Goal: Task Accomplishment & Management: Manage account settings

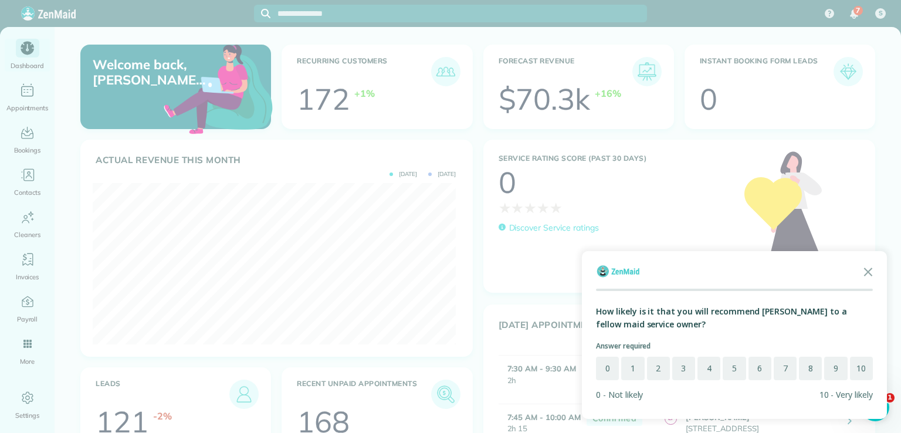
click at [28, 50] on div at bounding box center [450, 216] width 901 height 433
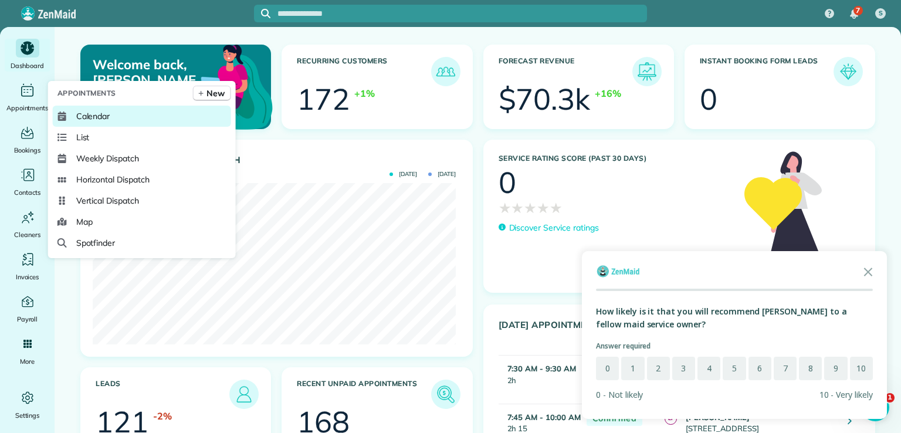
click at [97, 116] on span "Calendar" at bounding box center [93, 116] width 34 height 12
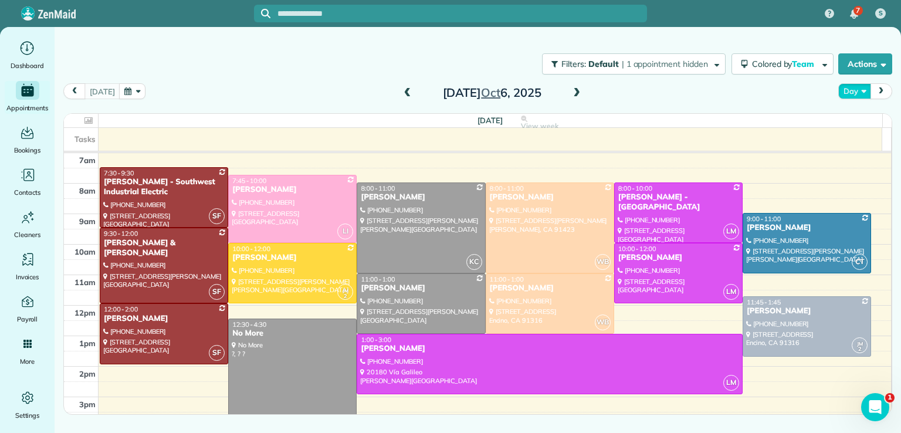
click at [857, 92] on button "Day" at bounding box center [854, 91] width 32 height 16
click at [858, 170] on link "Month" at bounding box center [885, 165] width 93 height 23
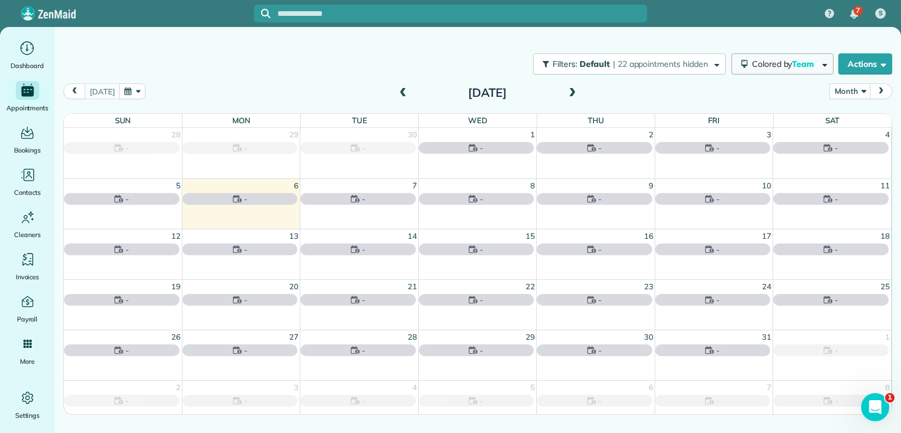
click at [787, 68] on span "Colored by Team" at bounding box center [785, 64] width 66 height 11
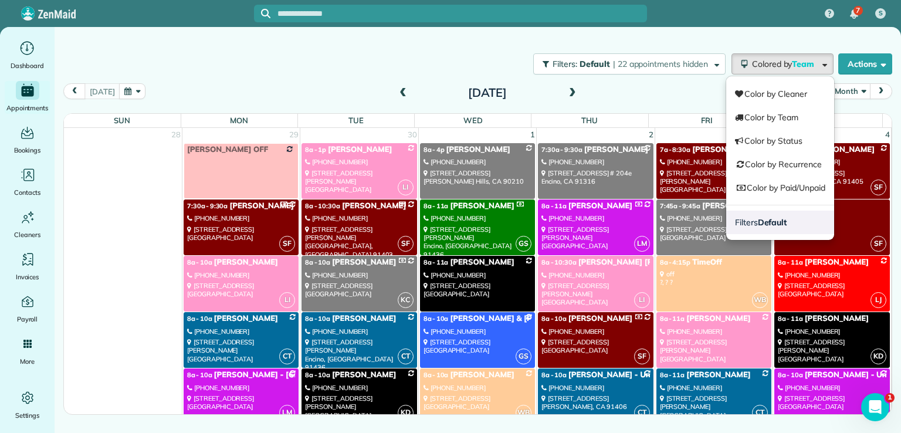
click at [796, 224] on link "Filters Default" at bounding box center [780, 222] width 108 height 23
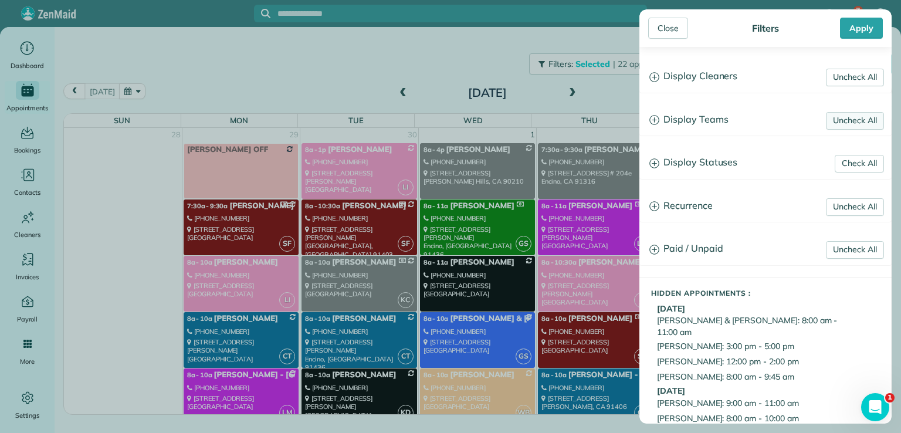
click at [834, 120] on link "Uncheck All" at bounding box center [855, 121] width 58 height 18
click at [843, 76] on link "Uncheck All" at bounding box center [855, 78] width 58 height 18
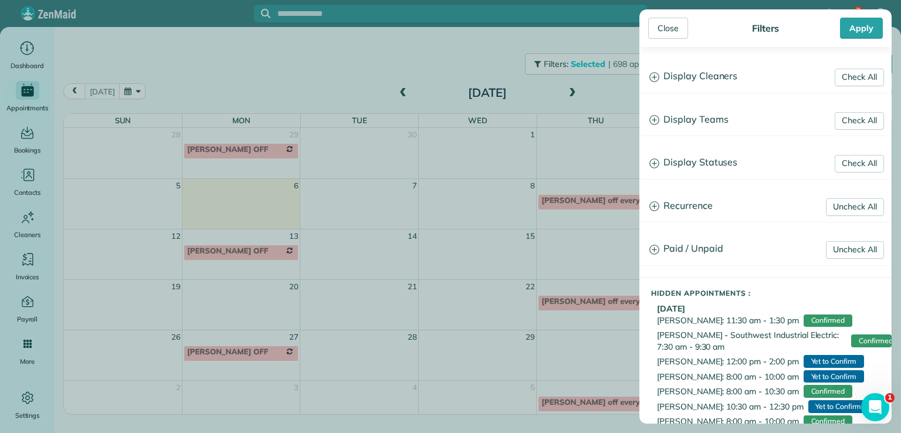
click at [689, 124] on h3 "Display Teams" at bounding box center [765, 120] width 251 height 30
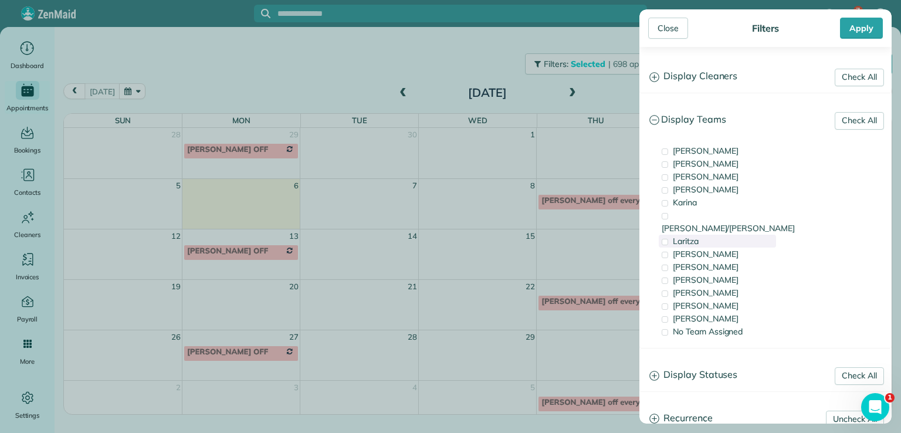
click at [688, 236] on span "Laritza" at bounding box center [686, 241] width 26 height 11
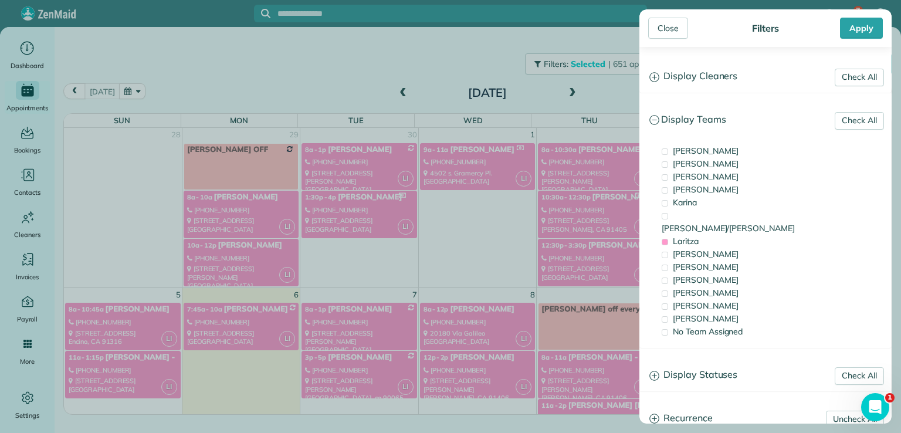
click at [499, 72] on div "Close Filters Apply Check All Display Cleaners [PERSON_NAME] [PERSON_NAME] [PER…" at bounding box center [450, 216] width 901 height 433
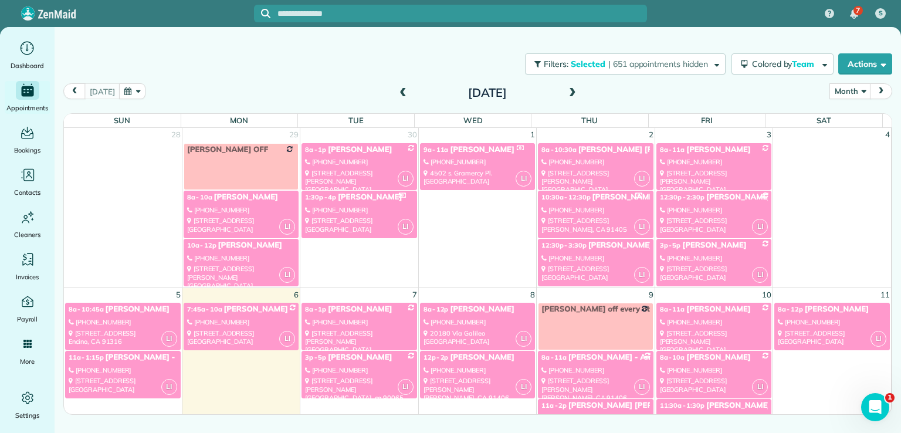
click at [218, 260] on div "[PHONE_NUMBER]" at bounding box center [241, 258] width 108 height 8
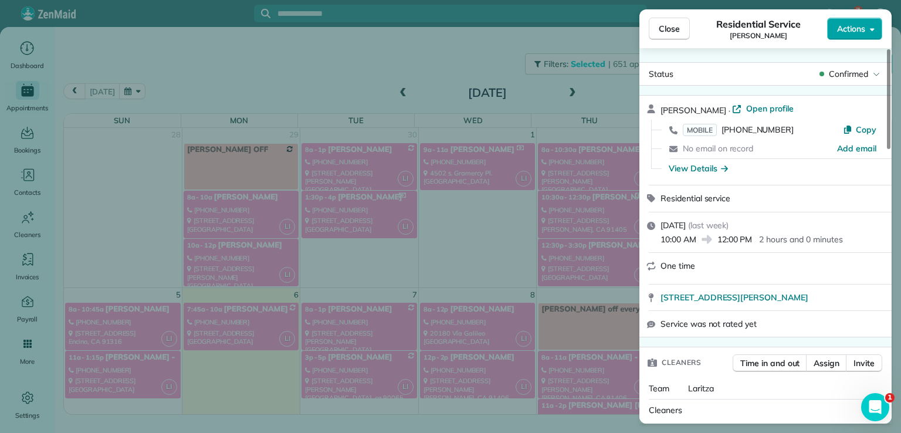
click at [857, 29] on span "Actions" at bounding box center [851, 29] width 28 height 12
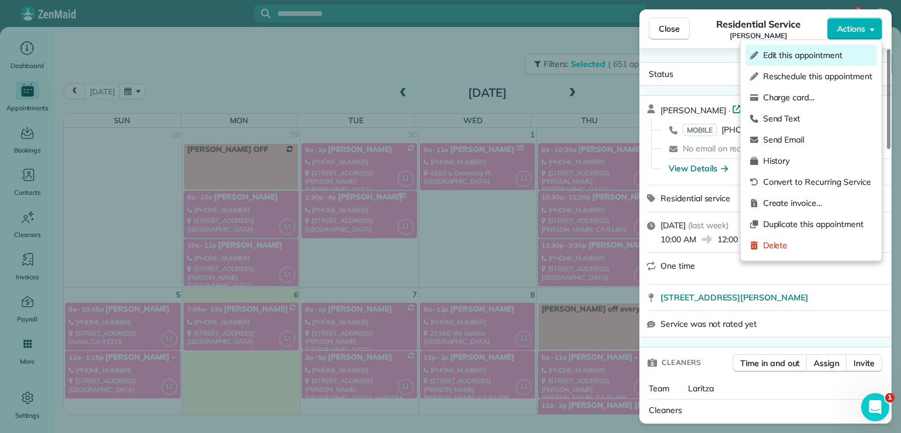
click at [844, 57] on span "Edit this appointment" at bounding box center [817, 55] width 109 height 12
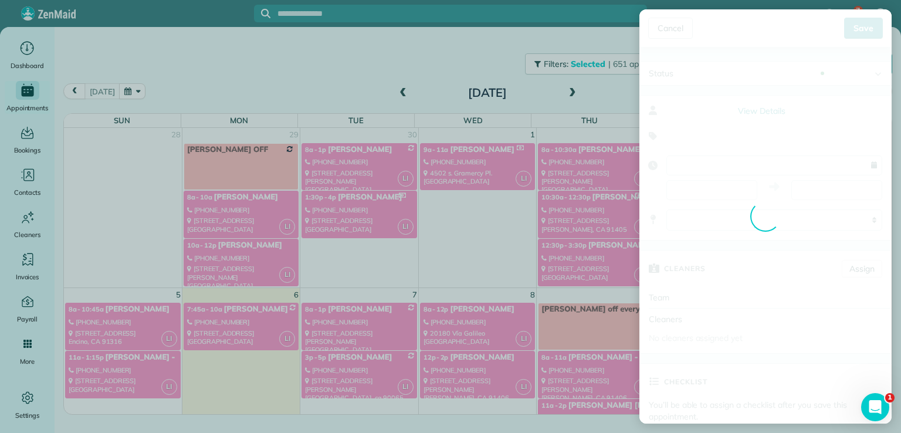
type input "**********"
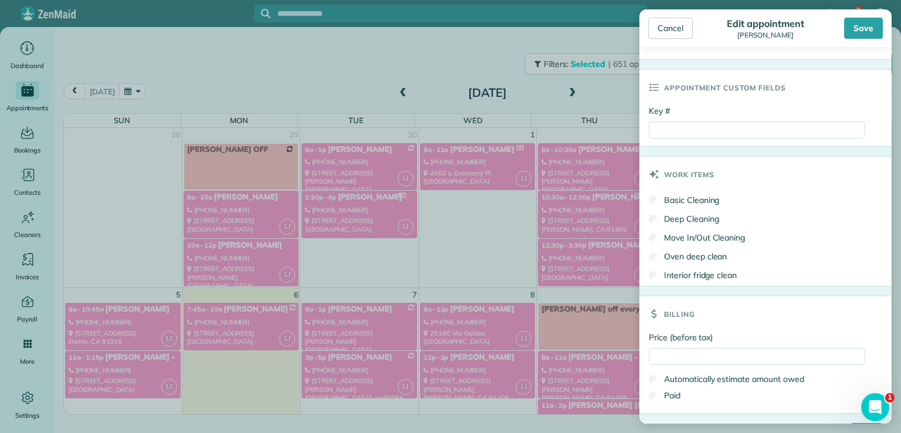
scroll to position [548, 0]
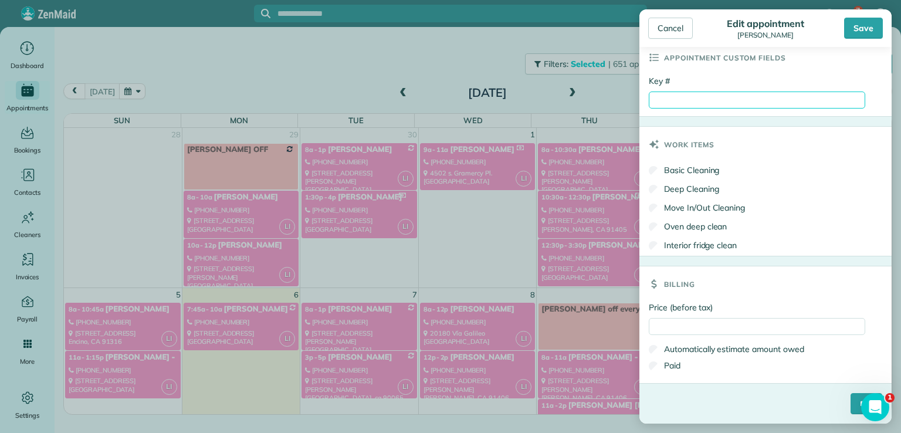
click at [673, 101] on input "Key #" at bounding box center [757, 100] width 216 height 17
type input "****"
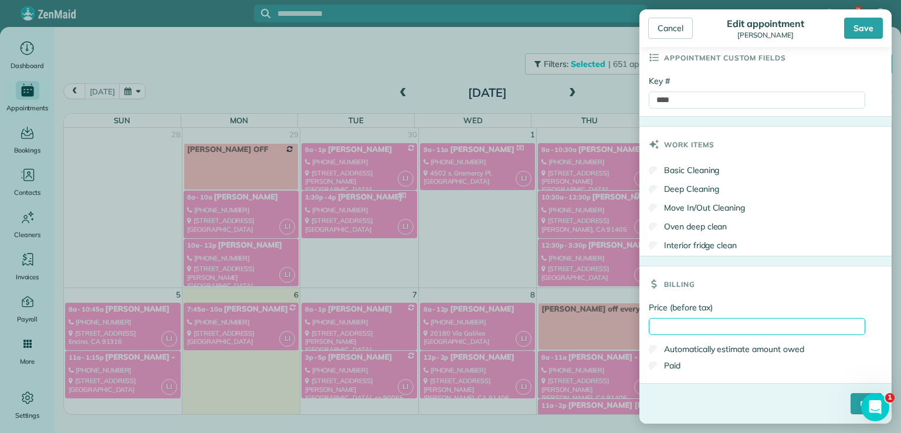
click at [665, 329] on input "Price (before tax)" at bounding box center [757, 326] width 216 height 17
type input "*****"
click at [851, 404] on input "****" at bounding box center [867, 403] width 32 height 21
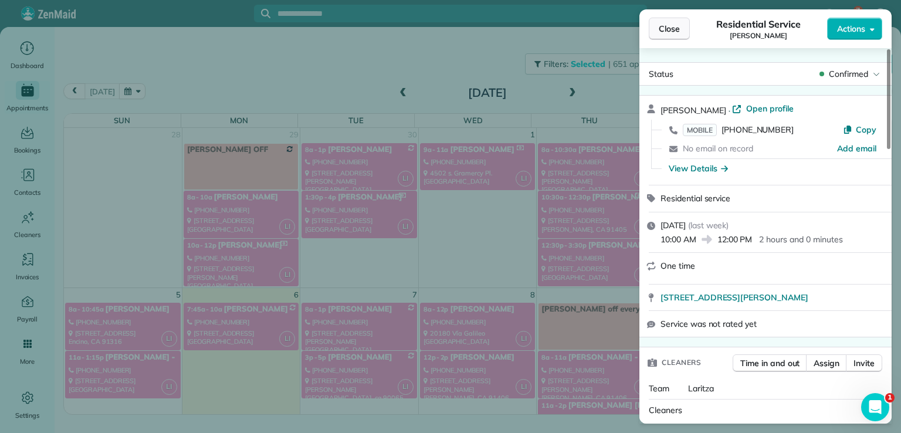
click at [662, 38] on button "Close" at bounding box center [669, 29] width 41 height 22
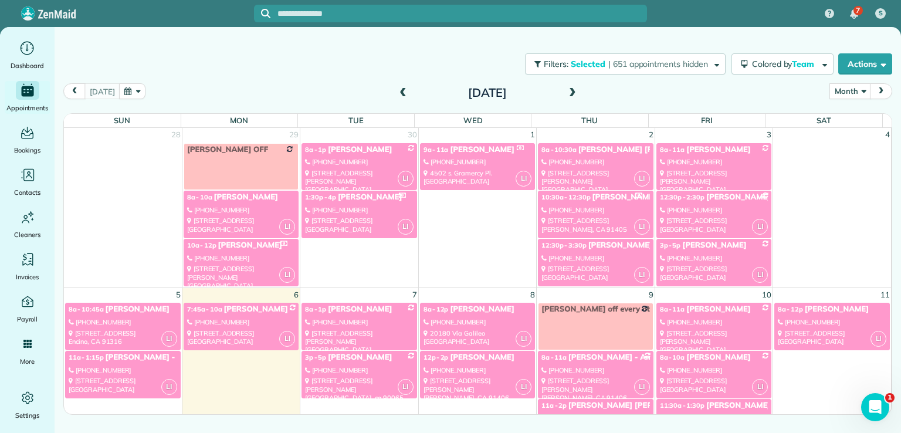
click at [103, 318] on div "[PHONE_NUMBER]" at bounding box center [123, 322] width 109 height 8
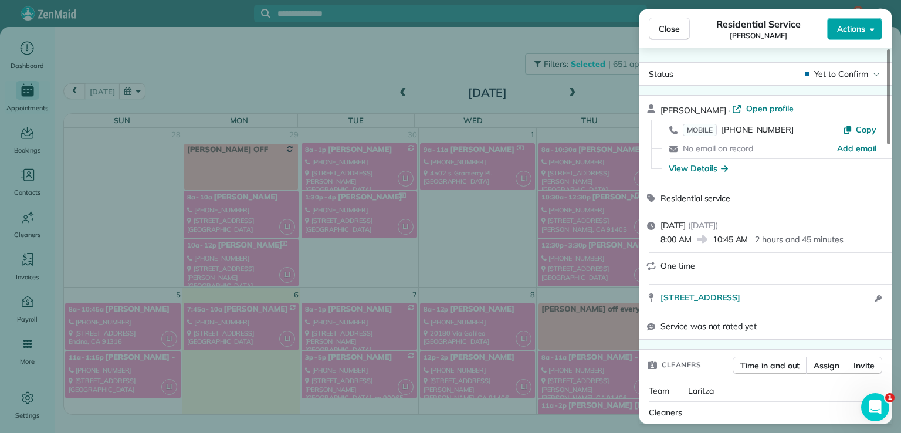
click at [857, 30] on span "Actions" at bounding box center [851, 29] width 28 height 12
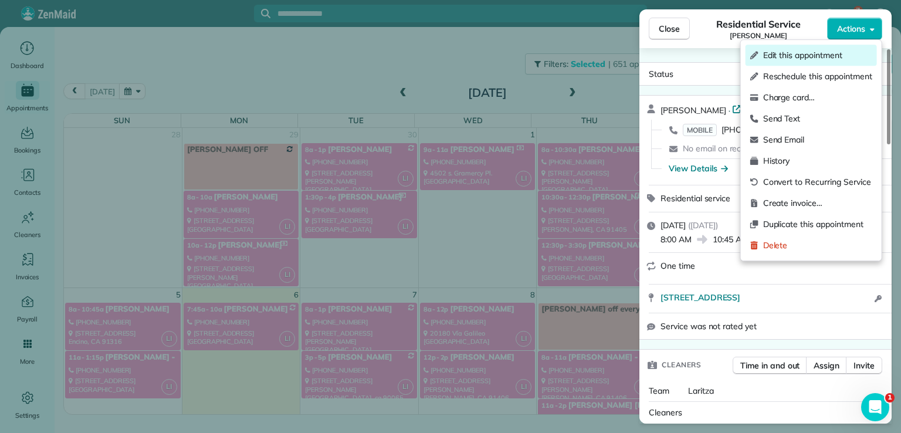
click at [830, 51] on span "Edit this appointment" at bounding box center [817, 55] width 109 height 12
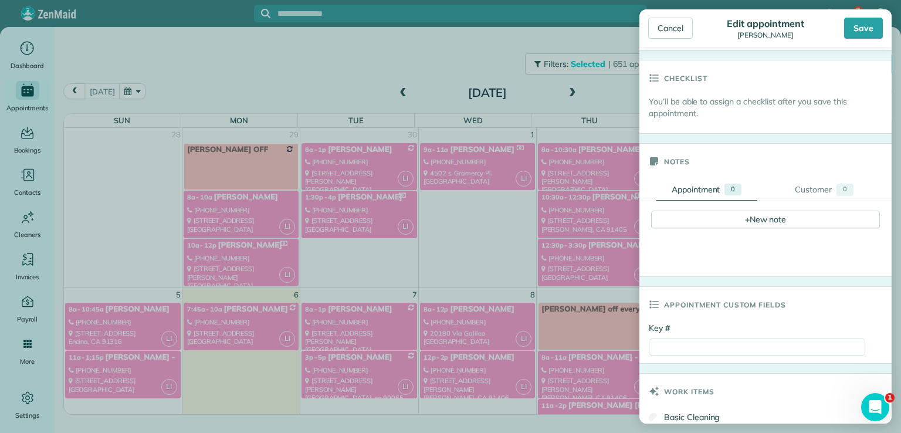
click at [793, 308] on div "Appointment custom fields" at bounding box center [765, 304] width 252 height 35
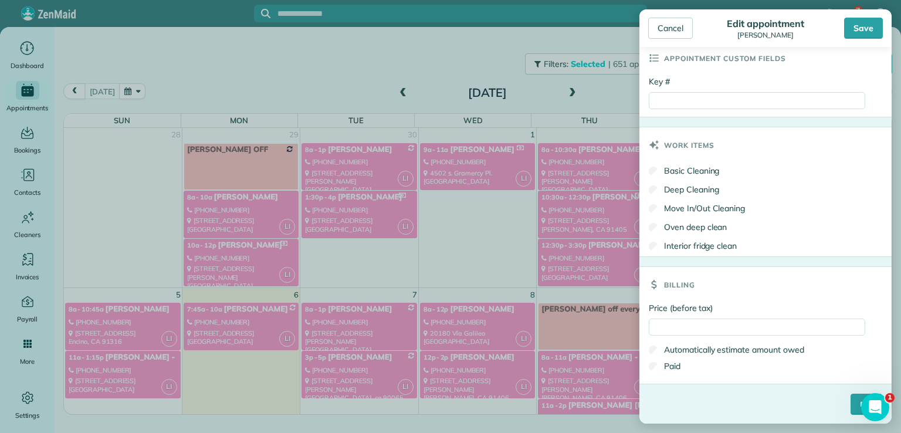
scroll to position [548, 0]
click at [683, 99] on input "Key #" at bounding box center [757, 100] width 216 height 17
type input "****"
click at [662, 330] on input "Price (before tax)" at bounding box center [757, 326] width 216 height 17
type input "***"
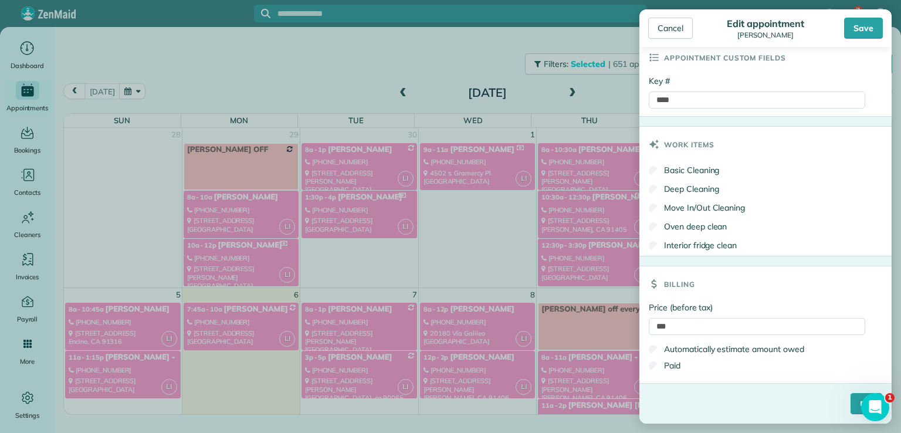
click at [670, 365] on label "Paid" at bounding box center [665, 366] width 32 height 12
click at [851, 402] on input "****" at bounding box center [867, 403] width 32 height 21
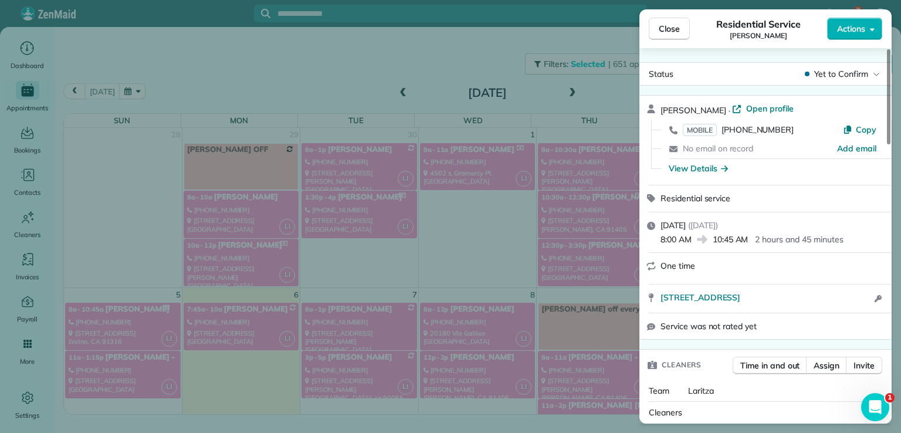
click at [257, 273] on div "Close Residential Service [PERSON_NAME] Actions Status Yet to Confirm [PERSON_N…" at bounding box center [450, 216] width 901 height 433
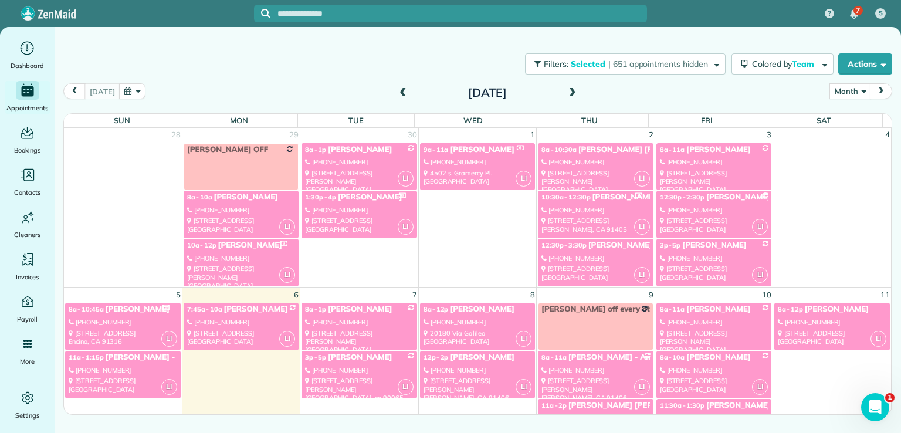
click at [258, 261] on link "LI 10a - 12p [PERSON_NAME] [PHONE_NUMBER] [STREET_ADDRESS][PERSON_NAME]" at bounding box center [241, 263] width 115 height 48
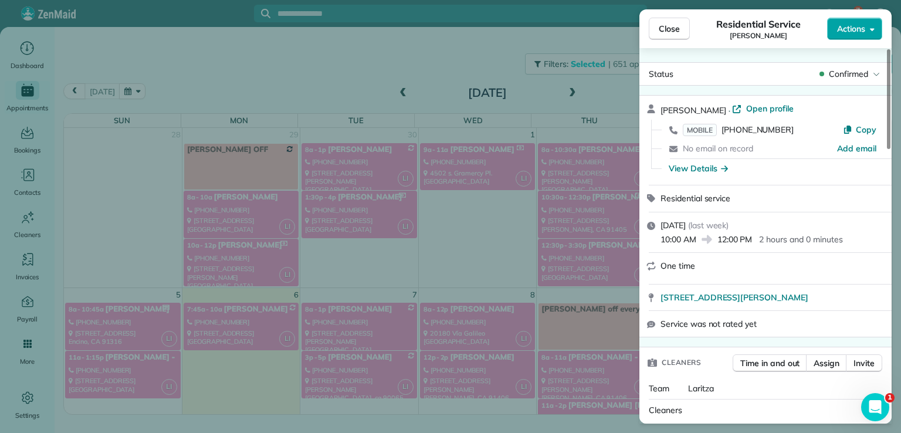
click at [847, 27] on span "Actions" at bounding box center [851, 29] width 28 height 12
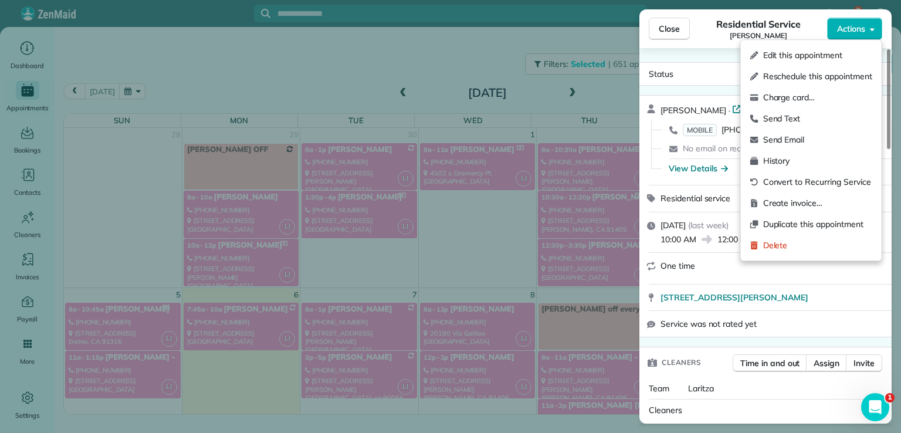
click at [834, 50] on span "Edit this appointment" at bounding box center [817, 55] width 109 height 12
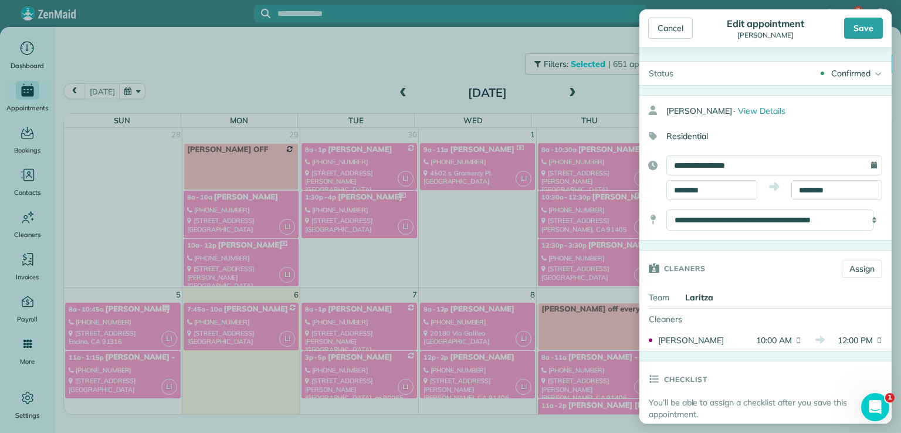
click at [843, 317] on div "Cleaners" at bounding box center [765, 319] width 252 height 21
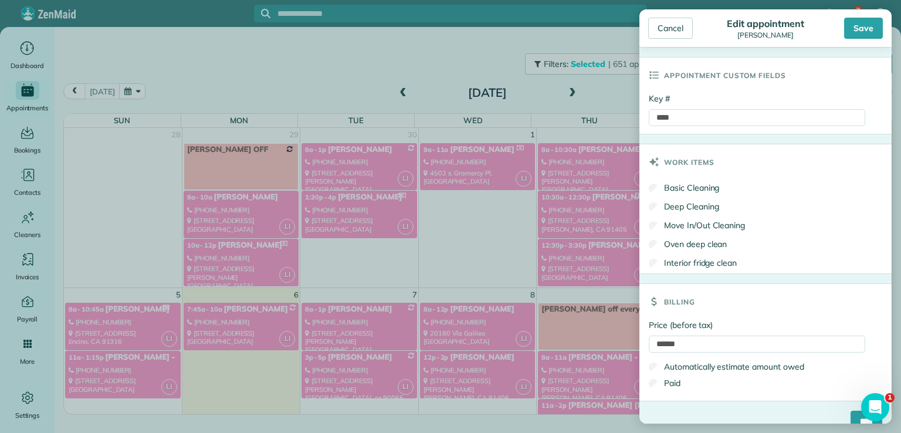
scroll to position [548, 0]
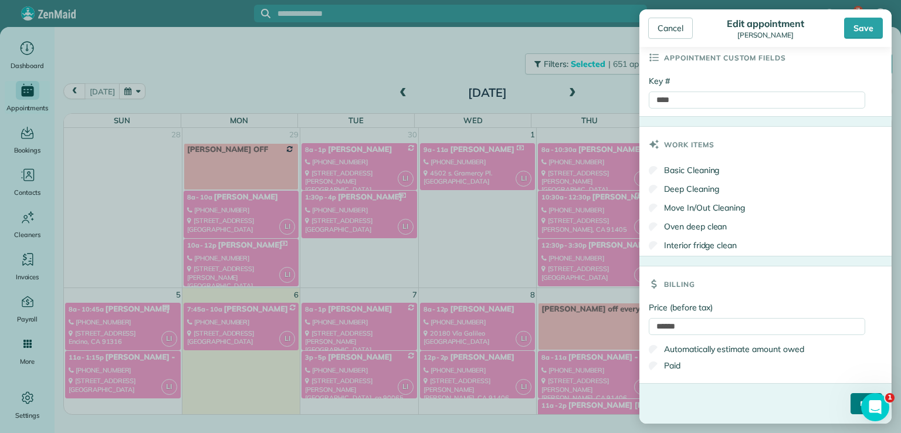
click at [851, 402] on input "****" at bounding box center [867, 403] width 32 height 21
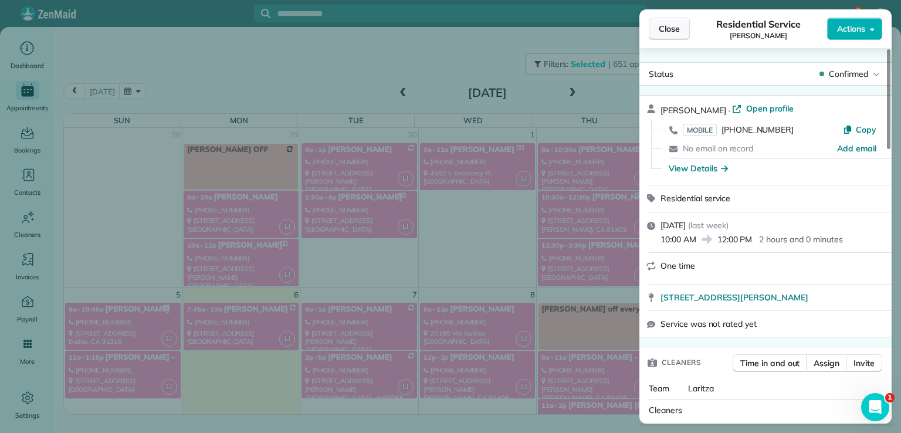
click at [669, 33] on span "Close" at bounding box center [669, 29] width 21 height 12
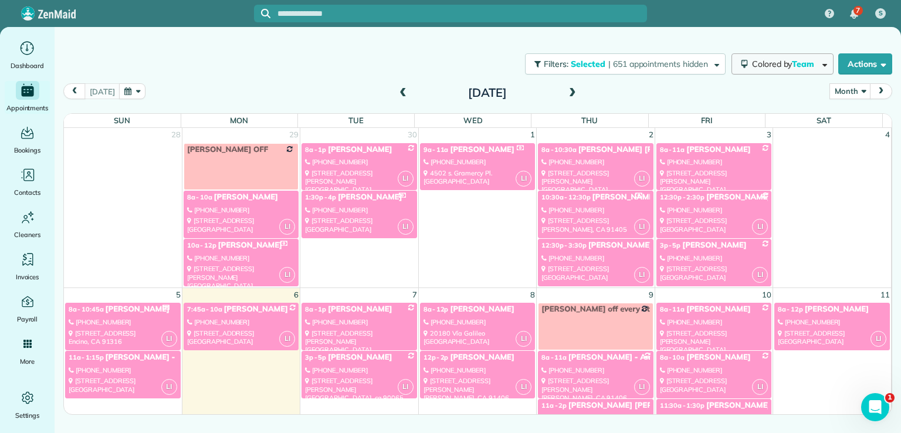
click at [795, 62] on span "Team" at bounding box center [804, 64] width 24 height 11
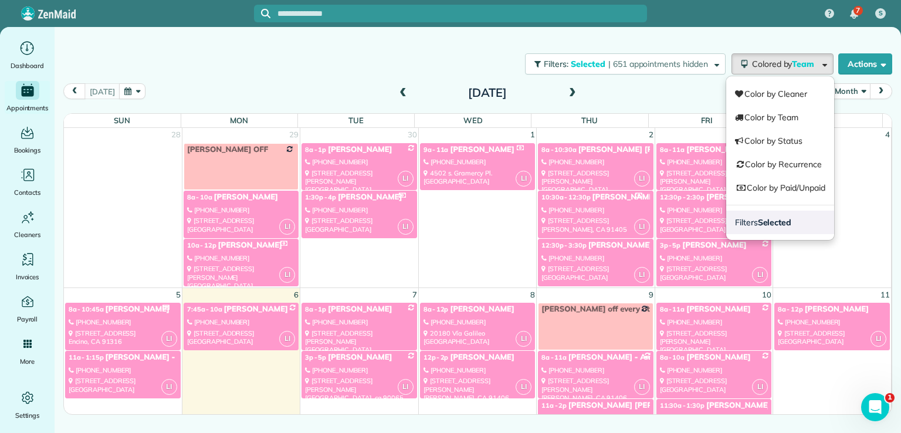
click at [770, 221] on strong "Selected" at bounding box center [775, 222] width 34 height 11
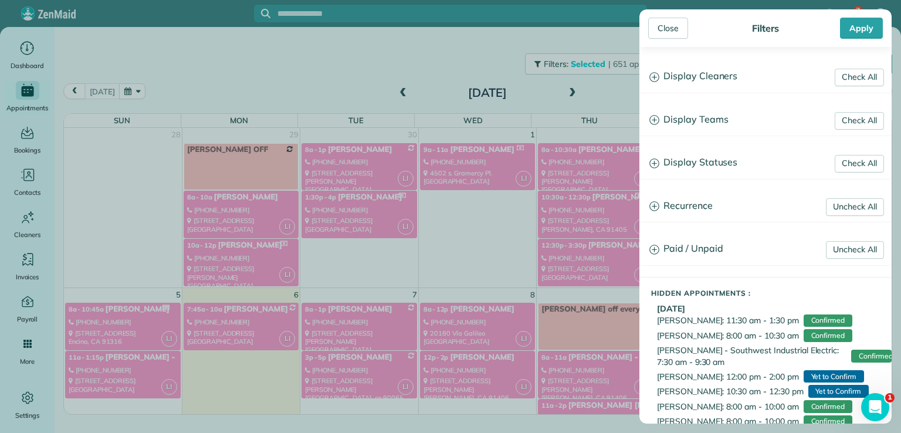
click at [706, 116] on h3 "Display Teams" at bounding box center [765, 120] width 251 height 30
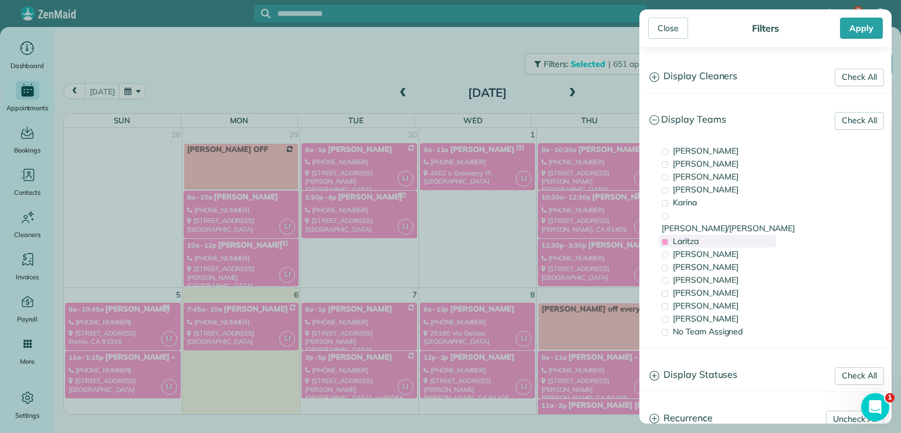
click at [691, 236] on span "Laritza" at bounding box center [686, 241] width 26 height 11
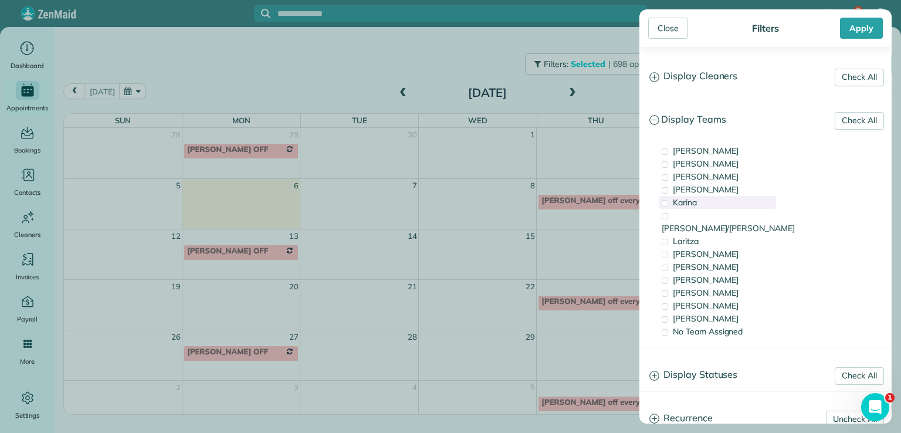
click at [690, 204] on span "Karina" at bounding box center [685, 202] width 24 height 11
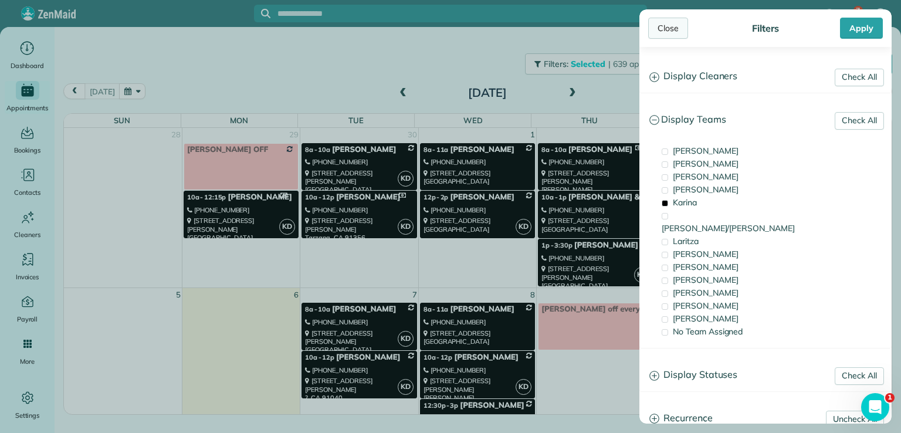
click at [669, 26] on div "Close" at bounding box center [668, 28] width 40 height 21
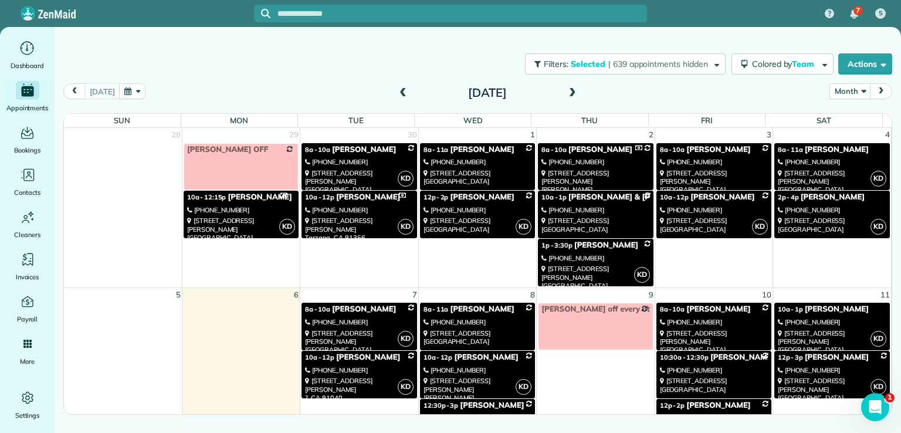
click at [479, 176] on div "[STREET_ADDRESS]" at bounding box center [478, 177] width 108 height 17
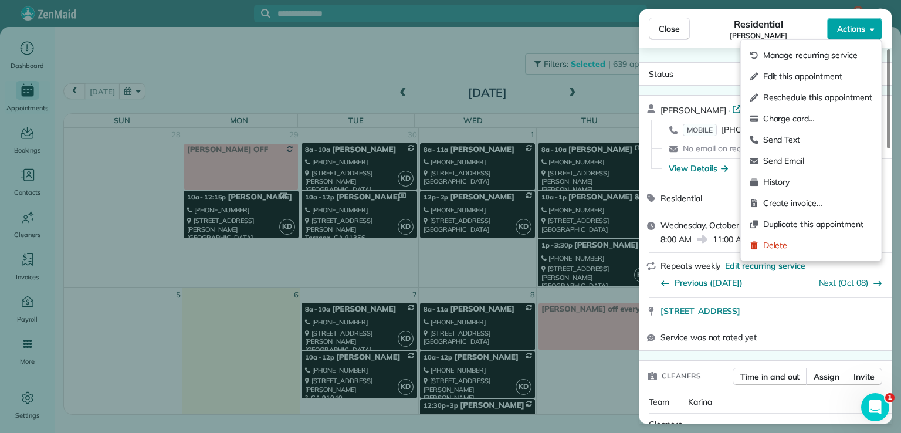
click at [860, 28] on span "Actions" at bounding box center [851, 29] width 28 height 12
click at [852, 72] on span "Edit this appointment" at bounding box center [817, 76] width 109 height 12
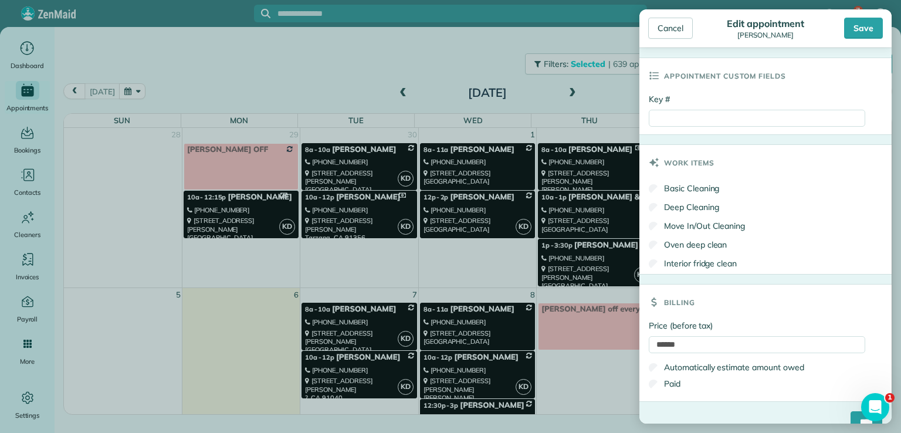
scroll to position [550, 0]
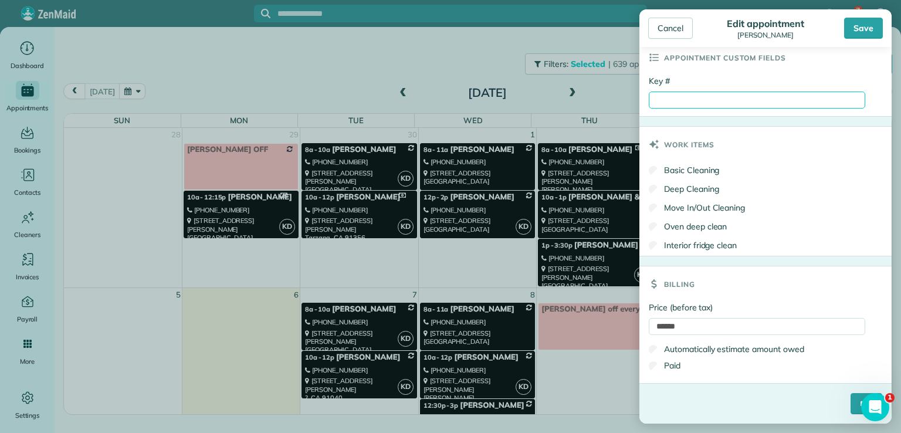
click at [664, 98] on input "Key #" at bounding box center [757, 100] width 216 height 17
type input "**********"
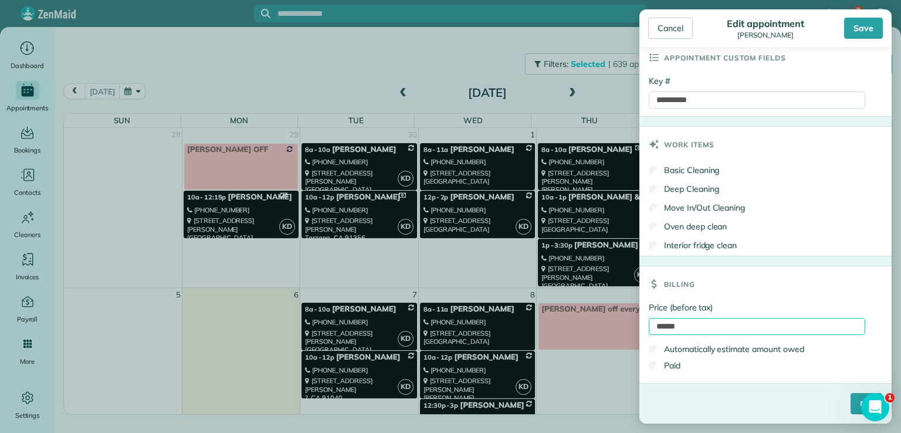
drag, startPoint x: 678, startPoint y: 294, endPoint x: 672, endPoint y: 323, distance: 29.3
click at [672, 323] on input "******" at bounding box center [757, 326] width 216 height 17
type input "****"
click at [851, 393] on input "****" at bounding box center [867, 403] width 32 height 21
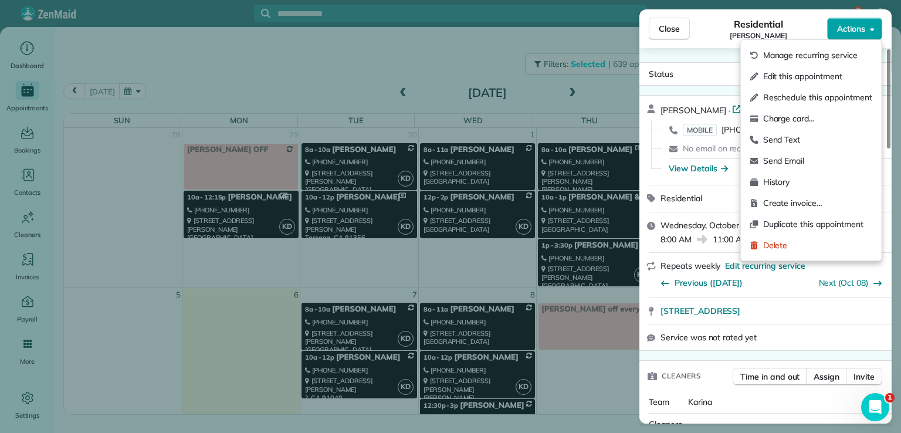
click at [858, 30] on span "Actions" at bounding box center [851, 29] width 28 height 12
click at [845, 71] on span "Edit this appointment" at bounding box center [817, 76] width 109 height 12
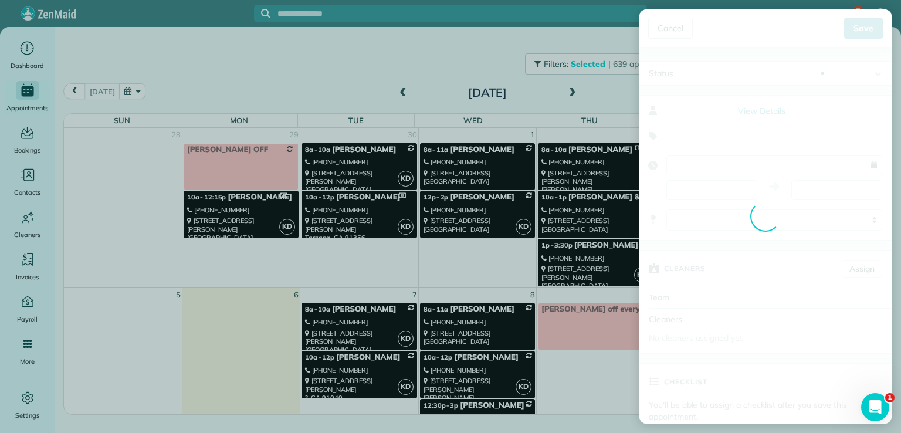
type input "**********"
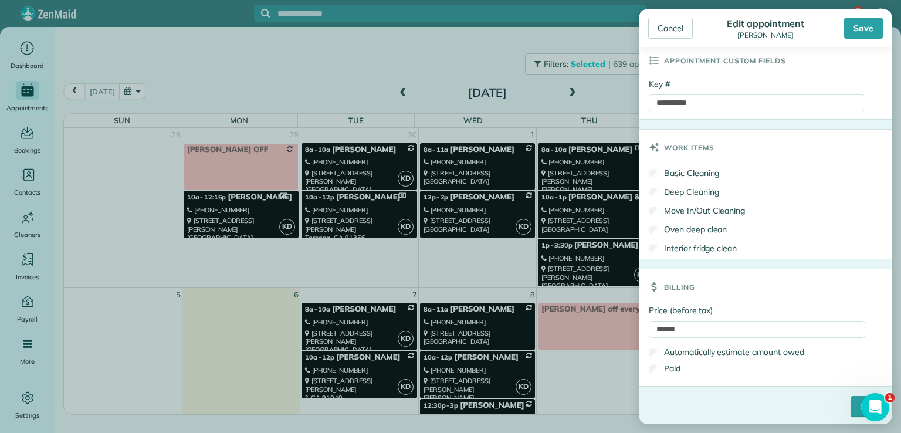
scroll to position [550, 0]
click at [851, 409] on input "****" at bounding box center [867, 403] width 32 height 21
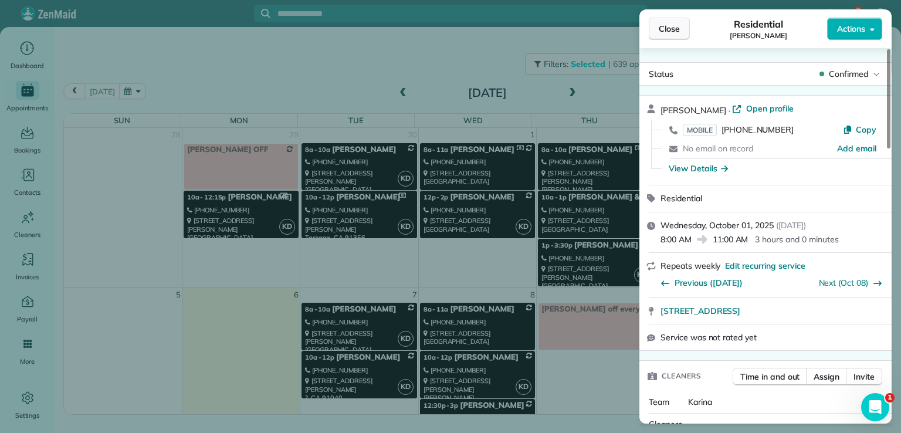
click at [668, 37] on button "Close" at bounding box center [669, 29] width 41 height 22
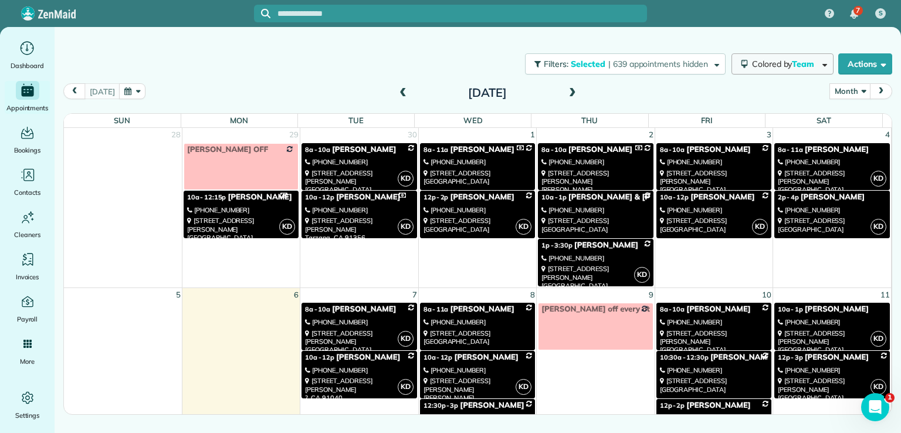
click at [768, 69] on button "Colored by Team" at bounding box center [783, 63] width 102 height 21
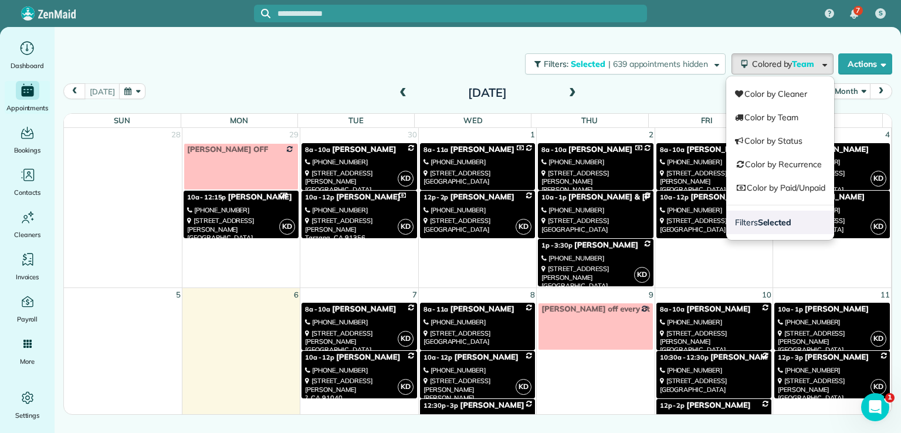
click at [770, 224] on strong "Selected" at bounding box center [775, 222] width 34 height 11
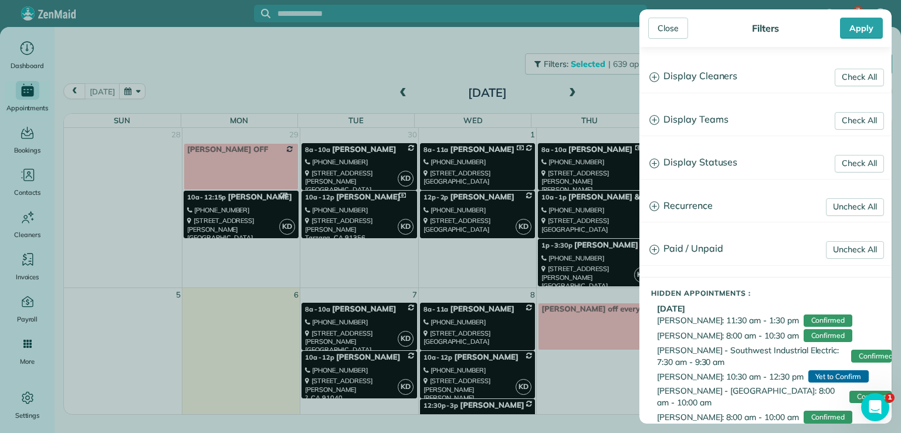
click at [706, 115] on h3 "Display Teams" at bounding box center [765, 120] width 251 height 30
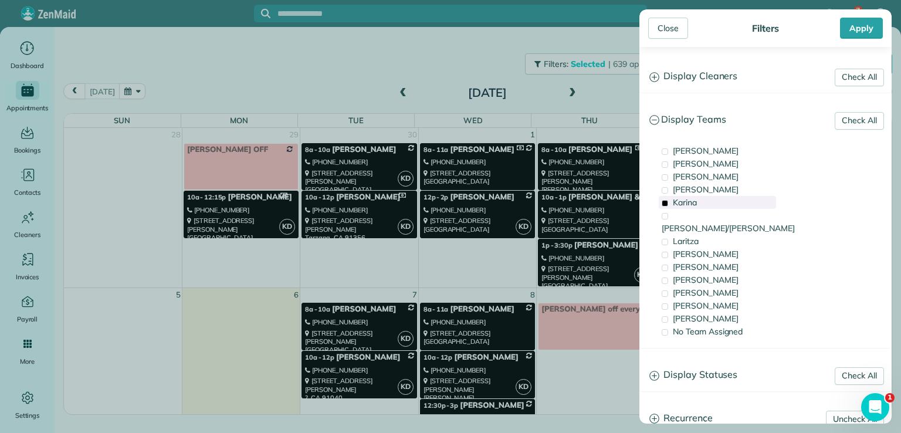
click at [690, 198] on span "Karina" at bounding box center [685, 202] width 24 height 11
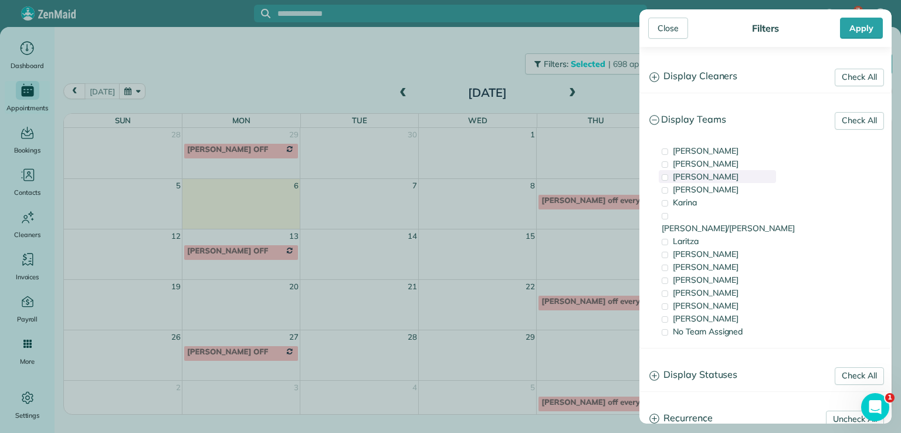
click at [680, 177] on span "[PERSON_NAME]" at bounding box center [706, 176] width 66 height 11
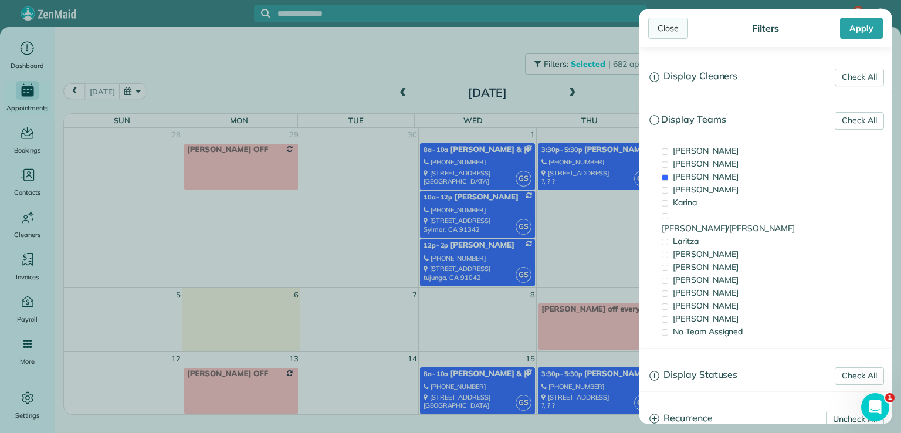
click at [656, 24] on div "Close" at bounding box center [668, 28] width 40 height 21
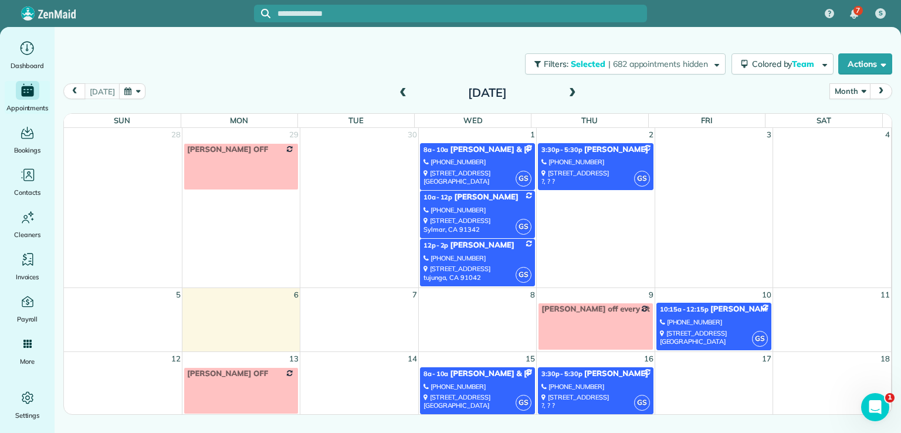
click at [399, 92] on span at bounding box center [403, 93] width 13 height 11
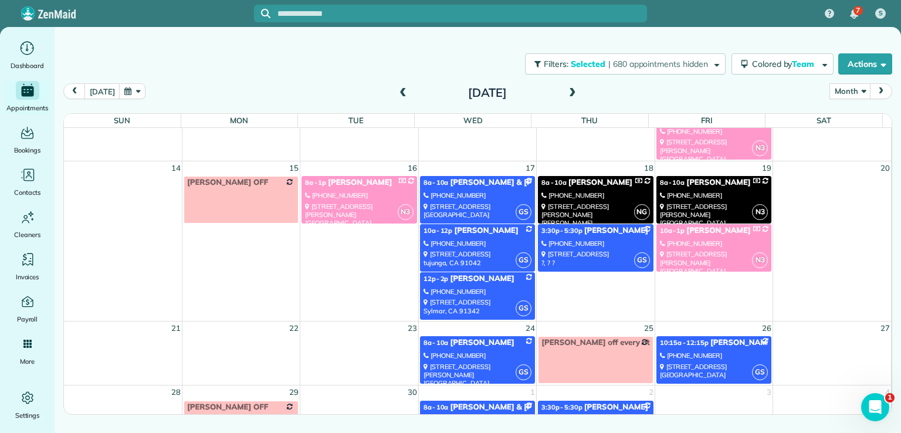
scroll to position [246, 0]
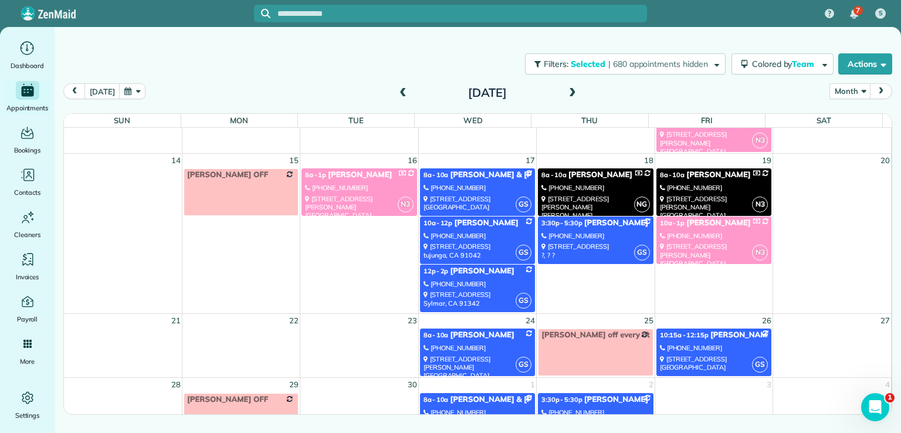
click at [486, 190] on link "GS 8a - 10a [PERSON_NAME] & [PERSON_NAME] [PHONE_NUMBER] [STREET_ADDRESS] [GEOG…" at bounding box center [477, 192] width 115 height 48
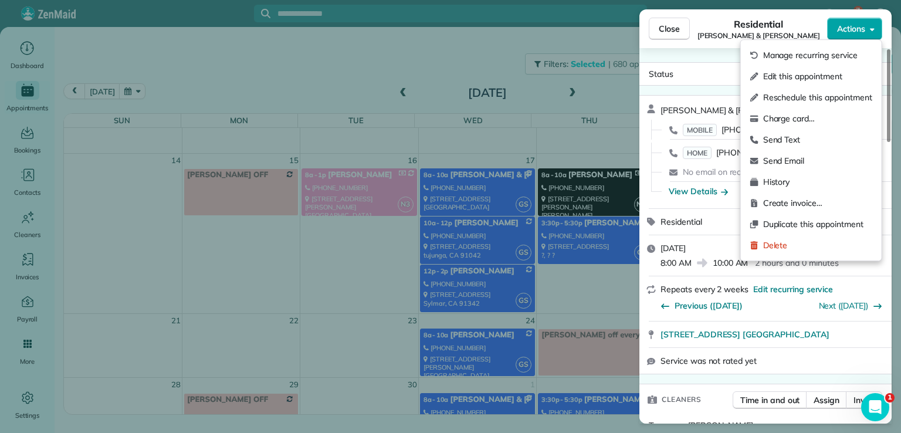
click at [842, 34] on span "Actions" at bounding box center [851, 29] width 28 height 12
click at [828, 76] on span "Edit this appointment" at bounding box center [817, 76] width 109 height 12
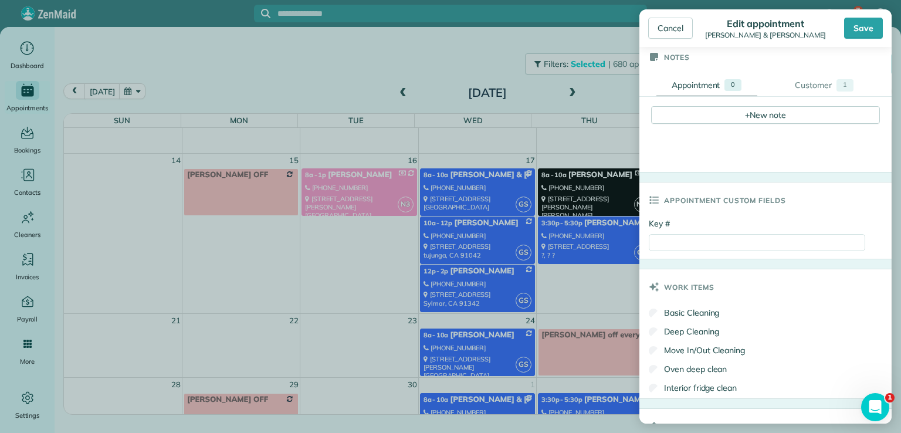
scroll to position [409, 0]
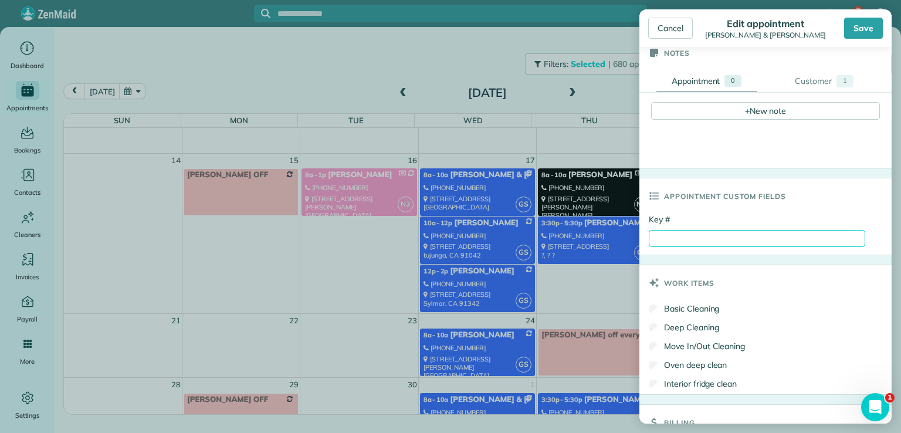
click at [690, 240] on input "Key #" at bounding box center [757, 238] width 216 height 17
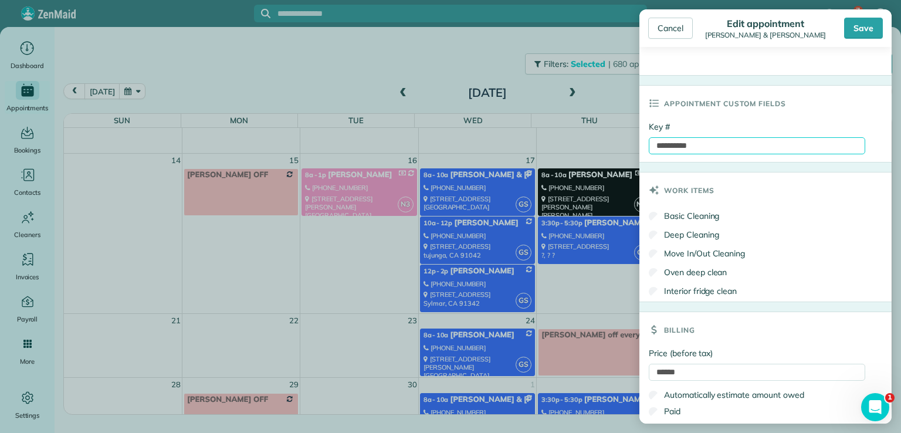
scroll to position [548, 0]
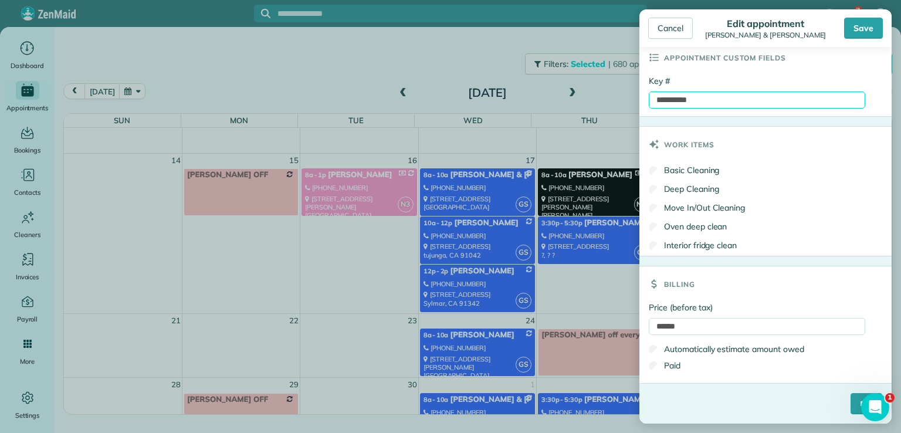
type input "**********"
click at [851, 405] on input "****" at bounding box center [867, 403] width 32 height 21
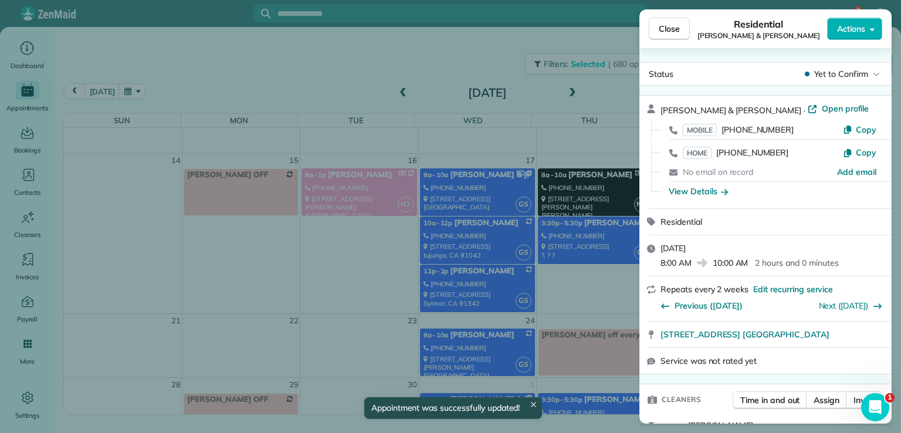
scroll to position [246, 0]
click at [665, 26] on span "Close" at bounding box center [669, 29] width 21 height 12
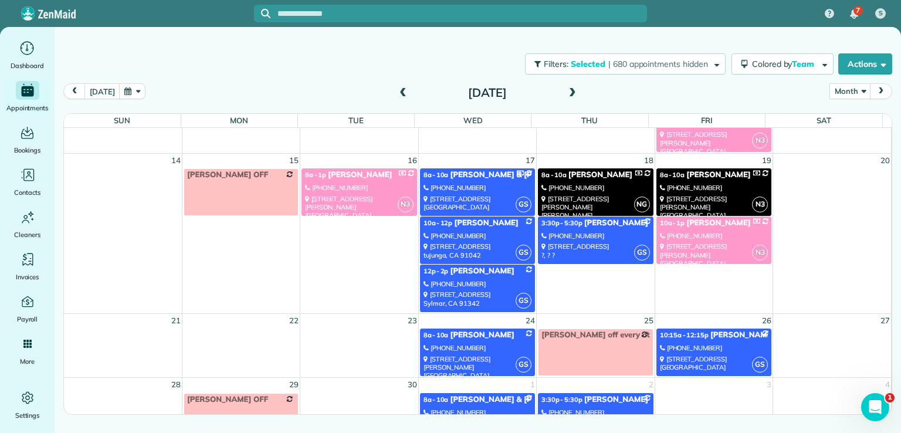
click at [462, 252] on div "[STREET_ADDRESS] [GEOGRAPHIC_DATA], CA 91042" at bounding box center [478, 250] width 108 height 17
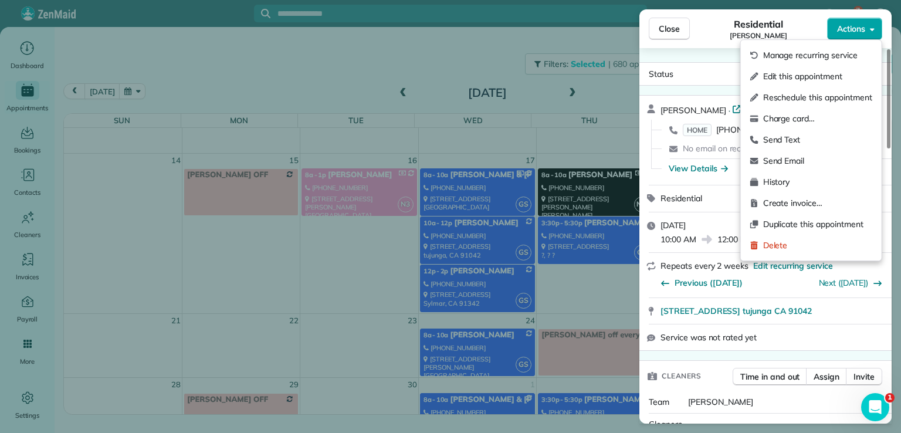
click at [852, 33] on span "Actions" at bounding box center [851, 29] width 28 height 12
click at [846, 78] on span "Edit this appointment" at bounding box center [817, 76] width 109 height 12
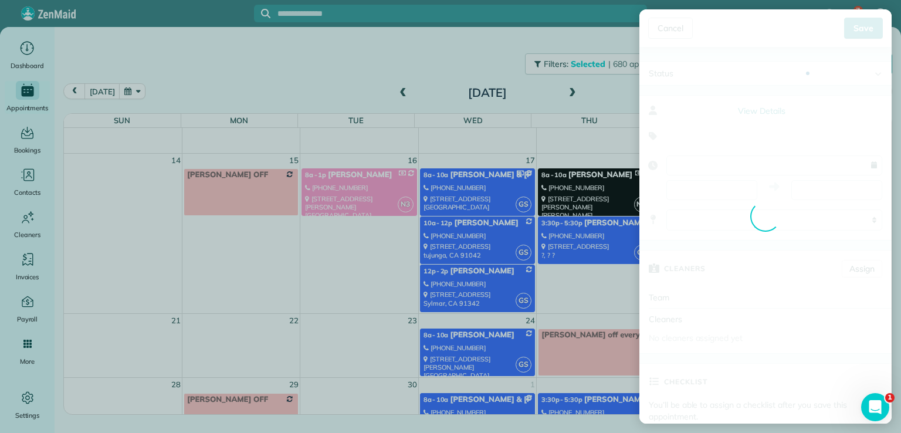
type input "**********"
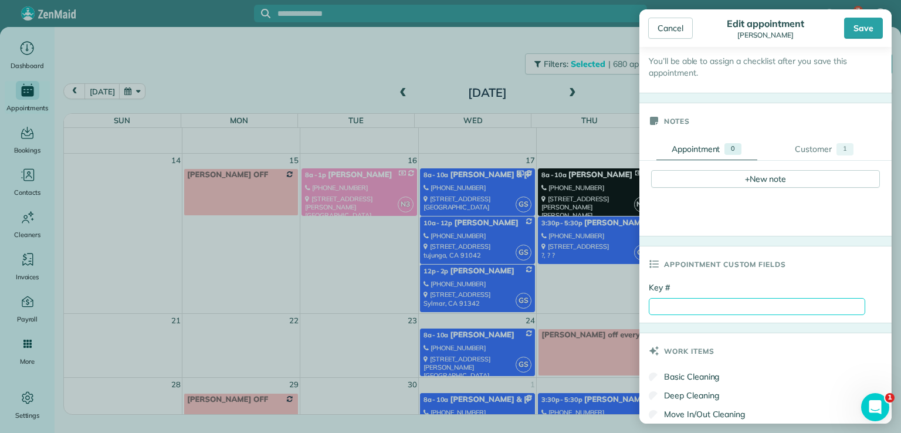
click at [821, 310] on input "Key #" at bounding box center [757, 306] width 216 height 17
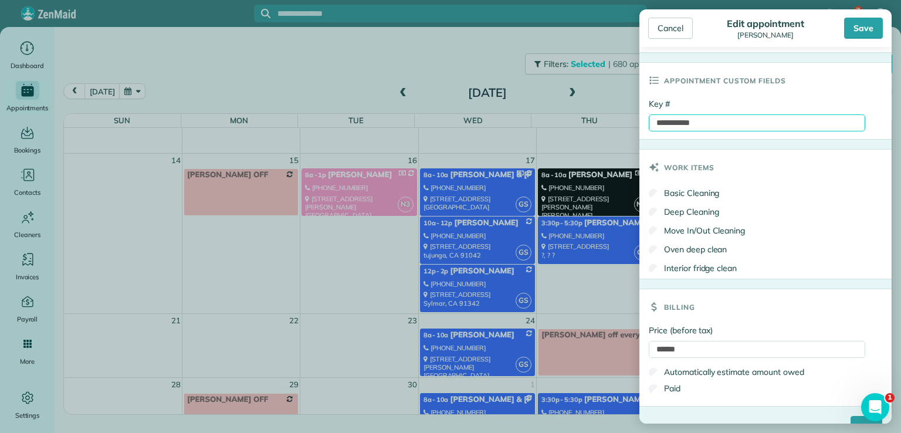
scroll to position [548, 0]
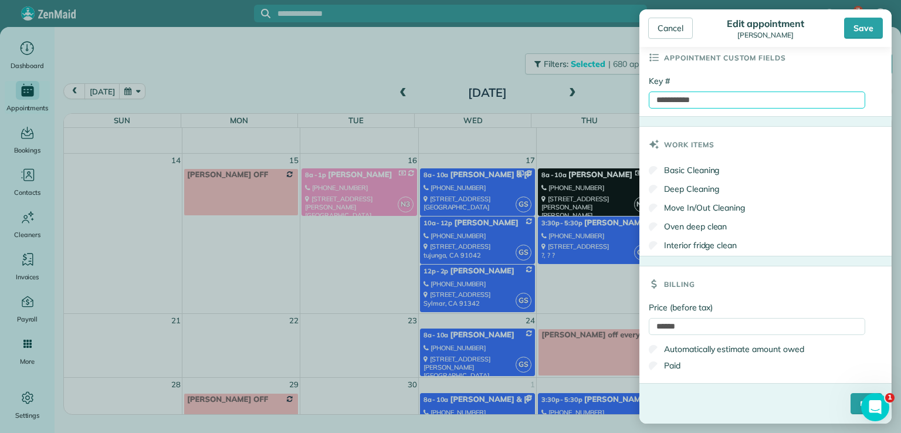
type input "**********"
click at [851, 397] on input "****" at bounding box center [867, 403] width 32 height 21
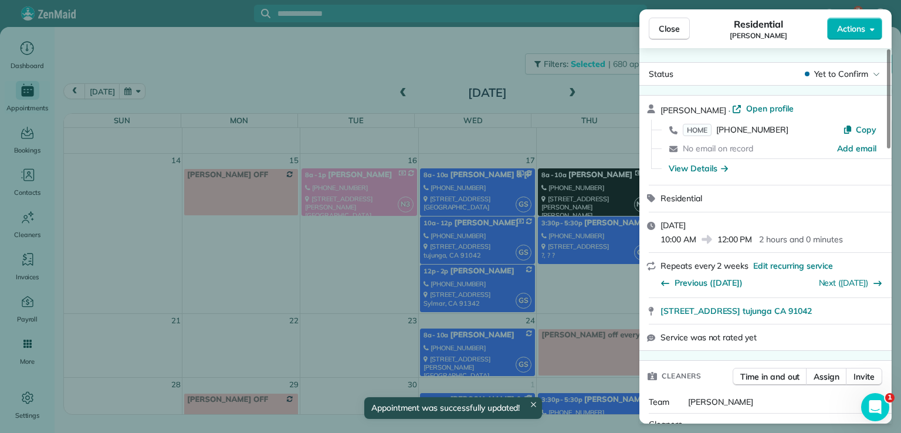
scroll to position [246, 0]
click at [666, 39] on button "Close" at bounding box center [669, 29] width 41 height 22
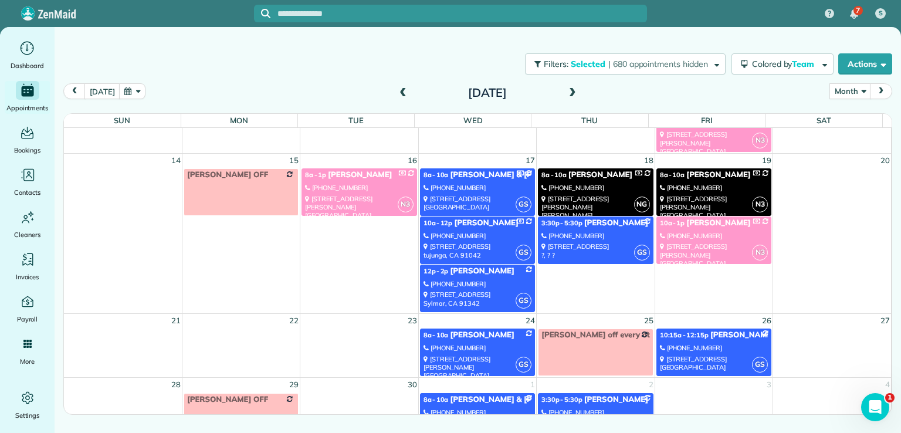
click at [474, 275] on link "GS 12p - 2p [PERSON_NAME] [PHONE_NUMBER] [STREET_ADDRESS]" at bounding box center [477, 289] width 115 height 48
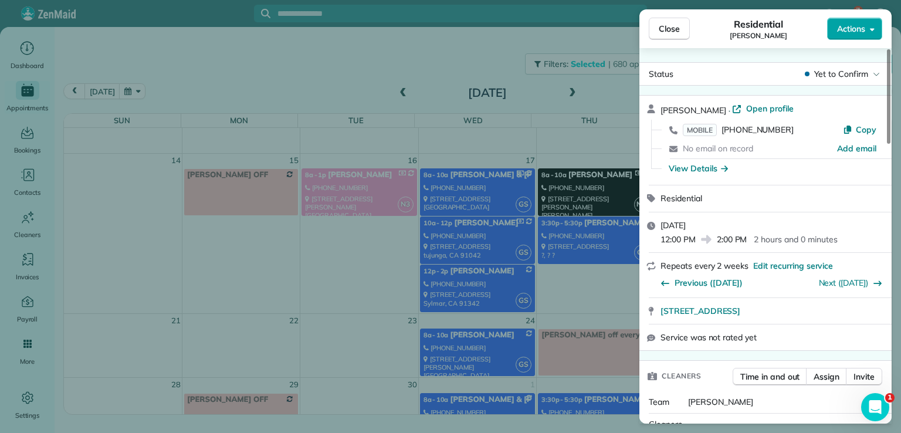
click at [854, 28] on span "Actions" at bounding box center [851, 29] width 28 height 12
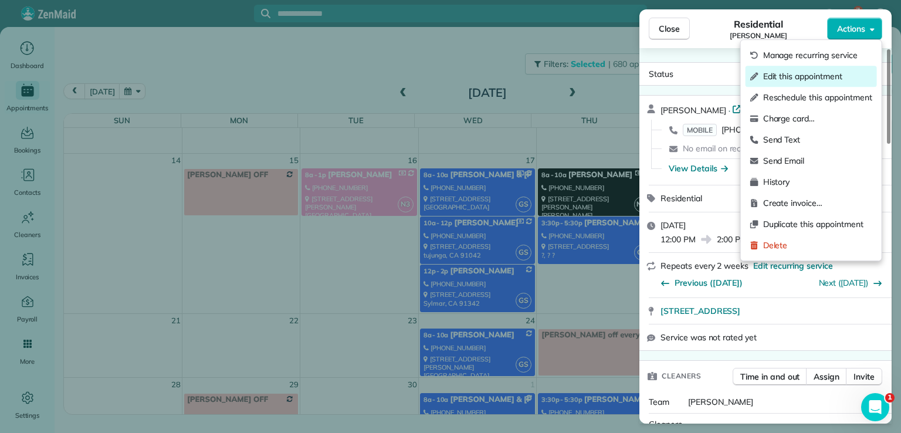
click at [838, 73] on span "Edit this appointment" at bounding box center [817, 76] width 109 height 12
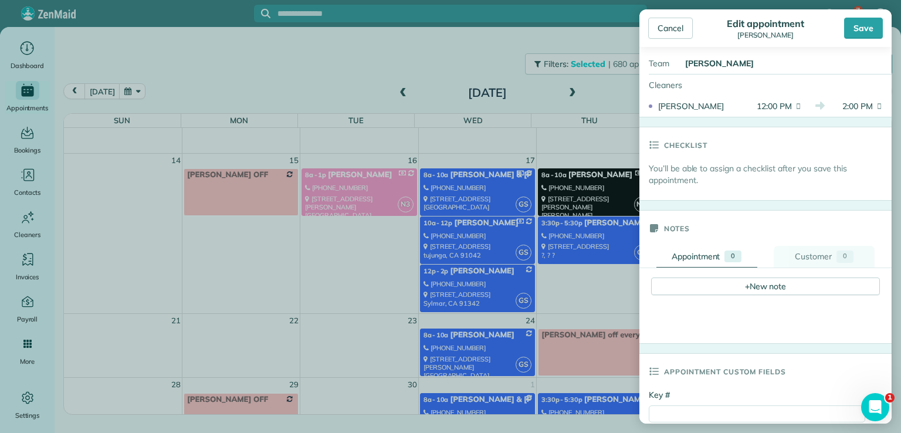
click at [843, 255] on div "0" at bounding box center [845, 257] width 17 height 12
click at [847, 246] on link "Customer 0" at bounding box center [824, 257] width 101 height 22
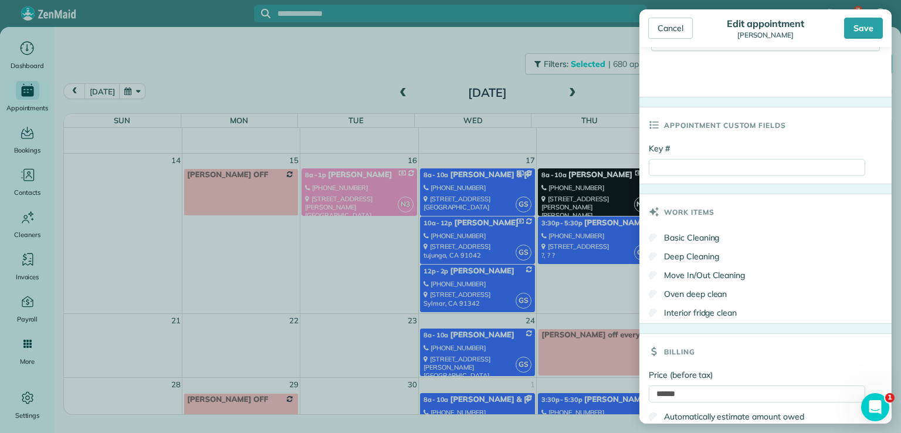
scroll to position [479, 0]
click at [664, 166] on input "Key #" at bounding box center [757, 166] width 216 height 17
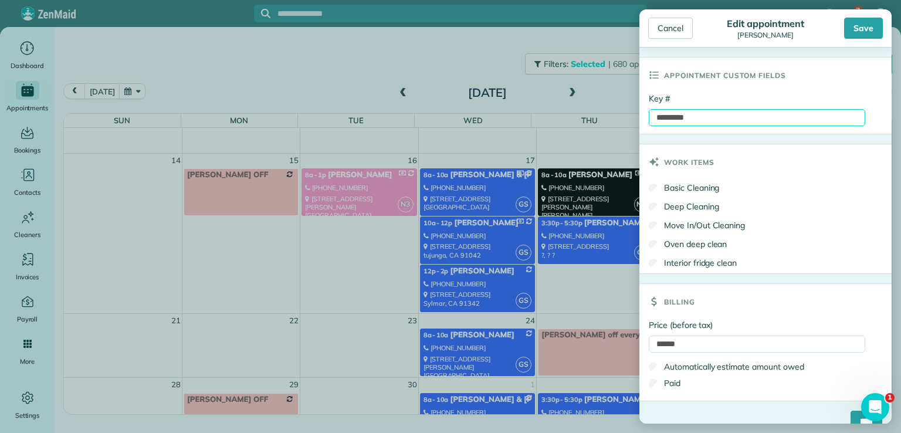
scroll to position [546, 0]
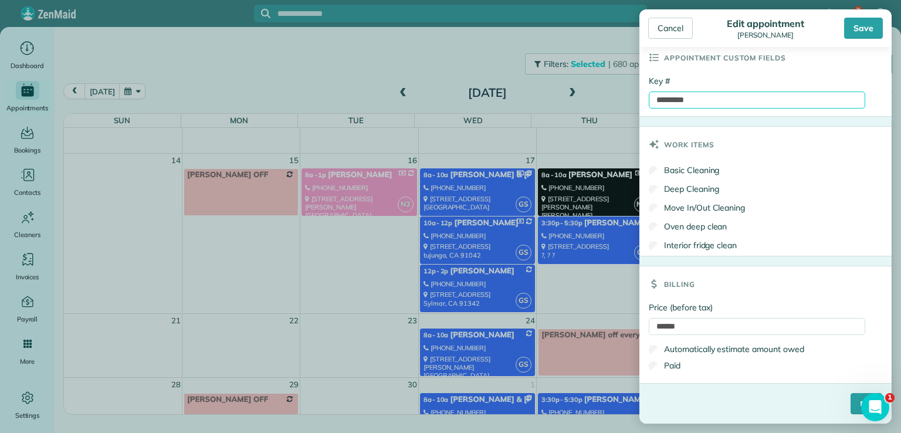
type input "*********"
click at [851, 402] on input "****" at bounding box center [867, 403] width 32 height 21
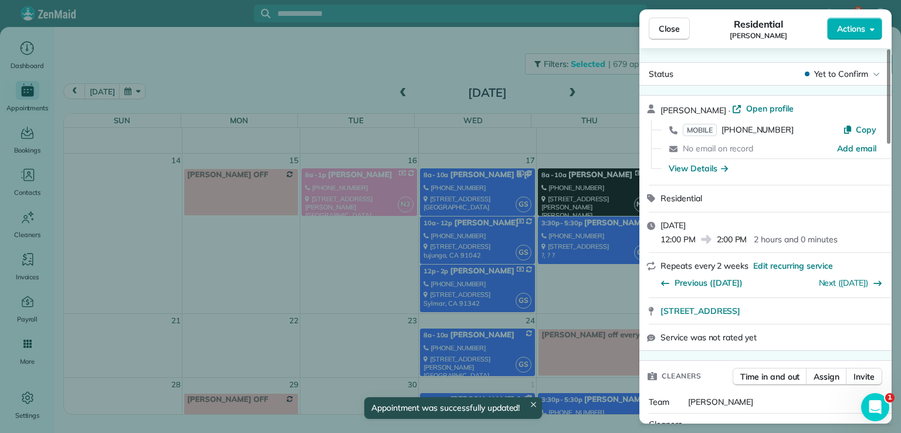
scroll to position [246, 0]
click at [591, 238] on div "Close Residential [PERSON_NAME] Actions Status Yet to Confirm [PERSON_NAME] · O…" at bounding box center [450, 216] width 901 height 433
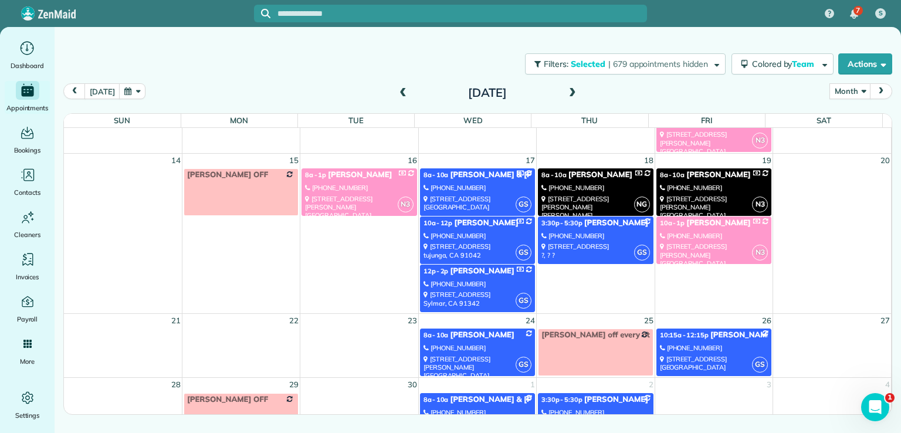
click at [615, 228] on link "GS 3:30p - 5:30p [PERSON_NAME] - Personal Resource Investment [PHONE_NUMBER] [S…" at bounding box center [595, 240] width 115 height 48
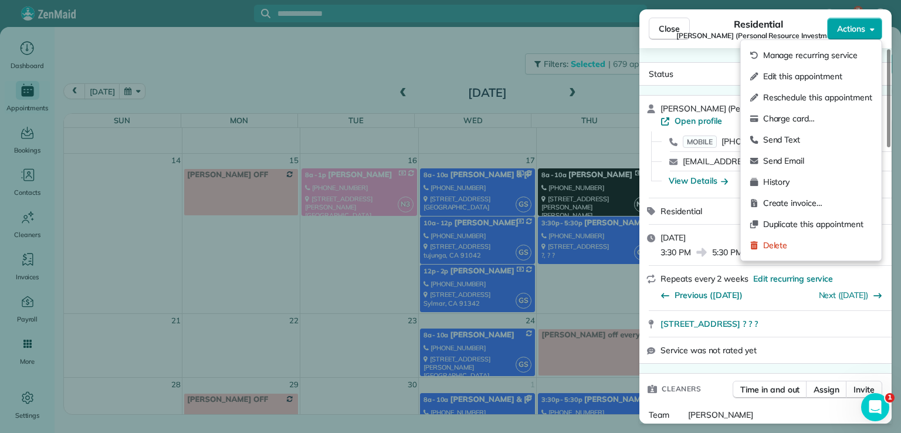
click at [845, 31] on span "Actions" at bounding box center [851, 29] width 28 height 12
click at [810, 76] on span "Edit this appointment" at bounding box center [817, 76] width 109 height 12
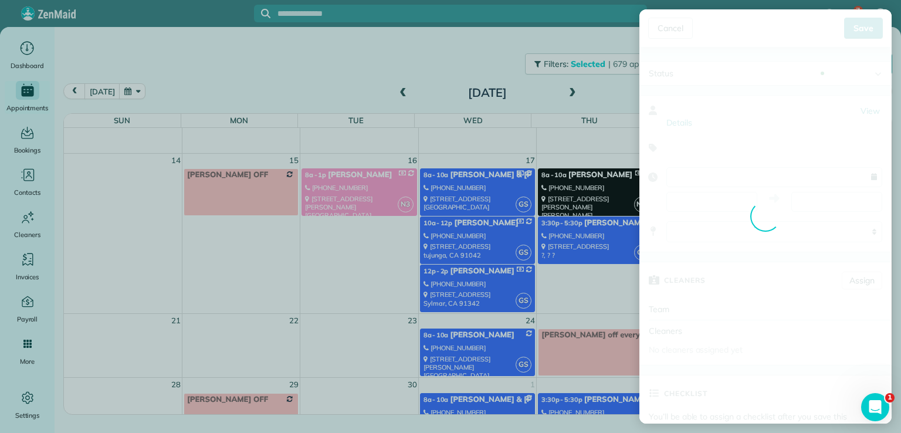
type input "**********"
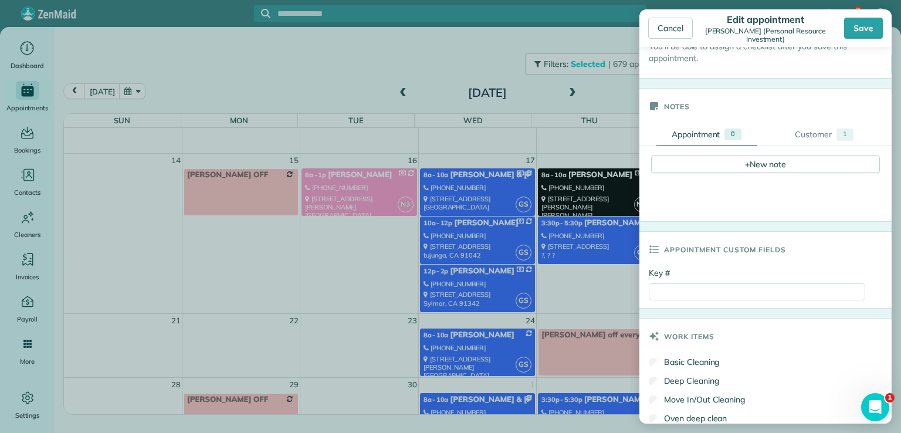
scroll to position [368, 0]
click at [662, 293] on input "Key #" at bounding box center [757, 291] width 216 height 17
type input "*********"
click at [800, 353] on div "Basic Cleaning" at bounding box center [765, 362] width 233 height 19
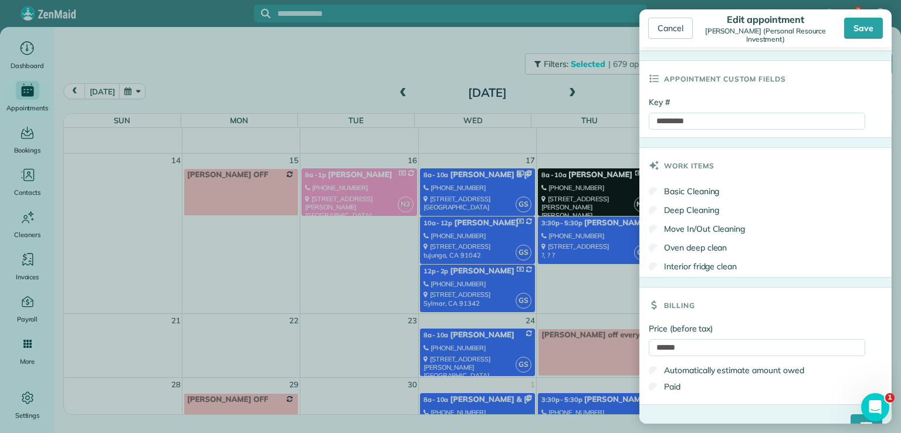
scroll to position [560, 0]
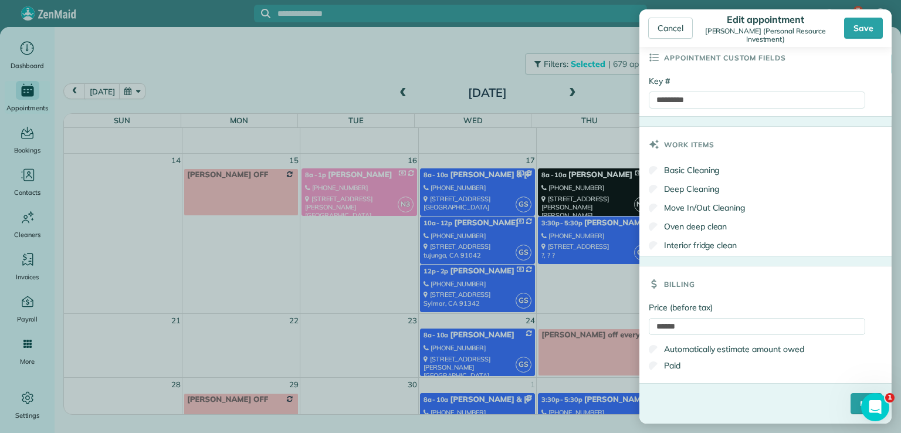
click at [655, 383] on div "Price (before tax) ****** Automatically estimate amount owed Paid" at bounding box center [765, 343] width 252 height 82
click at [851, 404] on input "****" at bounding box center [867, 403] width 32 height 21
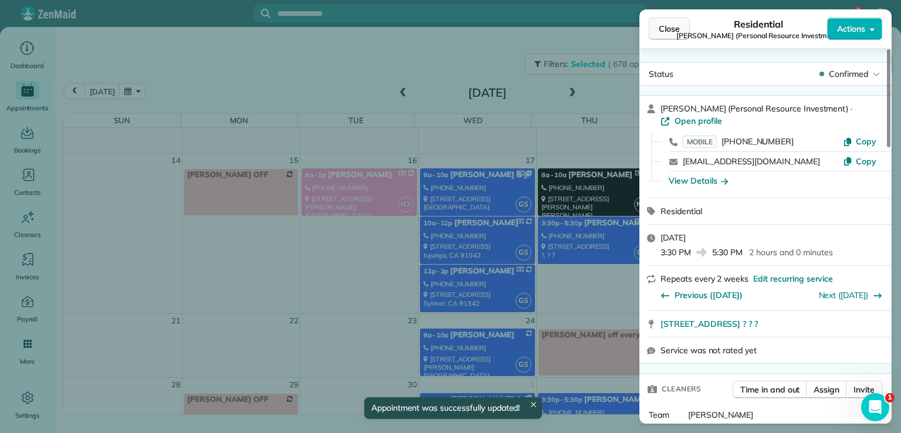
scroll to position [246, 0]
click at [663, 32] on span "Close" at bounding box center [669, 29] width 21 height 12
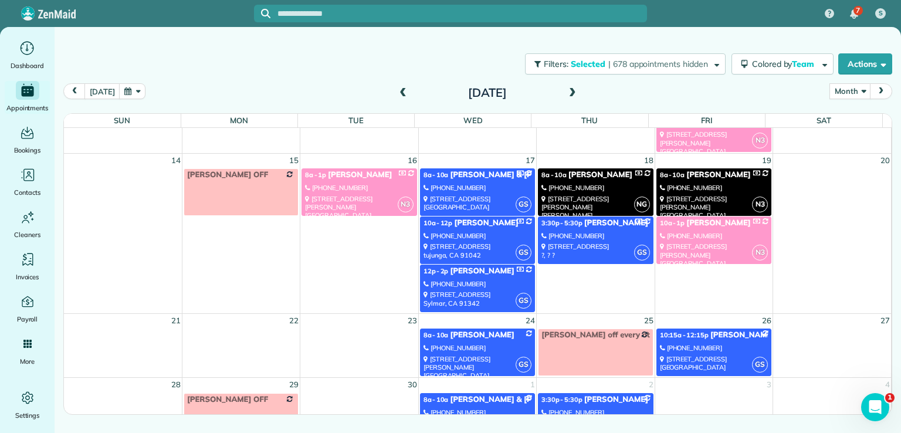
click at [500, 348] on div "[PHONE_NUMBER]" at bounding box center [478, 348] width 108 height 8
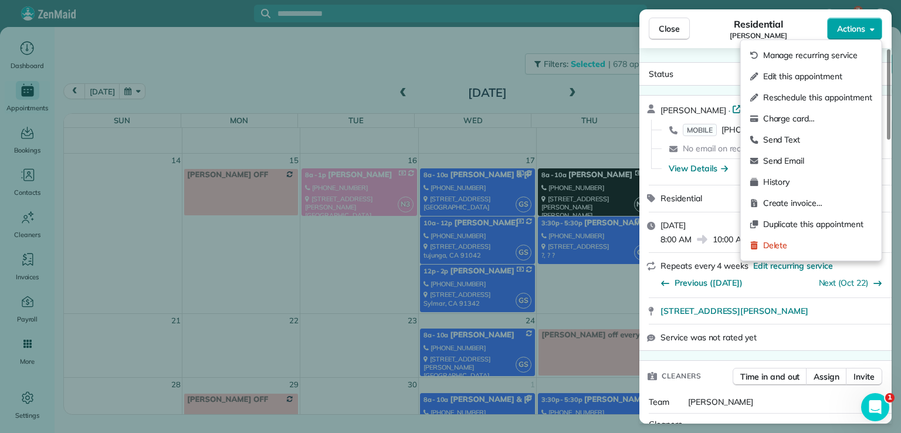
click at [840, 31] on span "Actions" at bounding box center [851, 29] width 28 height 12
click at [835, 81] on span "Edit this appointment" at bounding box center [817, 76] width 109 height 12
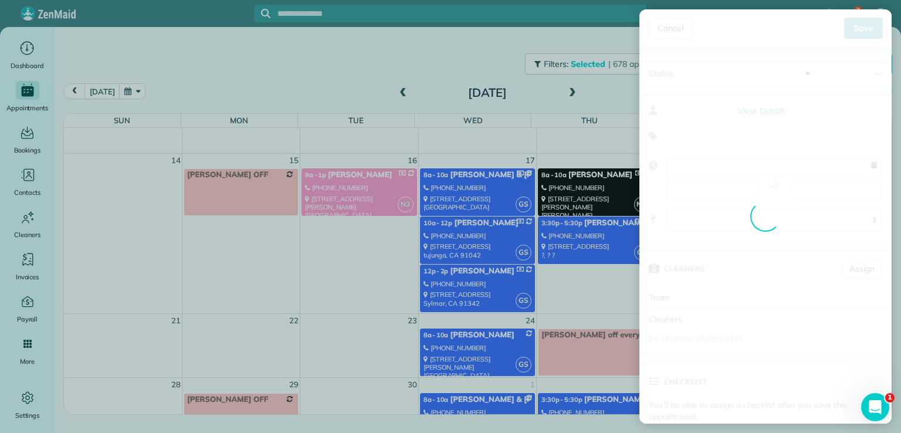
type input "**********"
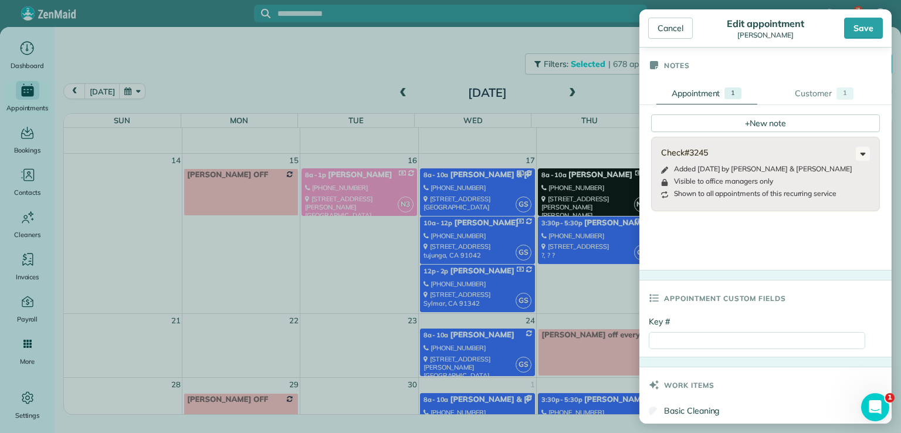
scroll to position [402, 0]
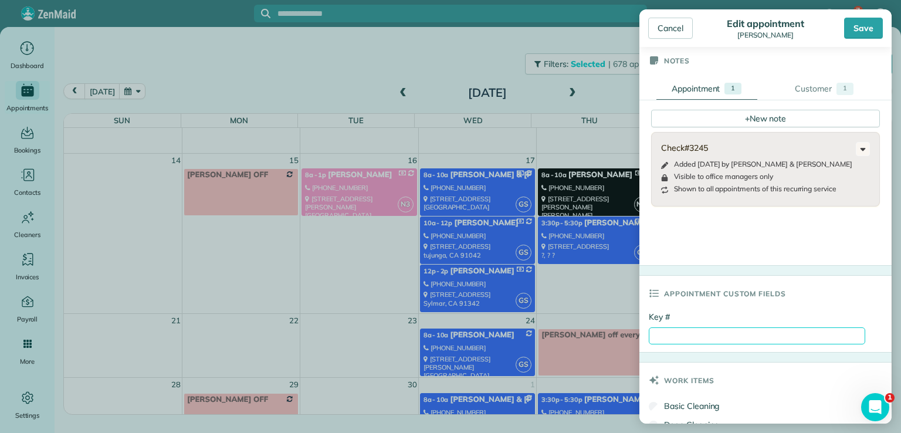
click at [668, 336] on input "Key #" at bounding box center [757, 335] width 216 height 17
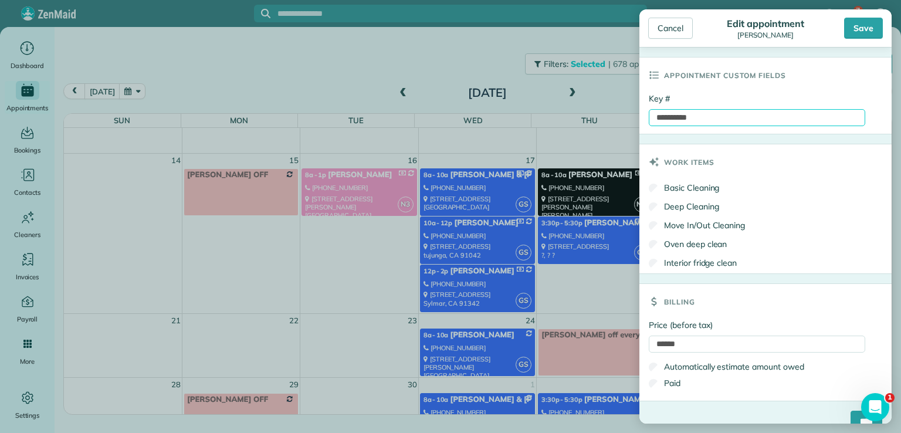
scroll to position [638, 0]
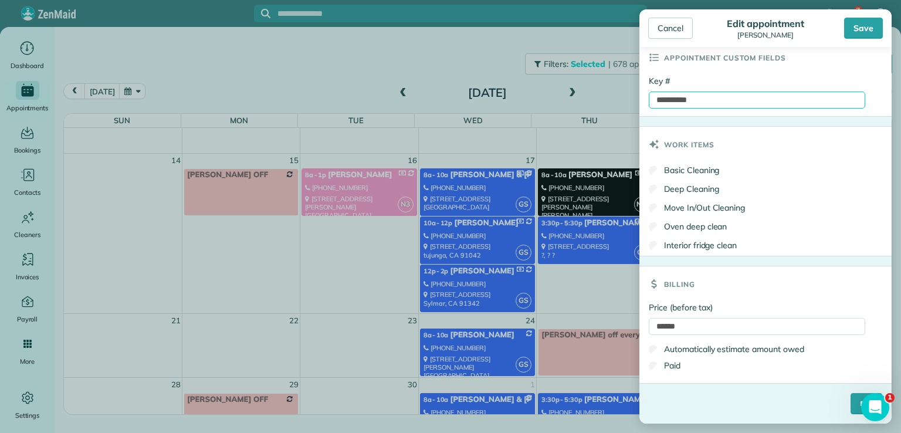
type input "**********"
click at [851, 399] on input "****" at bounding box center [867, 403] width 32 height 21
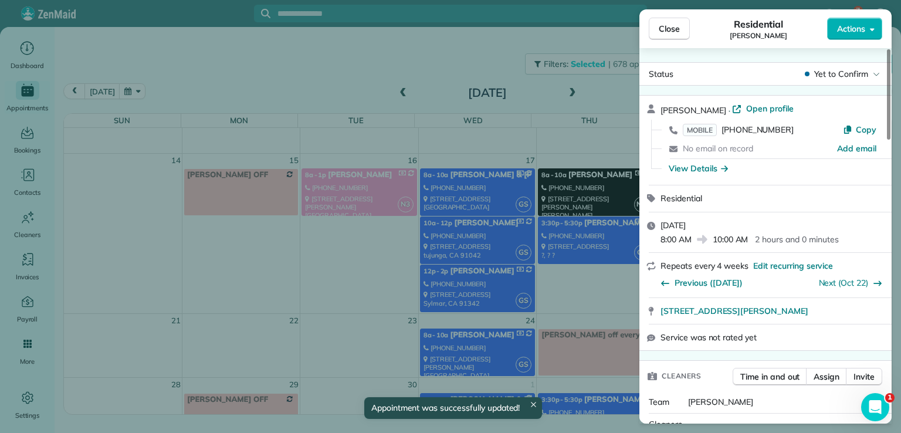
scroll to position [246, 0]
click at [664, 29] on span "Close" at bounding box center [669, 29] width 21 height 12
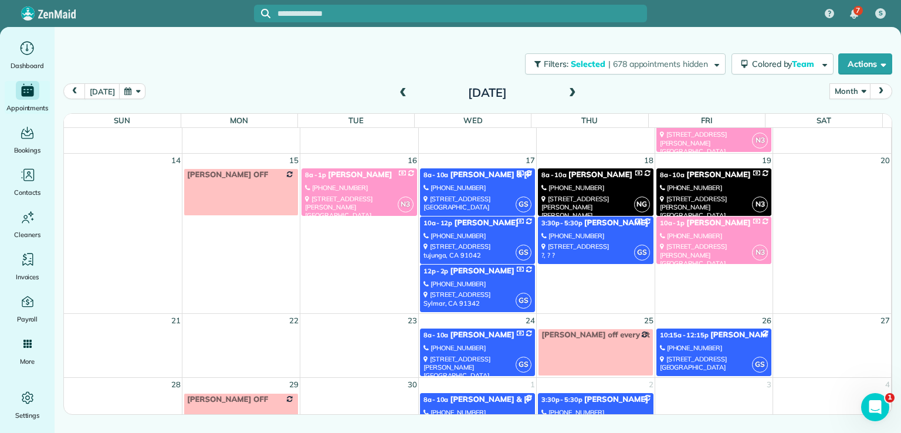
click at [708, 357] on div "[STREET_ADDRESS]" at bounding box center [714, 363] width 108 height 17
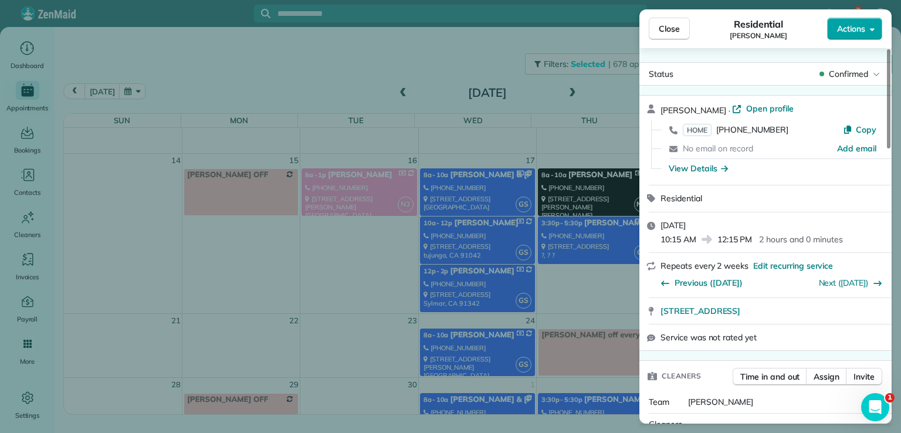
click at [839, 28] on span "Actions" at bounding box center [851, 29] width 28 height 12
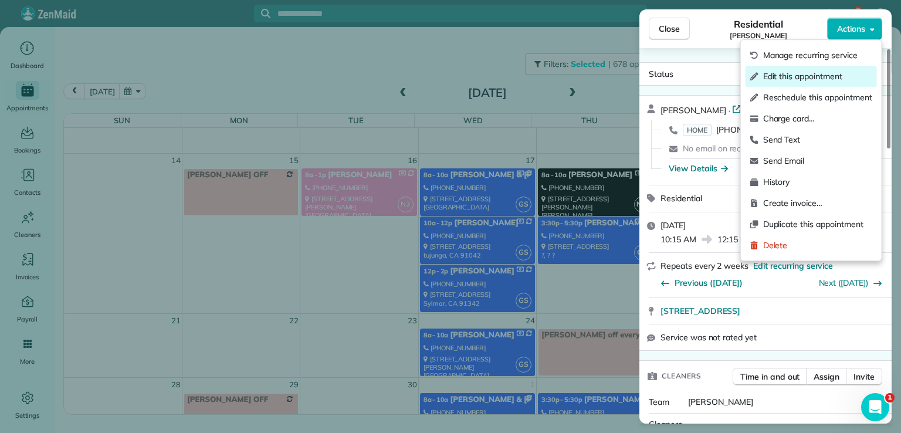
click at [817, 76] on span "Edit this appointment" at bounding box center [817, 76] width 109 height 12
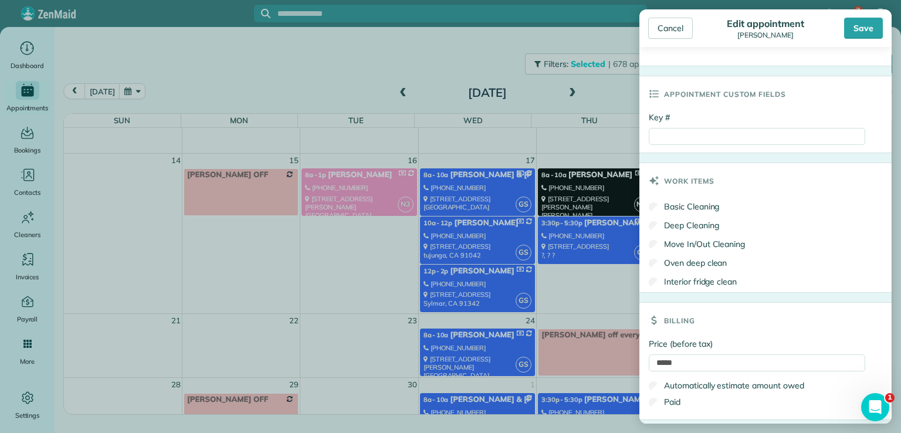
scroll to position [524, 0]
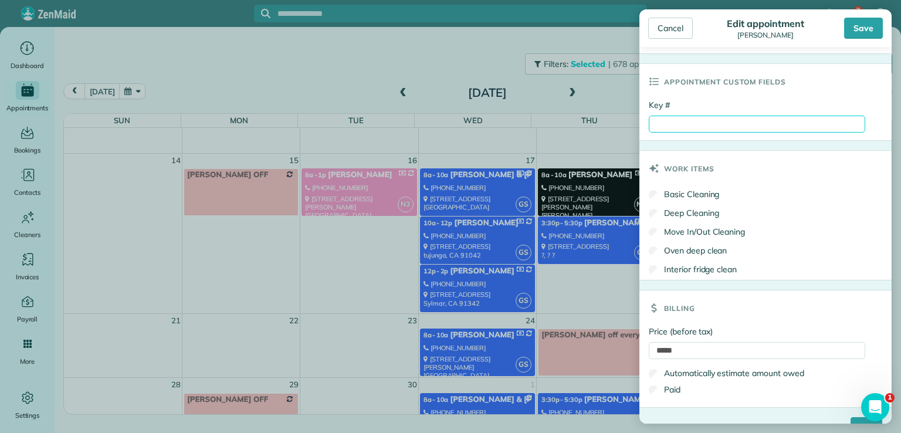
click at [663, 116] on input "Key #" at bounding box center [757, 124] width 216 height 17
type input "******"
click at [659, 349] on input "*****" at bounding box center [757, 350] width 216 height 17
type input "******"
click at [854, 418] on input "****" at bounding box center [867, 427] width 32 height 21
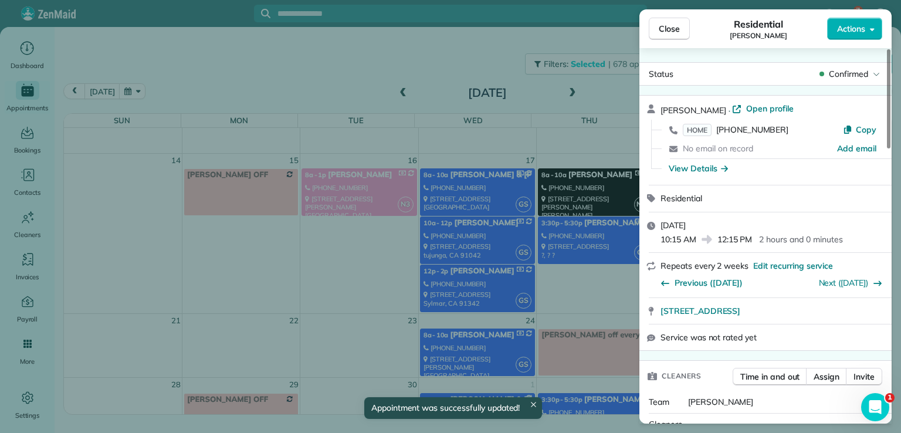
scroll to position [246, 0]
click at [664, 28] on span "Close" at bounding box center [669, 29] width 21 height 12
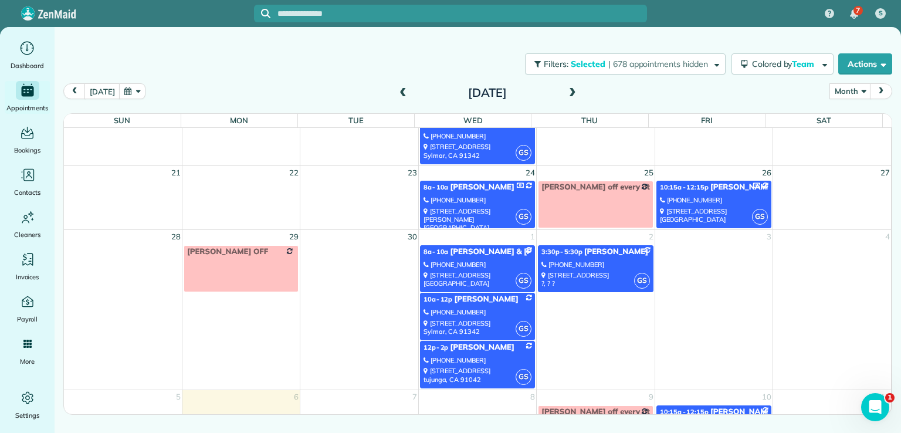
scroll to position [405, 0]
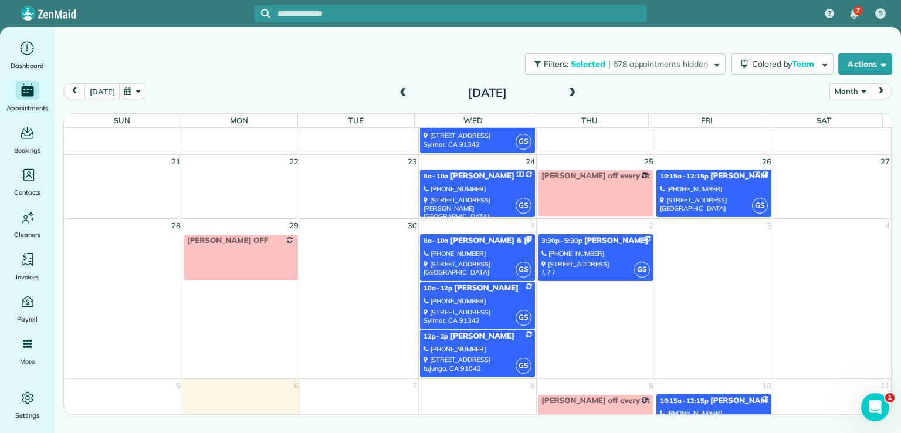
click at [490, 283] on span "[PERSON_NAME]" at bounding box center [486, 287] width 64 height 9
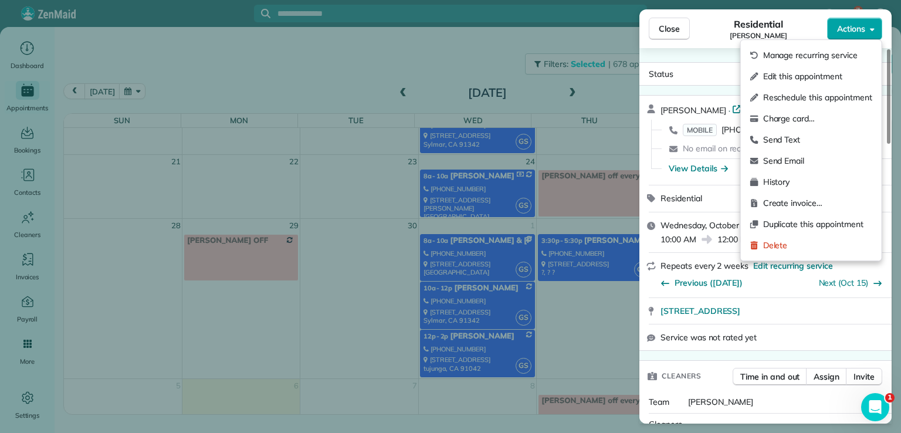
click at [835, 37] on button "Actions" at bounding box center [854, 29] width 55 height 22
click at [828, 73] on span "Edit this appointment" at bounding box center [817, 76] width 109 height 12
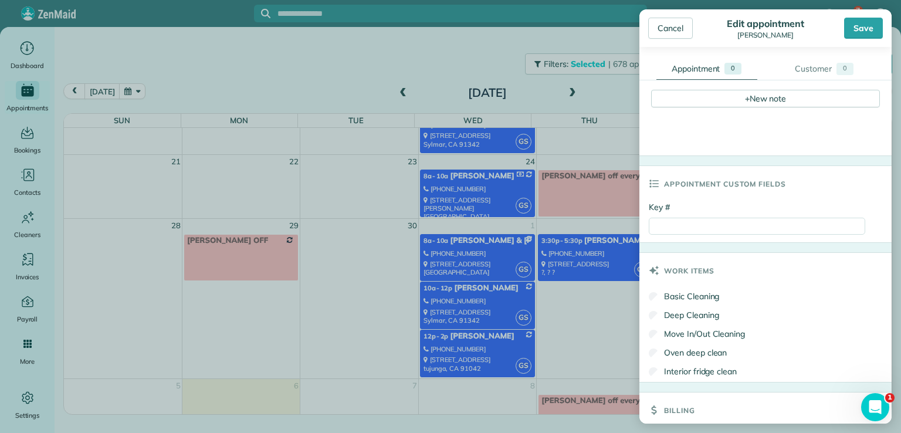
scroll to position [425, 0]
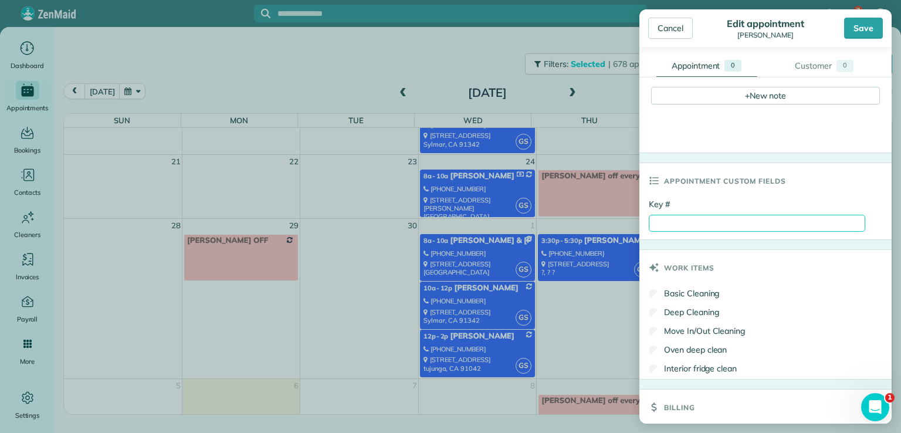
click at [683, 225] on input "Key #" at bounding box center [757, 223] width 216 height 17
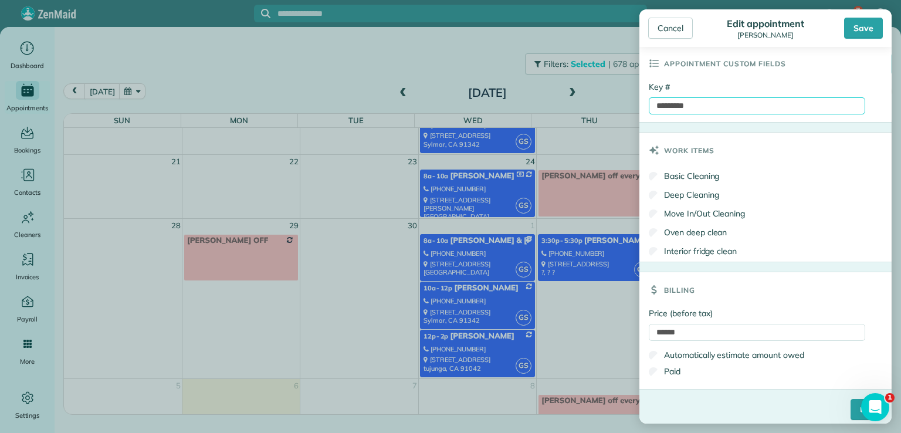
scroll to position [548, 0]
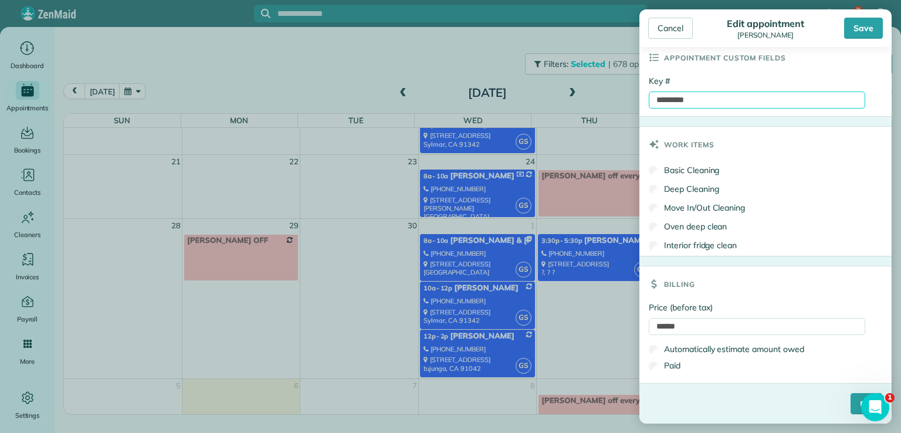
type input "*********"
click at [851, 403] on input "****" at bounding box center [867, 403] width 32 height 21
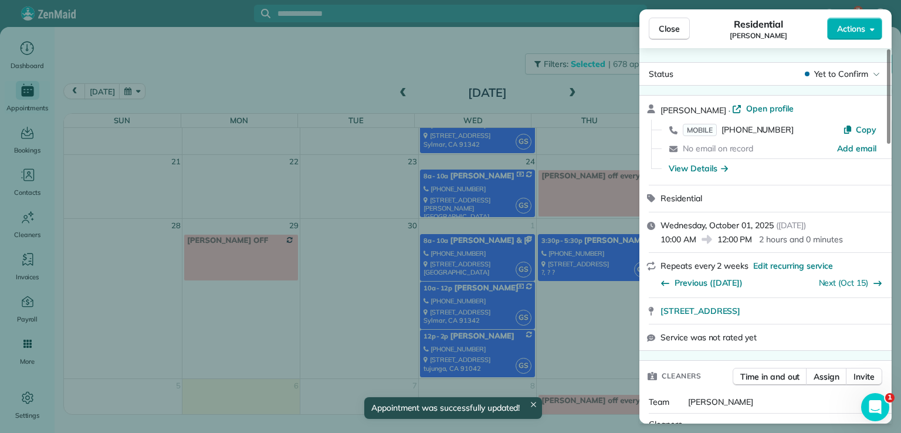
scroll to position [405, 0]
click at [673, 31] on span "Close" at bounding box center [669, 29] width 21 height 12
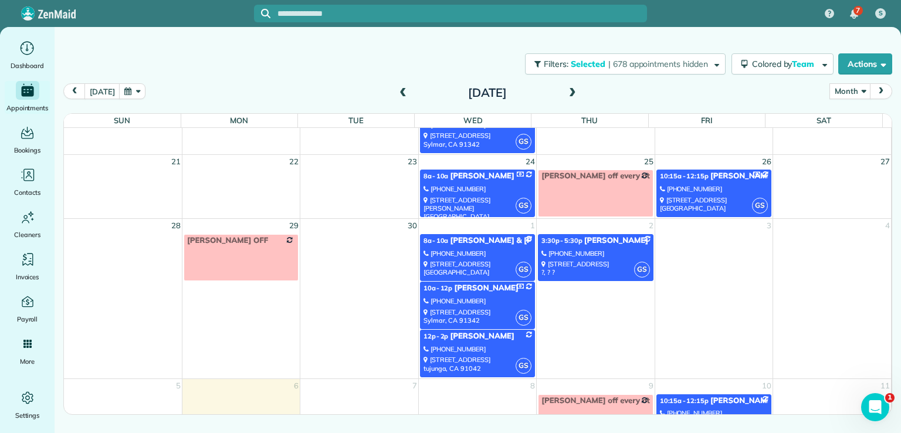
click at [493, 345] on div "[PHONE_NUMBER]" at bounding box center [478, 349] width 108 height 8
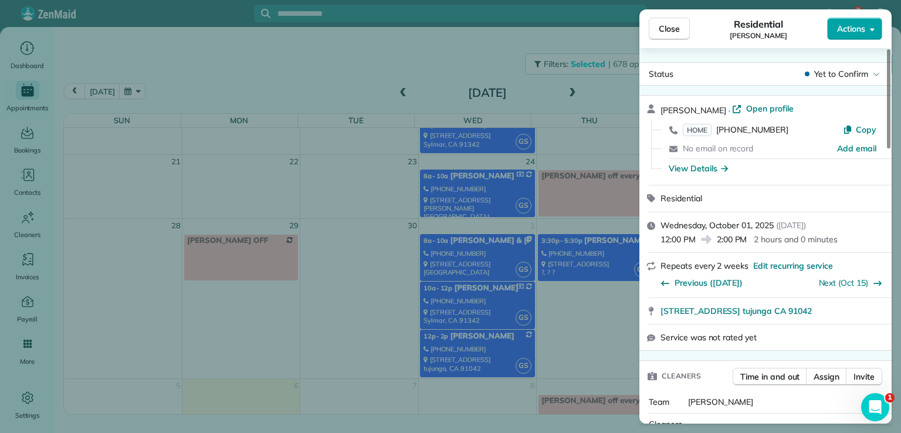
click at [868, 31] on button "Actions" at bounding box center [854, 29] width 55 height 22
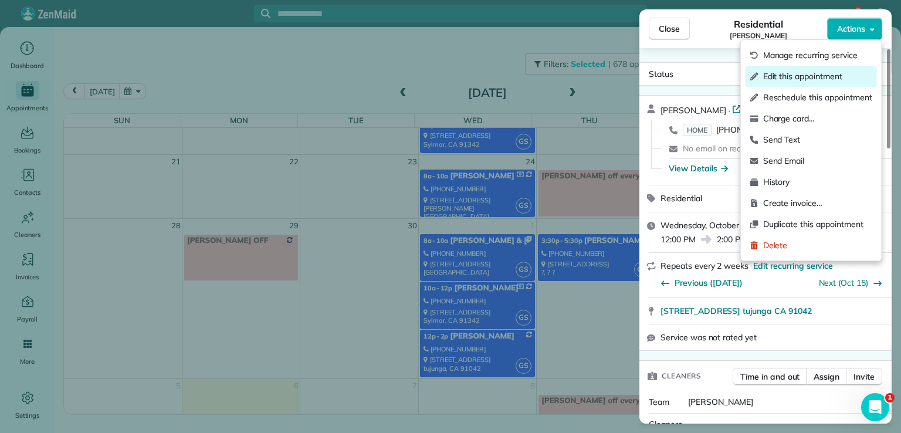
click at [854, 69] on div "Edit this appointment" at bounding box center [811, 76] width 131 height 21
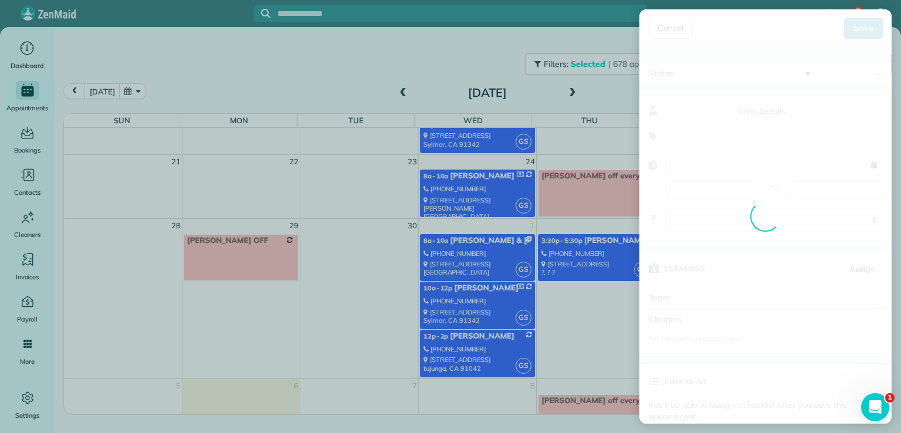
type input "**********"
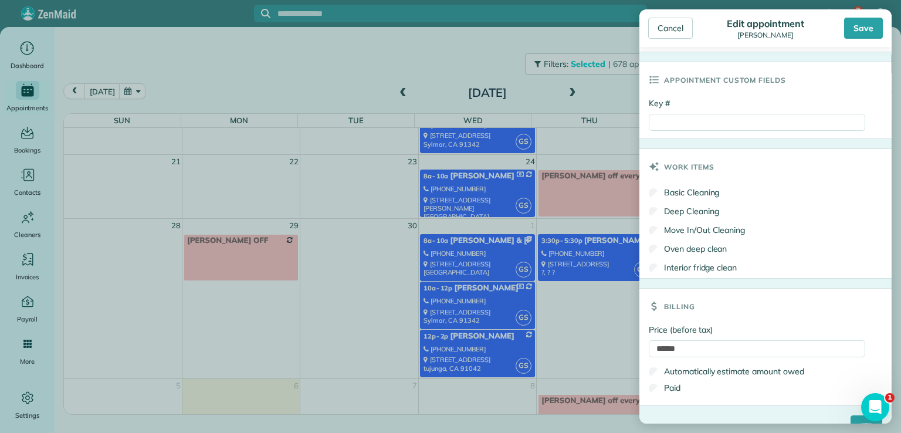
scroll to position [526, 0]
click at [675, 122] on input "Key #" at bounding box center [757, 122] width 216 height 17
type input "**********"
click at [814, 348] on input "******" at bounding box center [757, 348] width 216 height 17
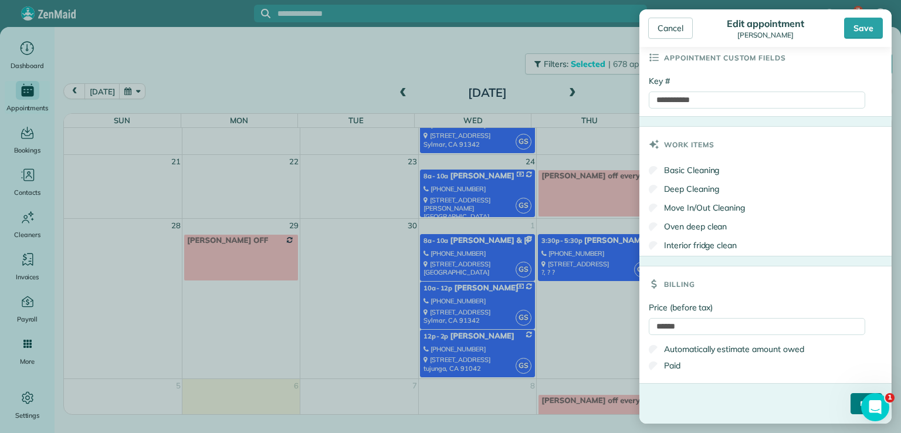
click at [851, 404] on input "****" at bounding box center [867, 403] width 32 height 21
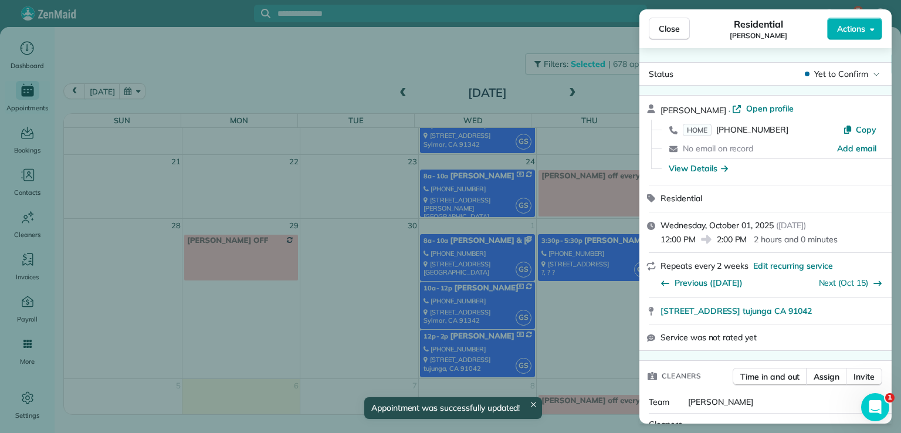
scroll to position [405, 0]
click at [497, 75] on div "Close Residential [PERSON_NAME] Actions Status Yet to Confirm [PERSON_NAME] · O…" at bounding box center [450, 216] width 901 height 433
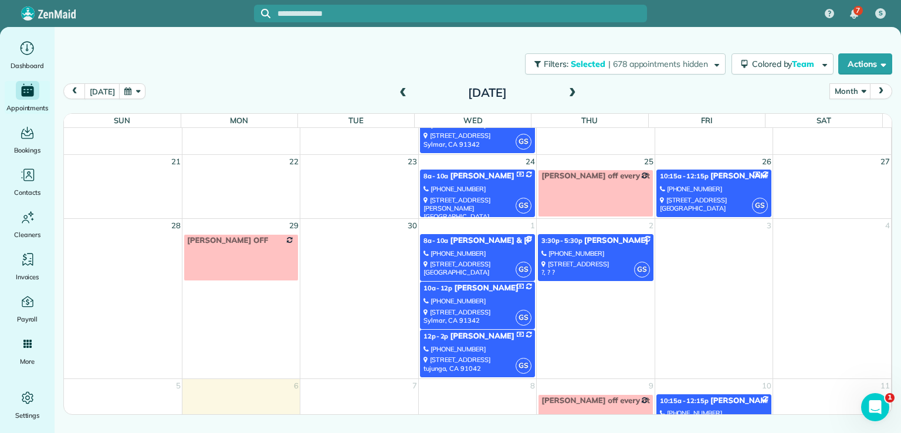
click at [589, 241] on span "[PERSON_NAME] - Personal Resource Investment" at bounding box center [675, 240] width 182 height 9
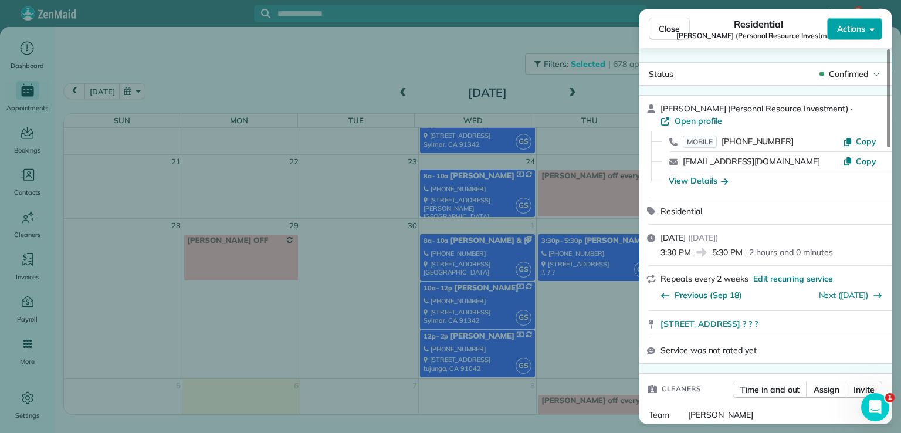
click at [845, 31] on span "Actions" at bounding box center [851, 29] width 28 height 12
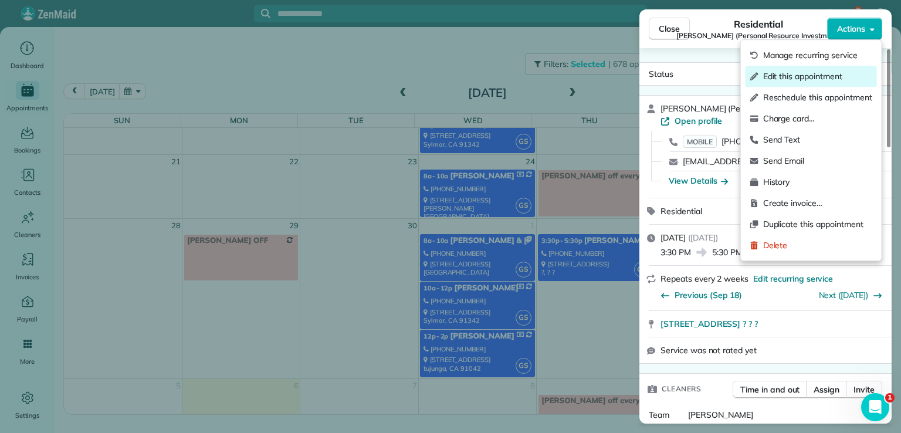
click at [829, 70] on span "Edit this appointment" at bounding box center [817, 76] width 109 height 12
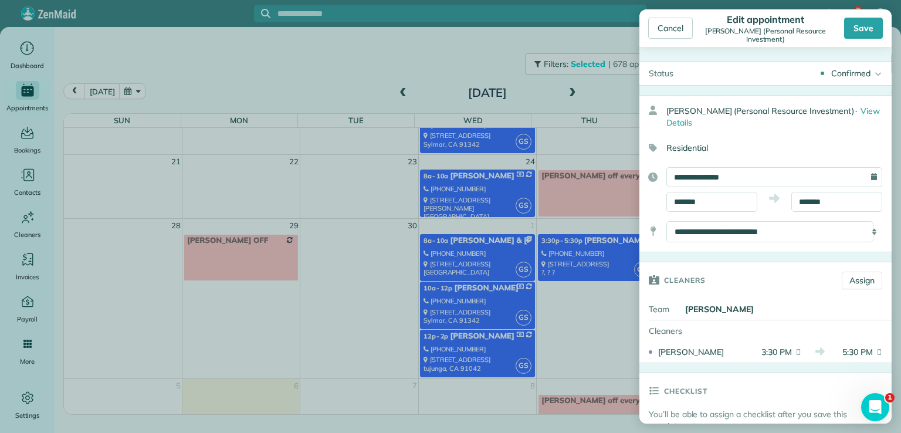
click at [795, 346] on icon at bounding box center [798, 352] width 7 height 12
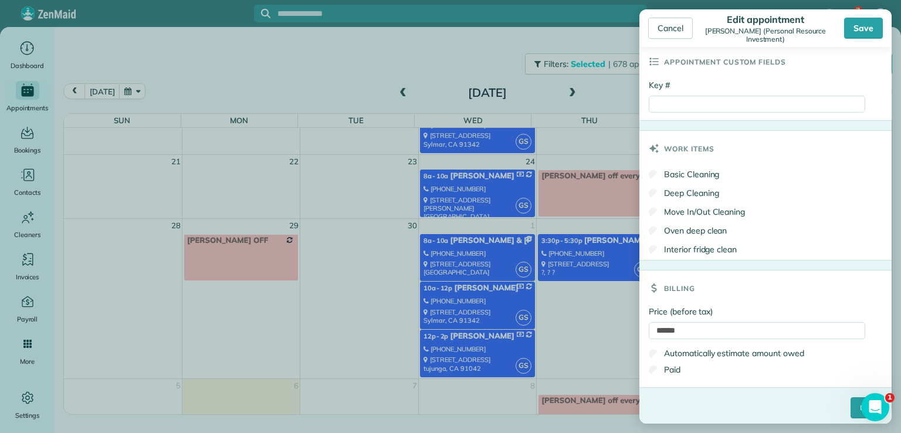
scroll to position [560, 0]
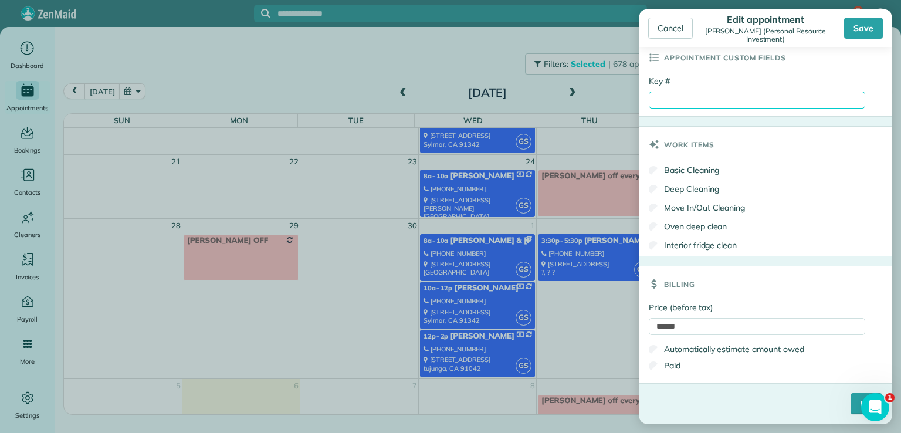
click at [672, 100] on input "Key #" at bounding box center [757, 100] width 216 height 17
type input "*********"
click at [851, 404] on input "****" at bounding box center [867, 403] width 32 height 21
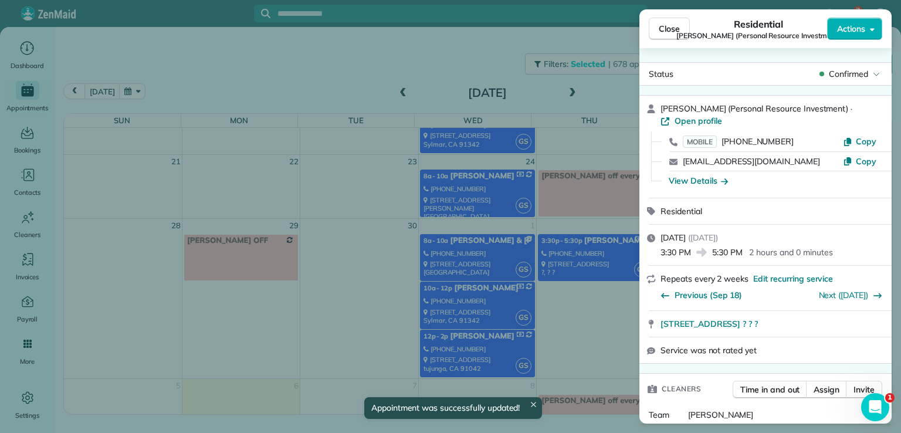
scroll to position [405, 0]
click at [666, 31] on span "Close" at bounding box center [669, 29] width 21 height 12
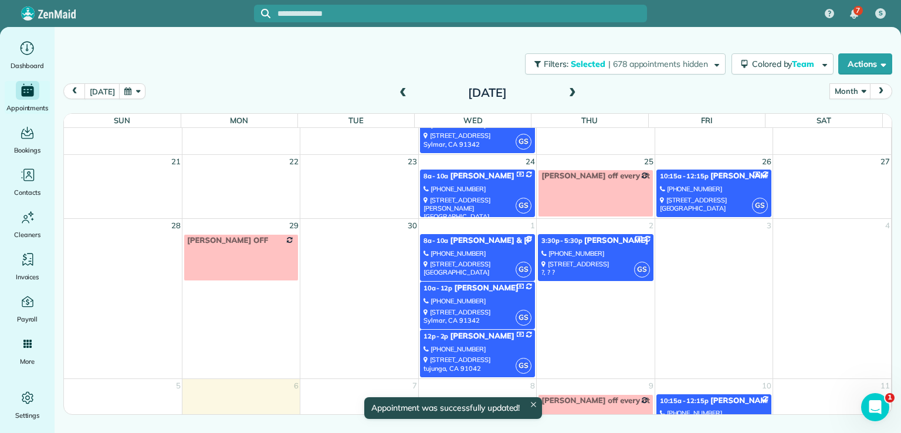
scroll to position [412, 0]
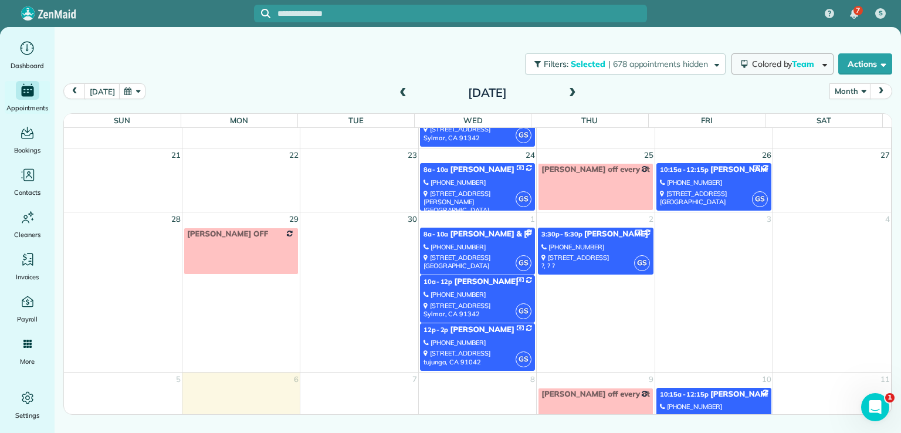
click at [748, 64] on button "Colored by Team" at bounding box center [783, 63] width 102 height 21
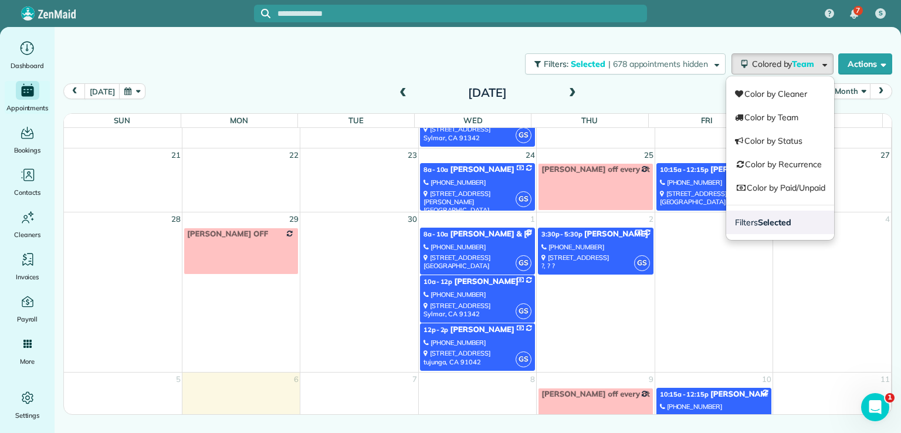
click at [748, 221] on span "Filters Selected" at bounding box center [763, 222] width 56 height 11
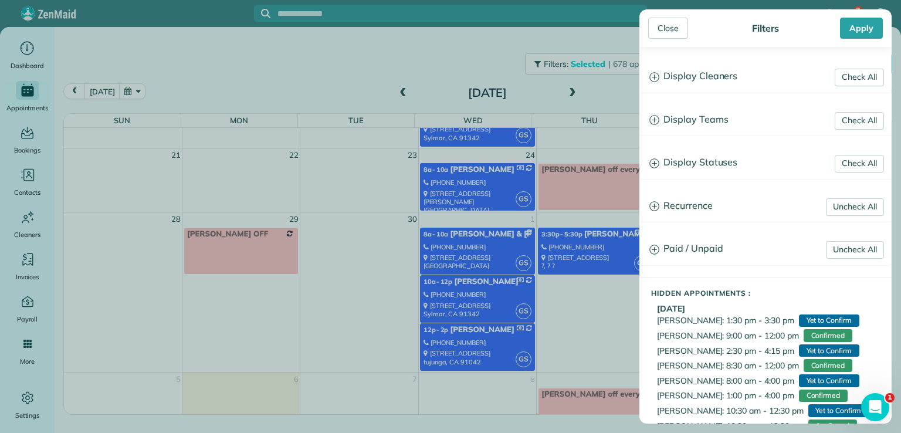
click at [709, 118] on h3 "Display Teams" at bounding box center [765, 120] width 251 height 30
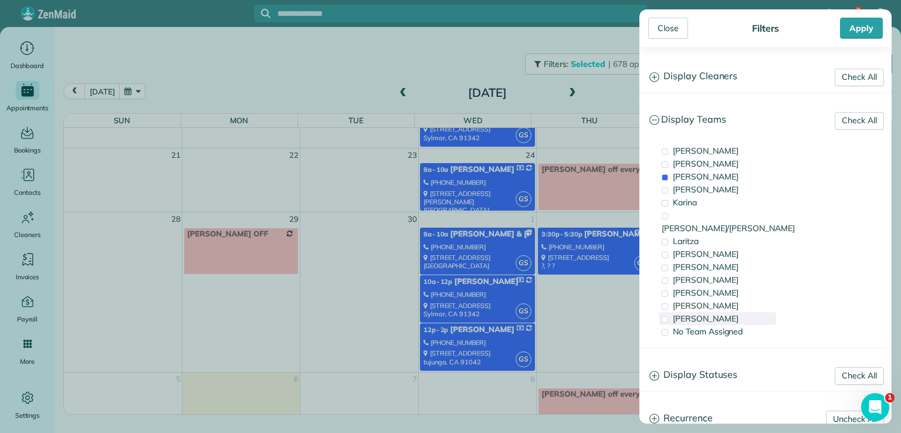
click at [686, 312] on div "[PERSON_NAME]" at bounding box center [717, 318] width 117 height 13
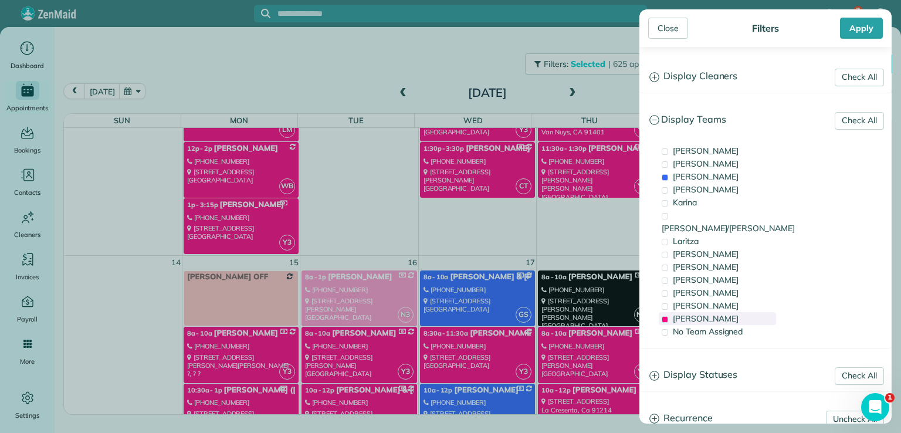
scroll to position [0, 0]
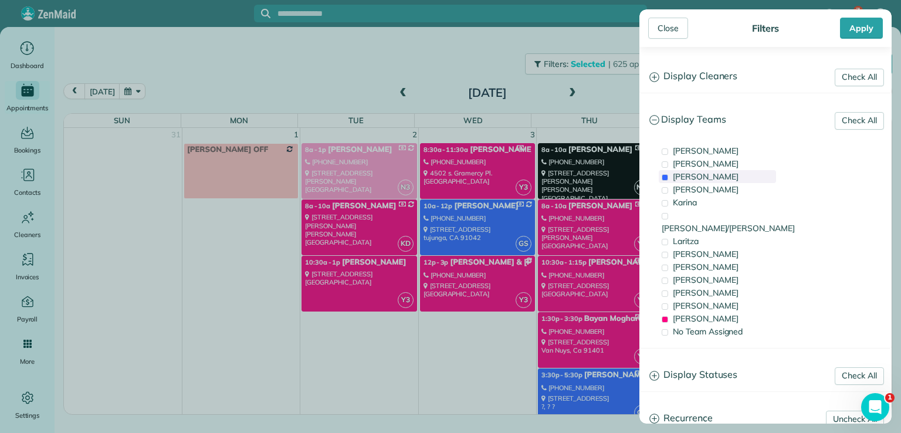
click at [676, 177] on span "[PERSON_NAME]" at bounding box center [706, 176] width 66 height 11
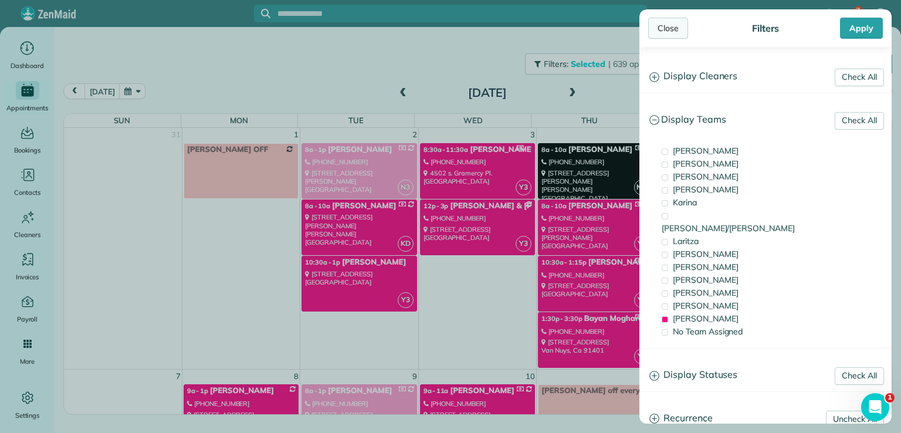
click at [662, 32] on div "Close" at bounding box center [668, 28] width 40 height 21
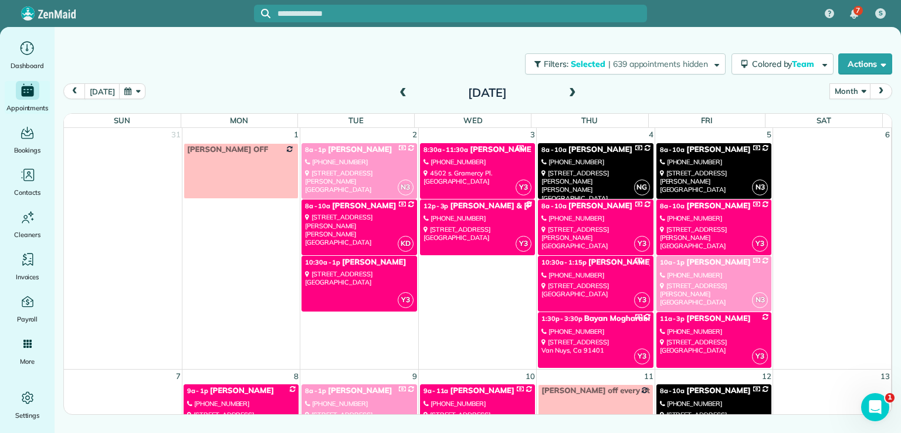
click at [601, 229] on div "[STREET_ADDRESS][PERSON_NAME]" at bounding box center [595, 237] width 108 height 25
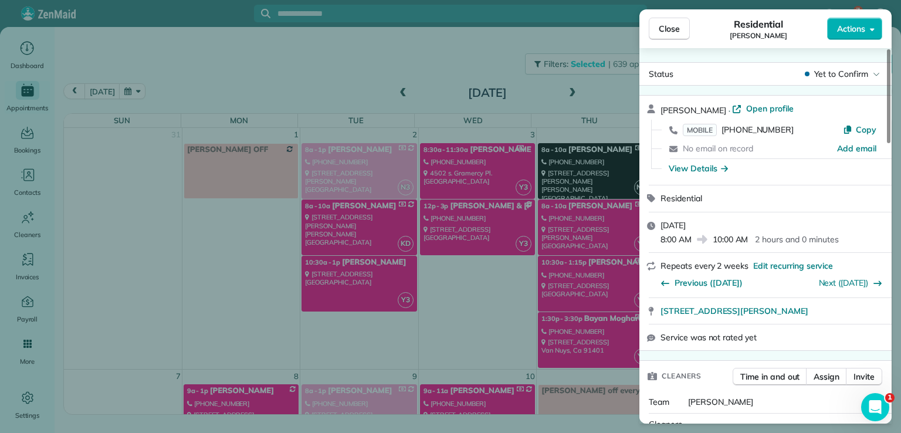
click at [845, 31] on span "Actions" at bounding box center [851, 29] width 28 height 12
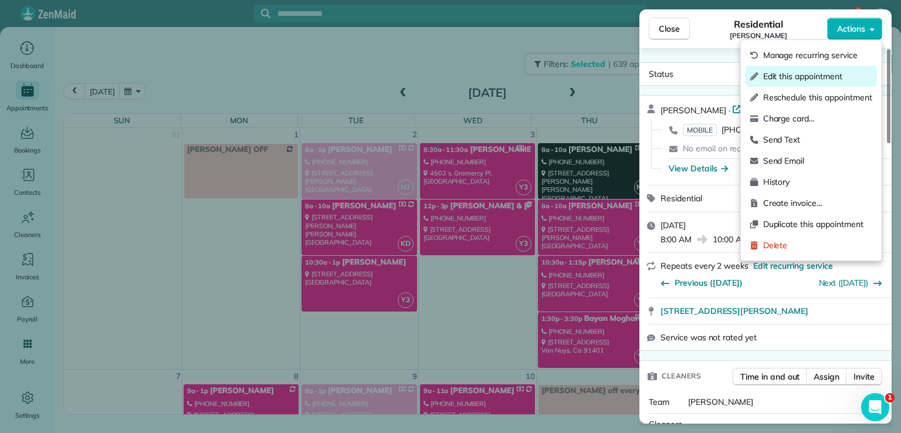
click at [814, 75] on span "Edit this appointment" at bounding box center [817, 76] width 109 height 12
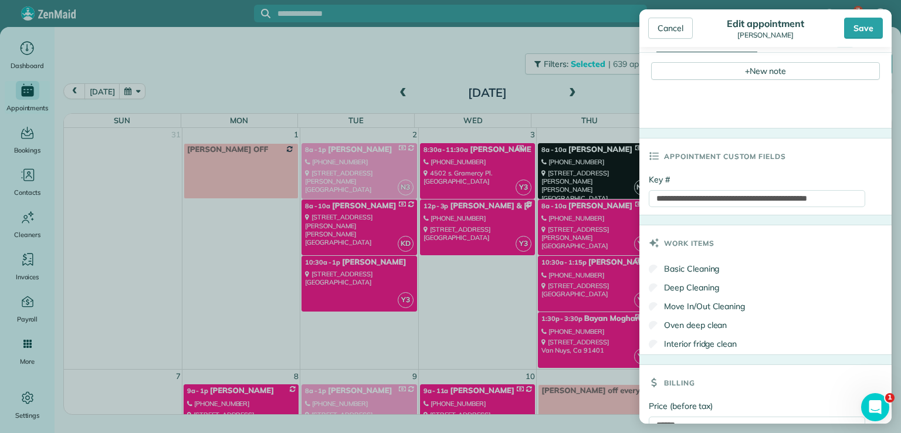
scroll to position [548, 0]
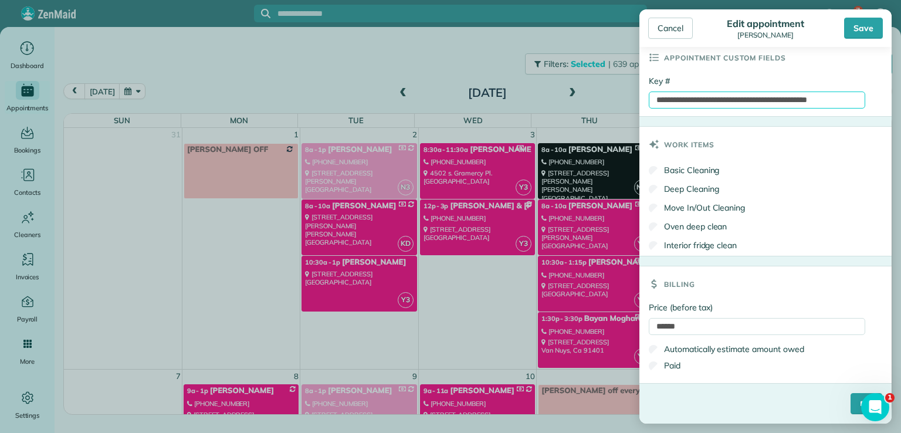
click at [845, 100] on input "**********" at bounding box center [757, 100] width 216 height 17
type input "**********"
click at [851, 408] on input "****" at bounding box center [867, 404] width 32 height 21
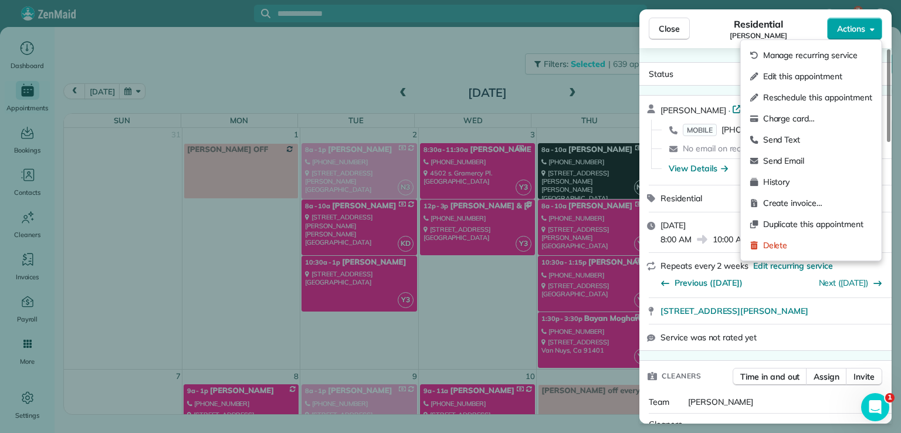
click at [848, 31] on span "Actions" at bounding box center [851, 29] width 28 height 12
click at [828, 76] on span "Edit this appointment" at bounding box center [817, 76] width 109 height 12
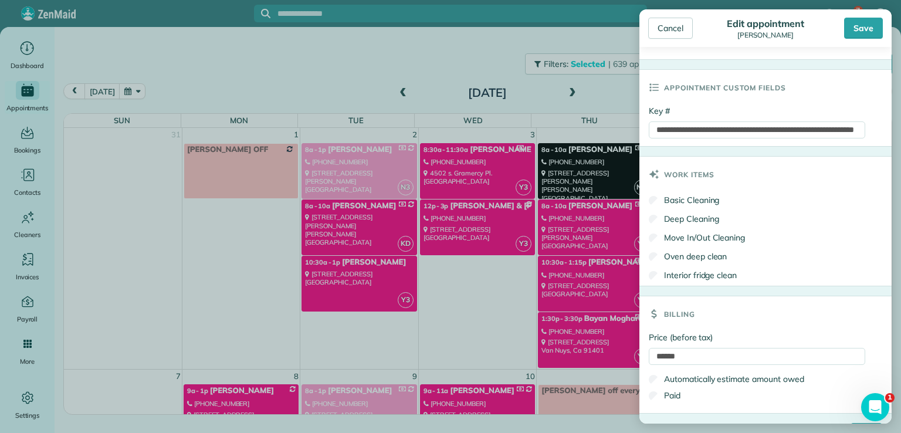
scroll to position [548, 0]
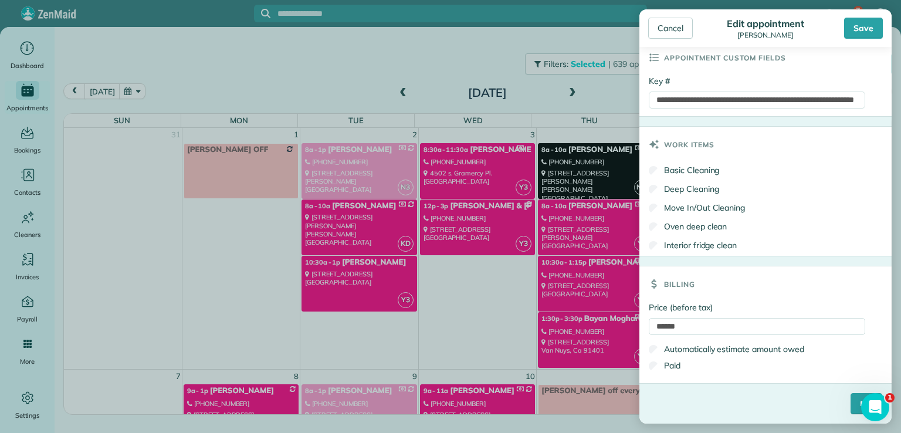
click at [666, 41] on div "Cancel Edit appointment [PERSON_NAME] Save" at bounding box center [765, 28] width 252 height 38
click at [668, 33] on div "Cancel" at bounding box center [670, 28] width 45 height 21
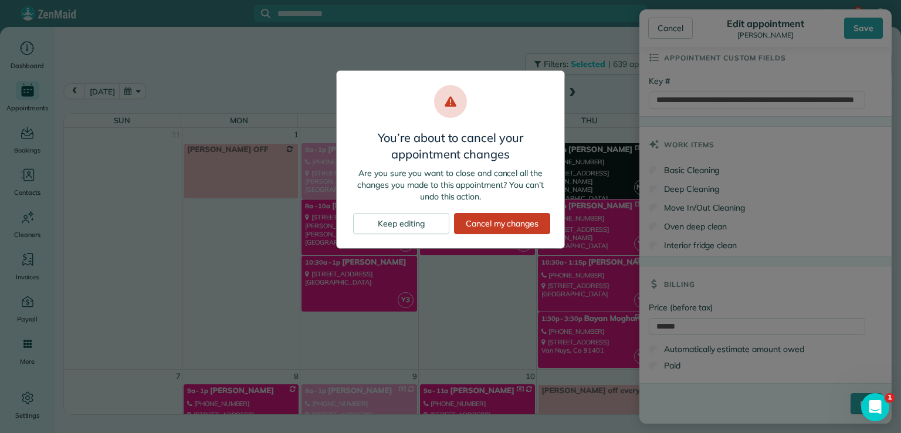
click at [581, 92] on div "You’re about to cancel your appointment changes Are you sure you want to close …" at bounding box center [450, 216] width 901 height 433
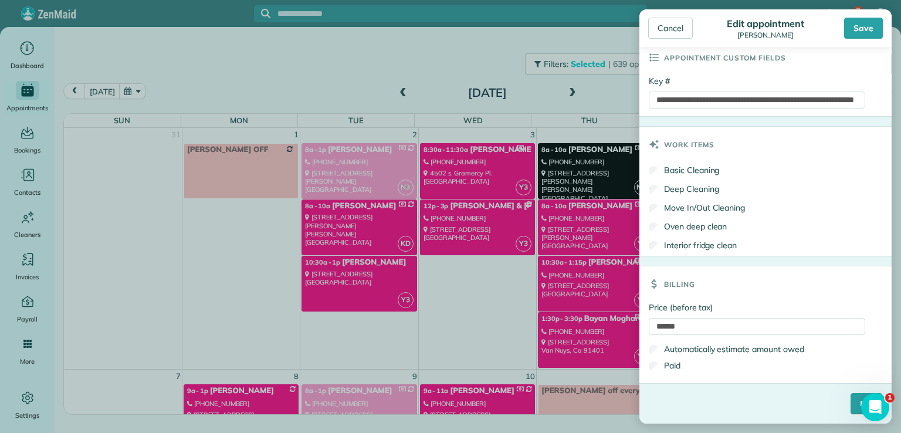
click at [596, 43] on body "7 S Dashboard Appointments Bookings Contacts Cleaners Invoices Payroll Reports …" at bounding box center [450, 216] width 901 height 433
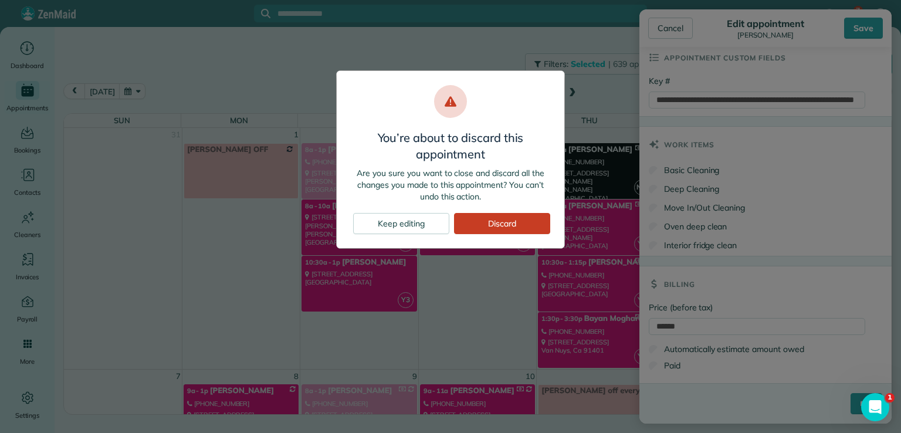
click at [600, 107] on div "You’re about to discard this appointment Are you sure you want to close and dis…" at bounding box center [450, 216] width 901 height 433
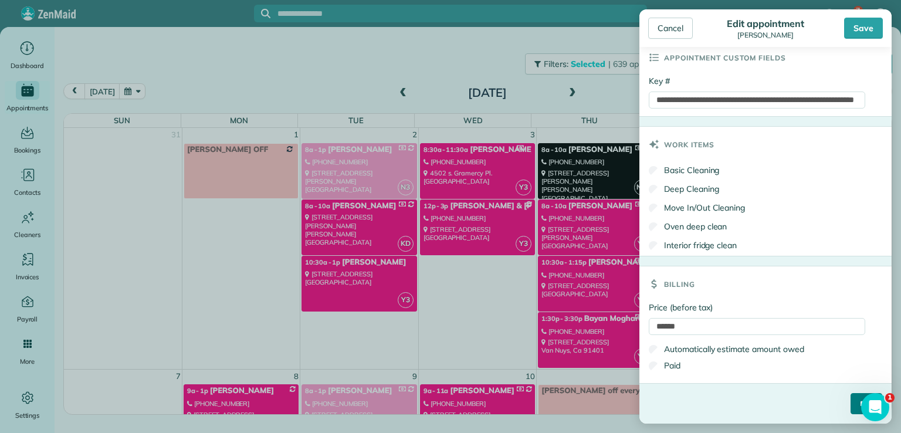
click at [851, 395] on input "****" at bounding box center [867, 403] width 32 height 21
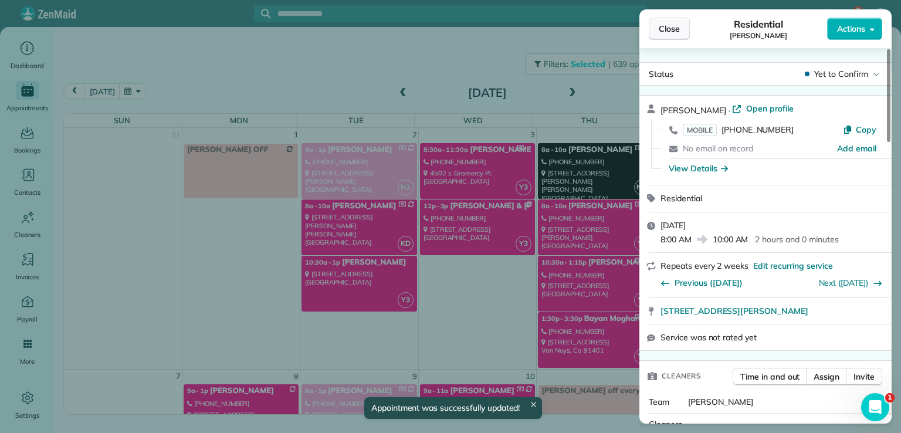
click at [663, 27] on span "Close" at bounding box center [669, 29] width 21 height 12
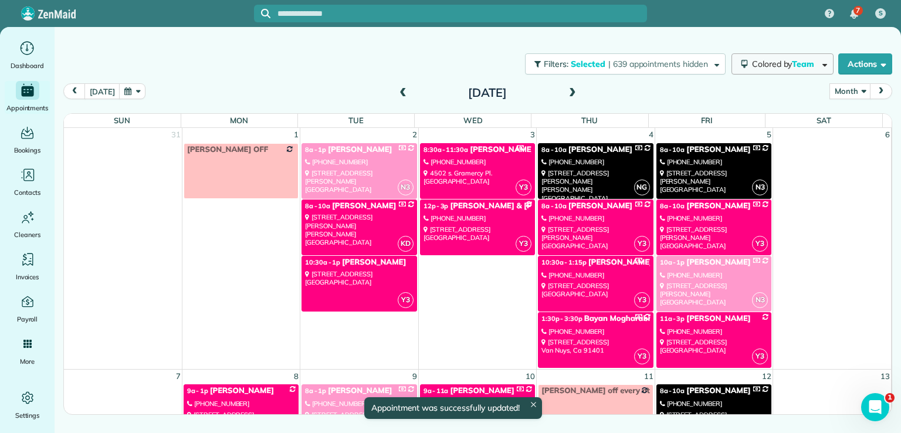
click at [796, 69] on button "Colored by Team" at bounding box center [783, 63] width 102 height 21
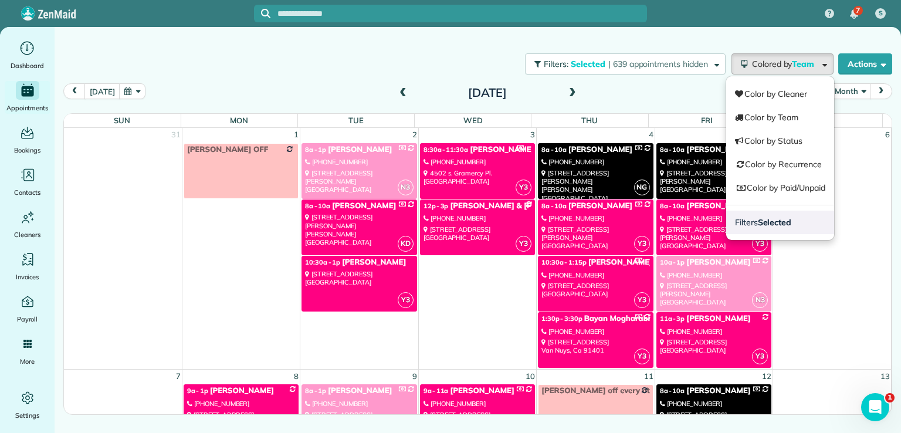
click at [791, 224] on link "Filters Selected" at bounding box center [780, 222] width 108 height 23
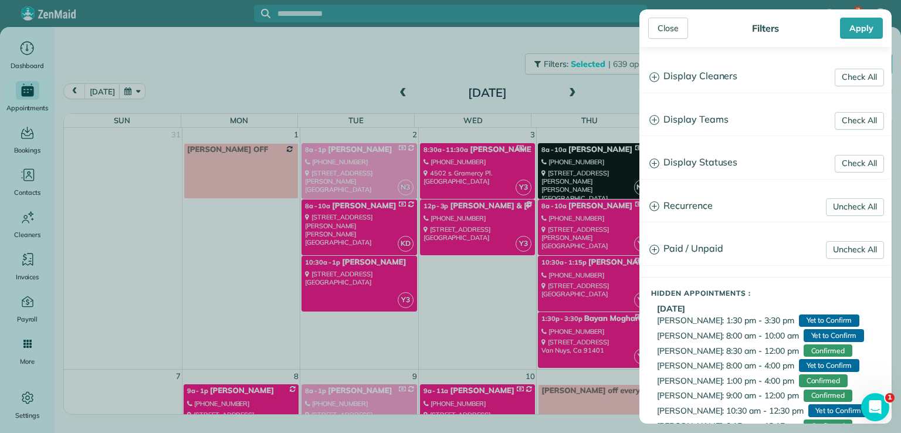
click at [713, 119] on h3 "Display Teams" at bounding box center [765, 120] width 251 height 30
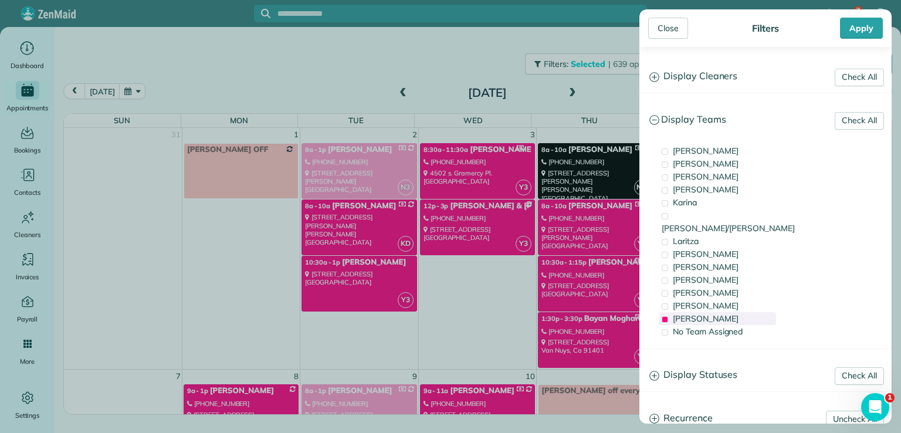
click at [683, 313] on span "[PERSON_NAME]" at bounding box center [706, 318] width 66 height 11
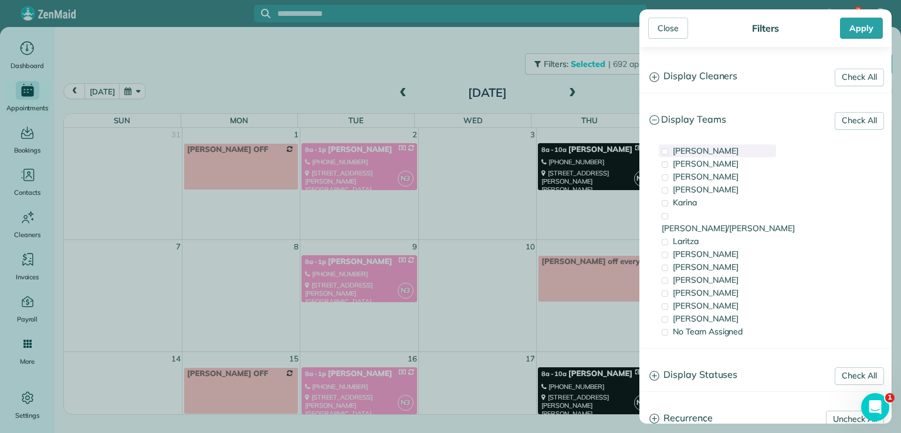
click at [681, 150] on span "[PERSON_NAME]" at bounding box center [706, 150] width 66 height 11
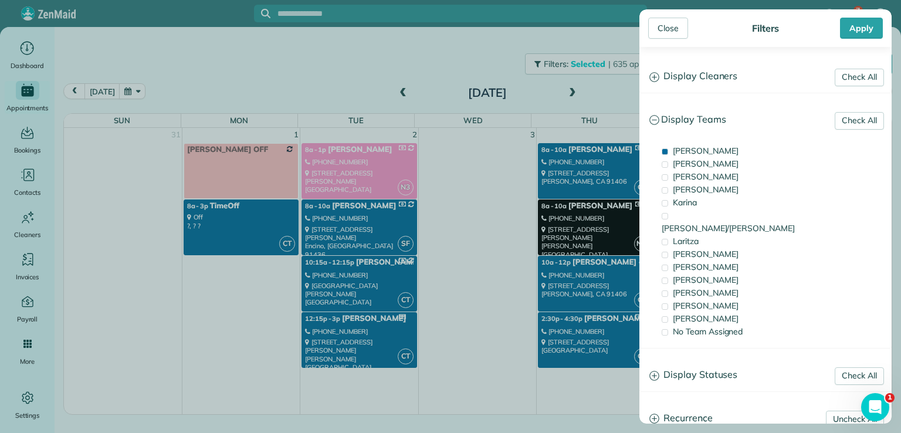
click at [398, 96] on div "Close Filters Apply Check All Display Cleaners [PERSON_NAME] [PERSON_NAME] [PER…" at bounding box center [450, 216] width 901 height 433
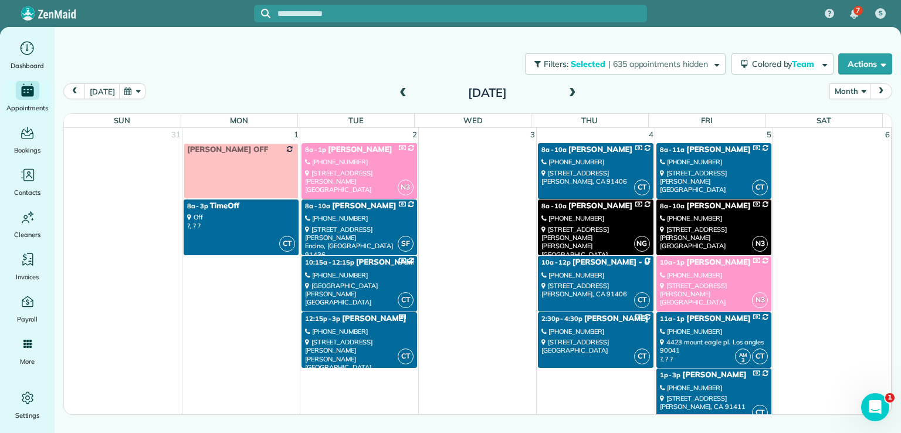
click at [401, 94] on span at bounding box center [403, 93] width 13 height 11
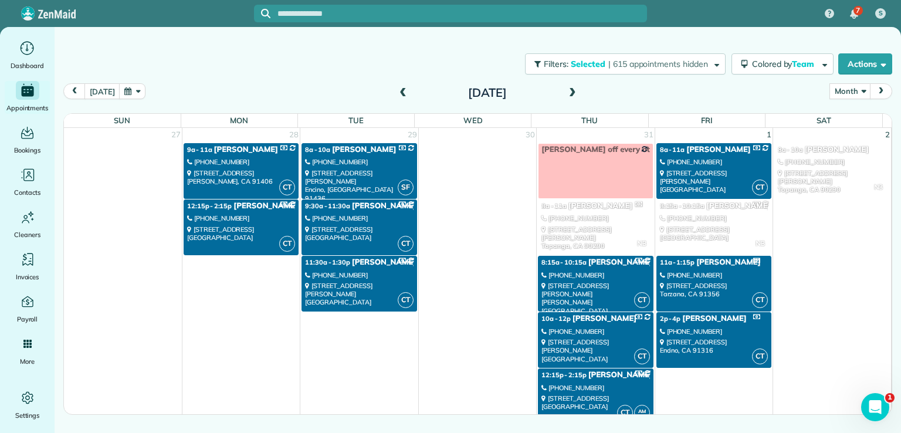
click at [576, 96] on span at bounding box center [572, 93] width 13 height 11
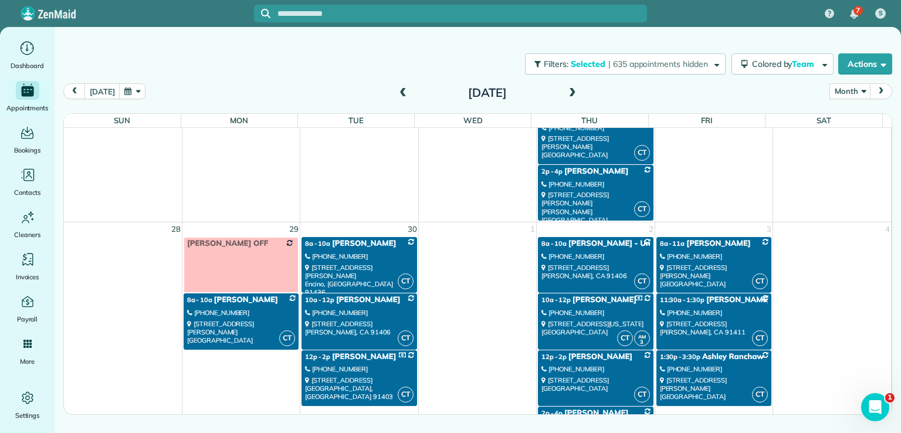
scroll to position [1098, 0]
click at [248, 319] on div "[STREET_ADDRESS][PERSON_NAME]" at bounding box center [241, 331] width 108 height 25
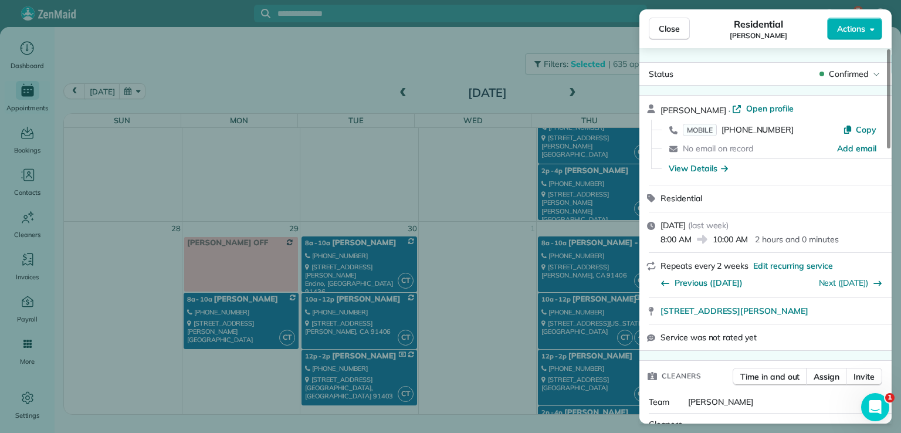
click at [852, 30] on span "Actions" at bounding box center [851, 29] width 28 height 12
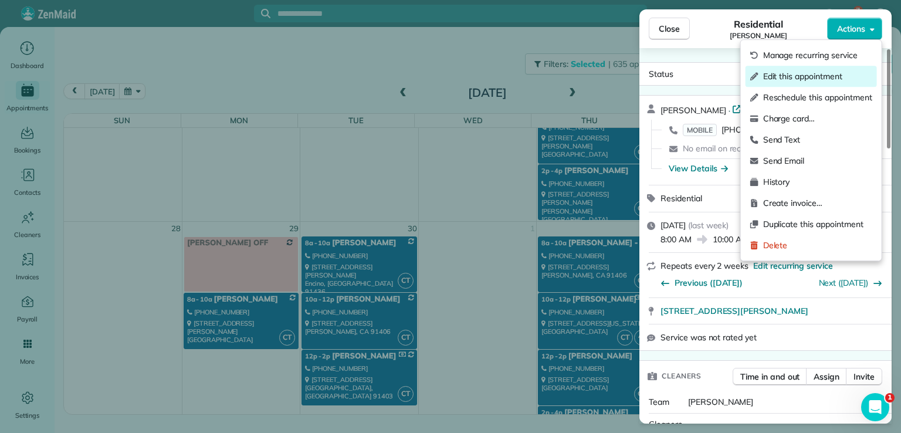
click at [810, 78] on span "Edit this appointment" at bounding box center [817, 76] width 109 height 12
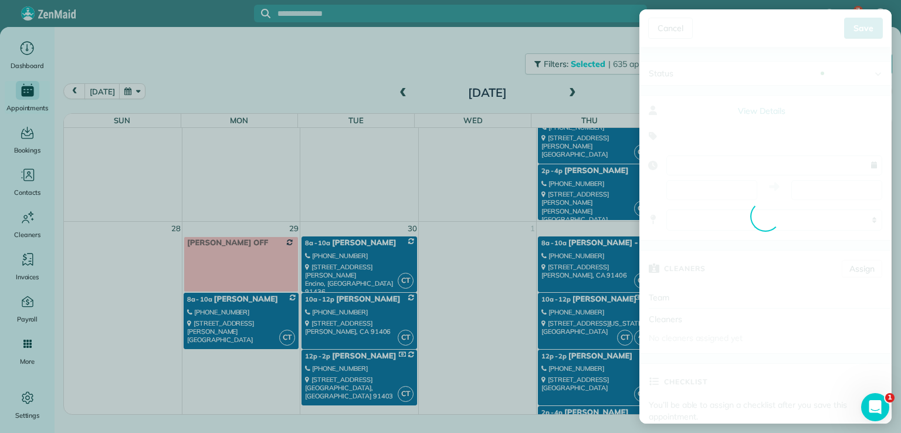
type input "**********"
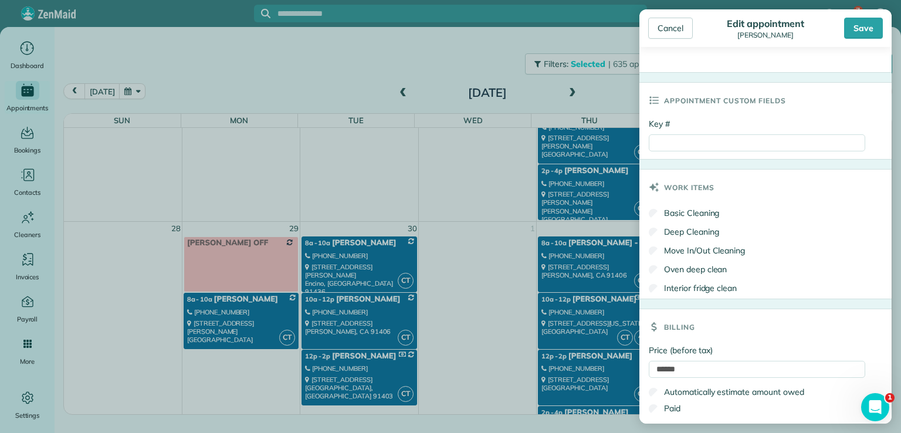
scroll to position [509, 0]
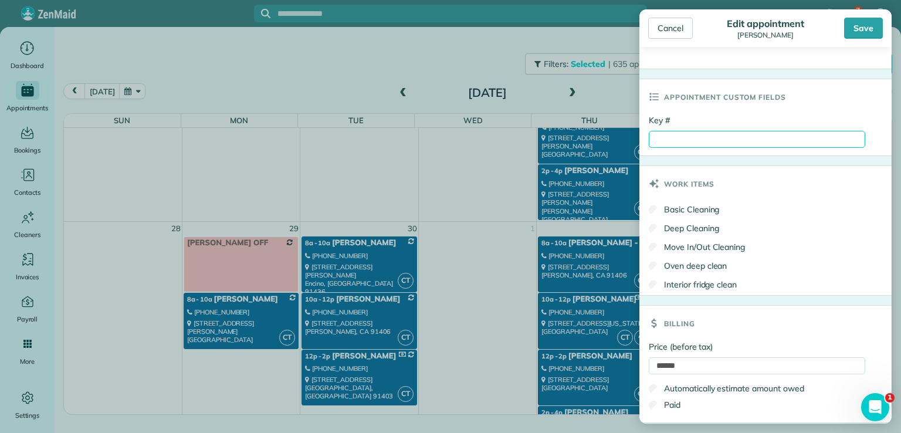
click at [673, 137] on input "Key #" at bounding box center [757, 139] width 216 height 17
type input "****"
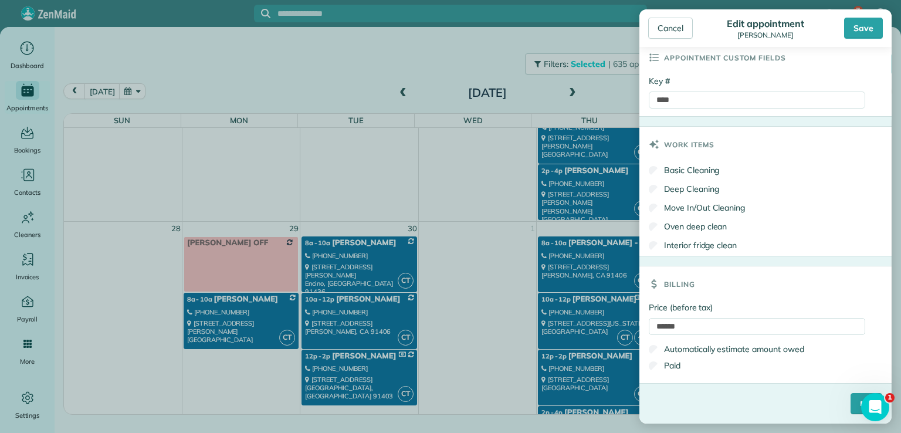
click at [668, 329] on input "******" at bounding box center [757, 326] width 216 height 17
click at [671, 327] on input "******" at bounding box center [757, 326] width 216 height 17
type input "******"
click at [851, 404] on input "****" at bounding box center [867, 403] width 32 height 21
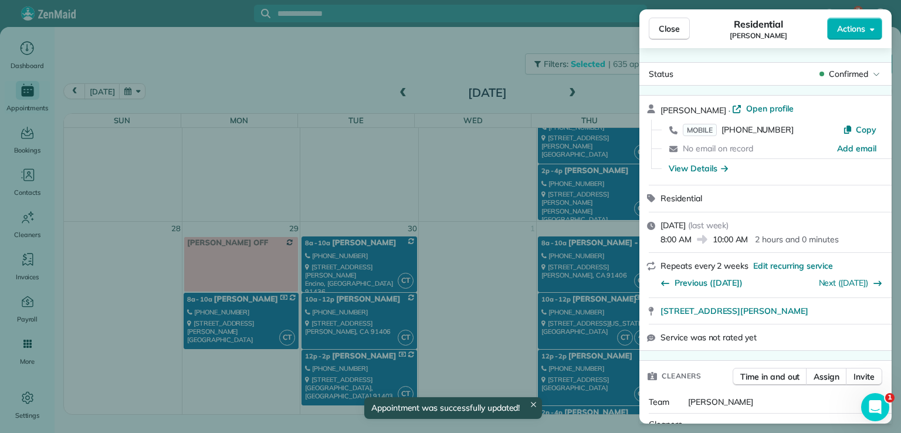
scroll to position [1098, 0]
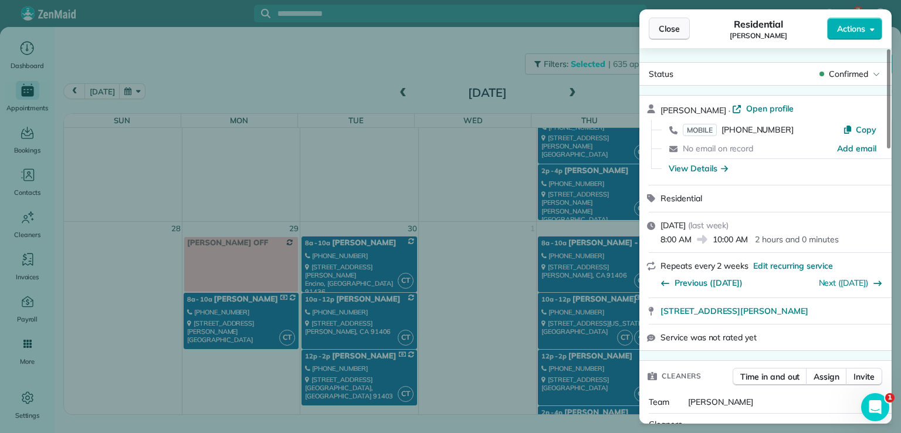
click at [661, 26] on span "Close" at bounding box center [669, 29] width 21 height 12
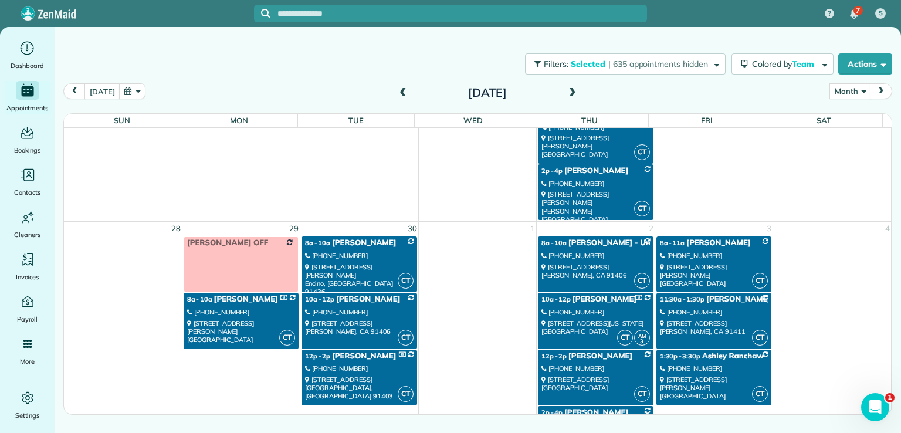
click at [675, 263] on div "[STREET_ADDRESS][PERSON_NAME]" at bounding box center [714, 275] width 108 height 25
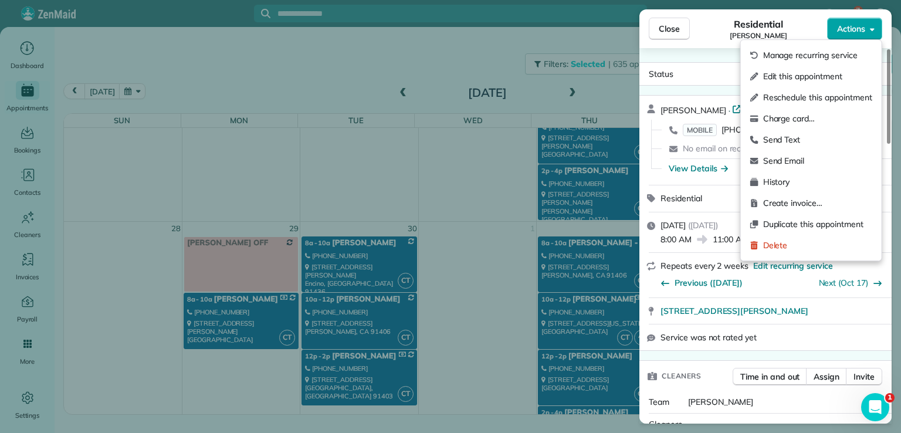
click at [845, 30] on span "Actions" at bounding box center [851, 29] width 28 height 12
click at [838, 77] on span "Edit this appointment" at bounding box center [817, 76] width 109 height 12
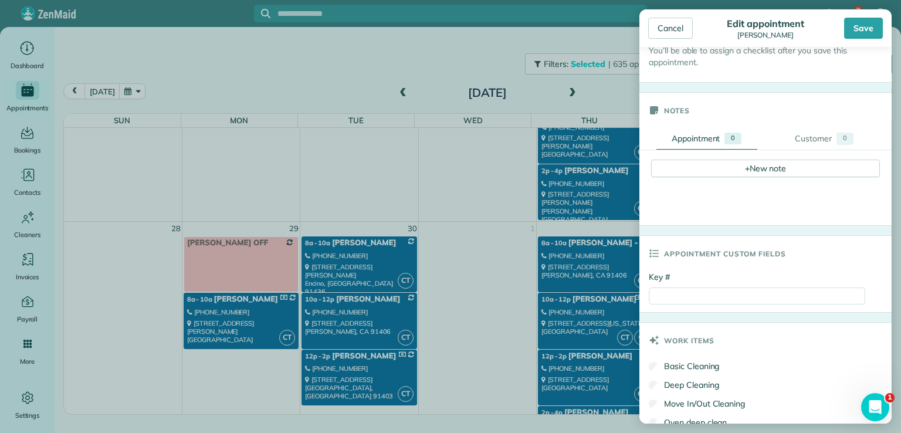
scroll to position [364, 0]
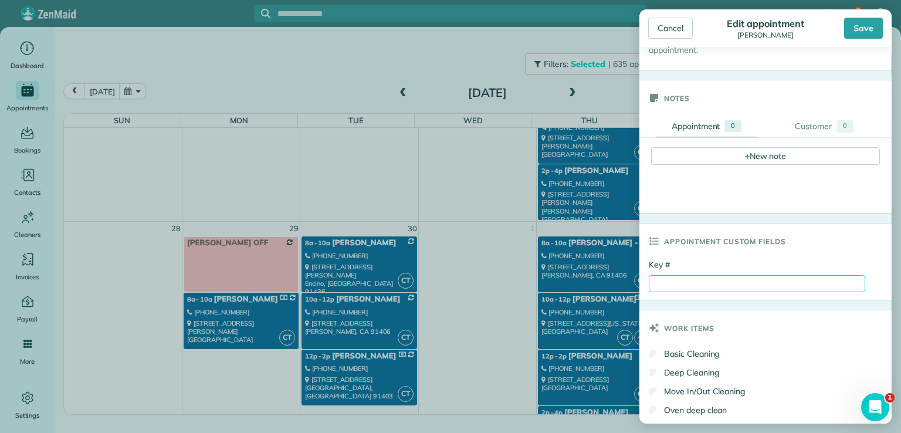
click at [672, 286] on input "Key #" at bounding box center [757, 283] width 216 height 17
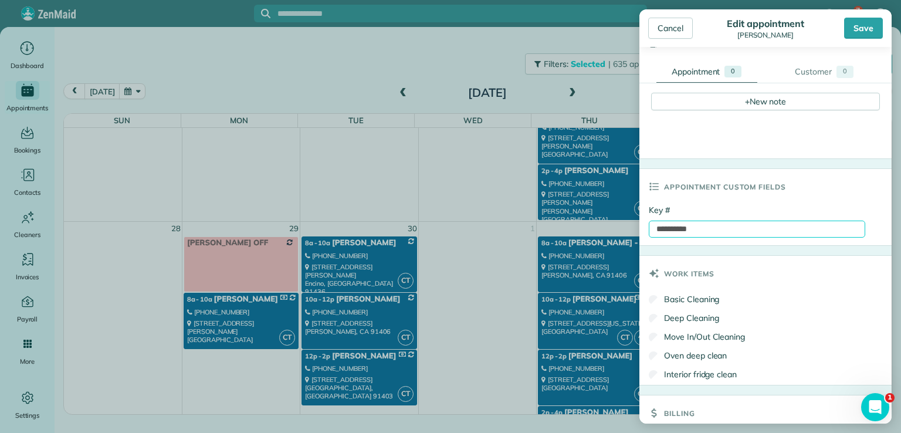
scroll to position [548, 0]
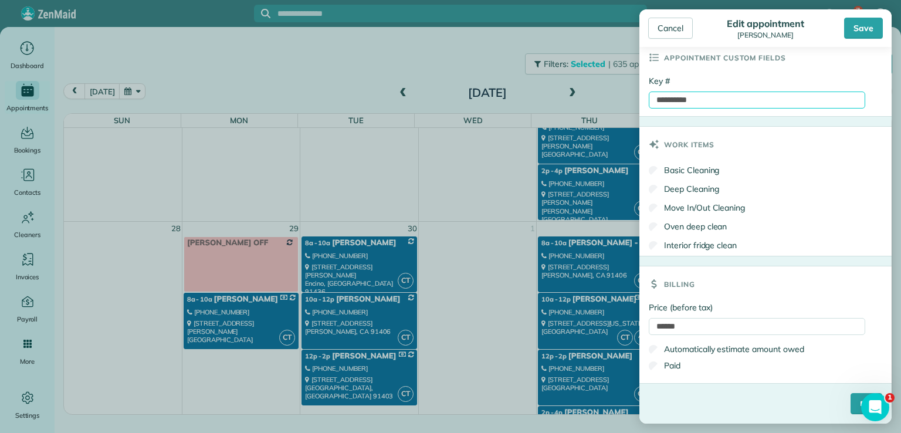
type input "**********"
click at [658, 381] on div "Price (before tax) ****** Automatically estimate amount owed Paid" at bounding box center [765, 343] width 252 height 82
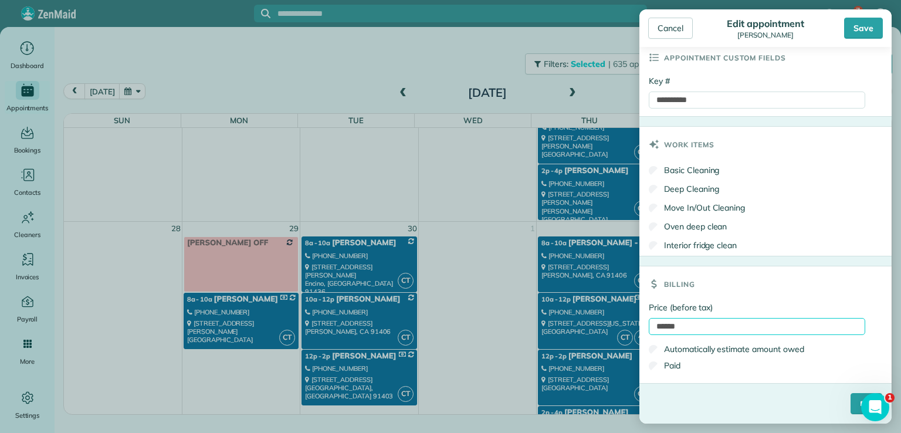
click at [665, 330] on input "******" at bounding box center [757, 326] width 216 height 17
click at [674, 327] on input "******" at bounding box center [757, 326] width 216 height 17
type input "******"
click at [851, 406] on input "****" at bounding box center [867, 403] width 32 height 21
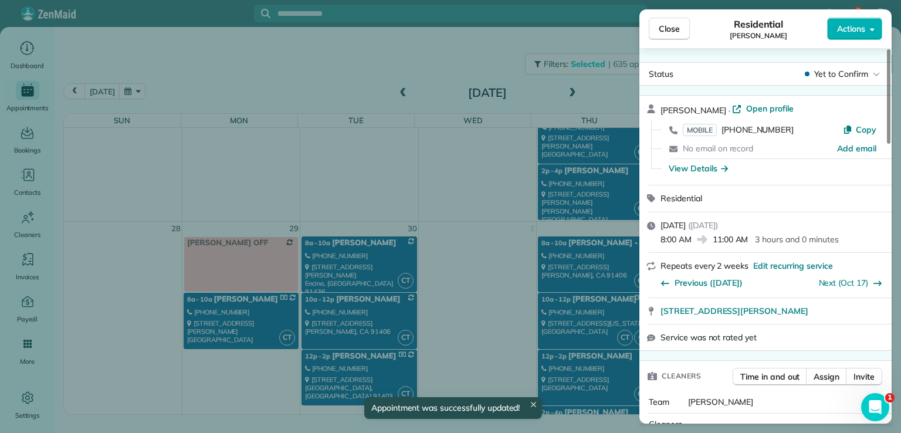
scroll to position [1098, 0]
click at [679, 32] on span "Close" at bounding box center [669, 29] width 21 height 12
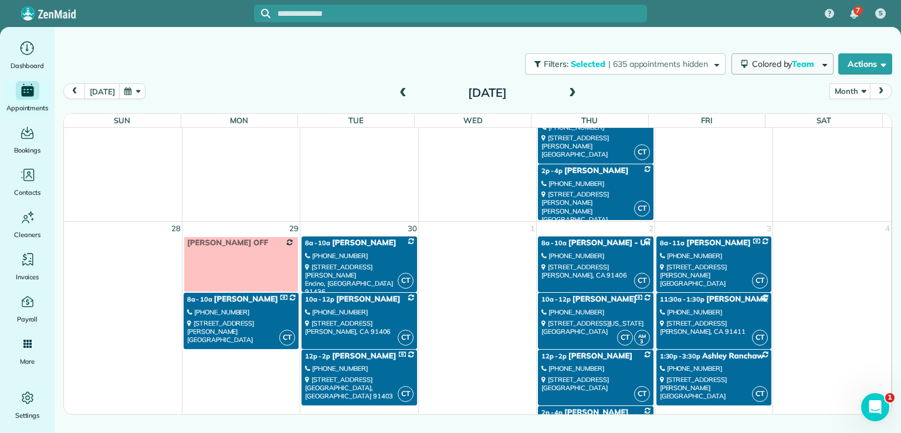
click at [787, 68] on span "Colored by Team" at bounding box center [785, 64] width 66 height 11
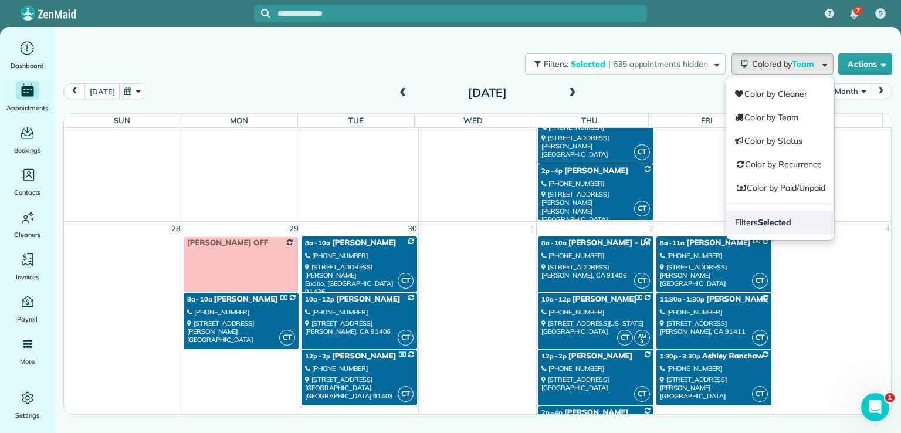
click at [780, 225] on strong "Selected" at bounding box center [775, 222] width 34 height 11
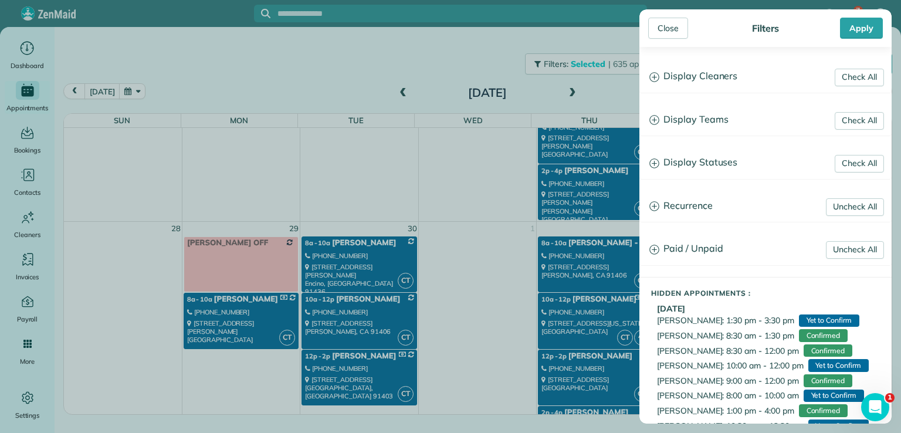
click at [719, 120] on h3 "Display Teams" at bounding box center [765, 120] width 251 height 30
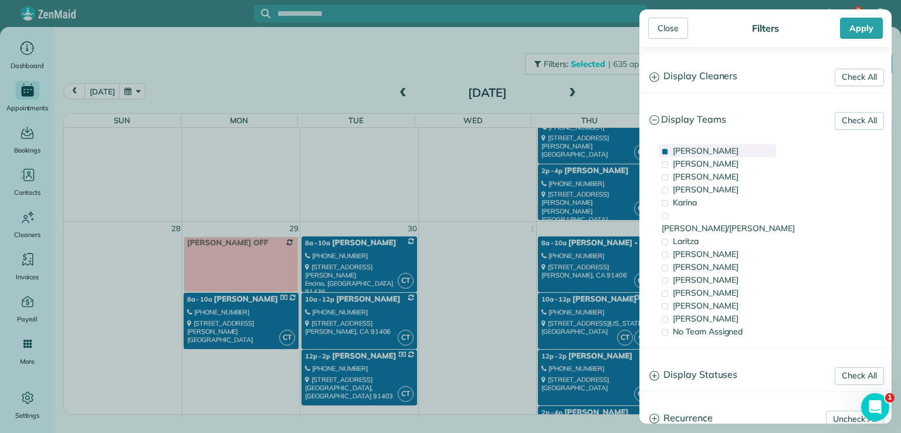
click at [681, 149] on span "[PERSON_NAME]" at bounding box center [706, 150] width 66 height 11
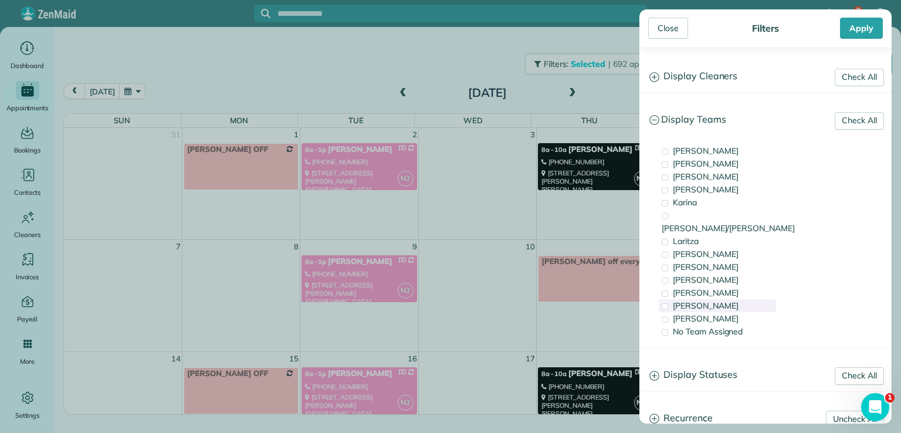
click at [697, 300] on span "[PERSON_NAME]" at bounding box center [706, 305] width 66 height 11
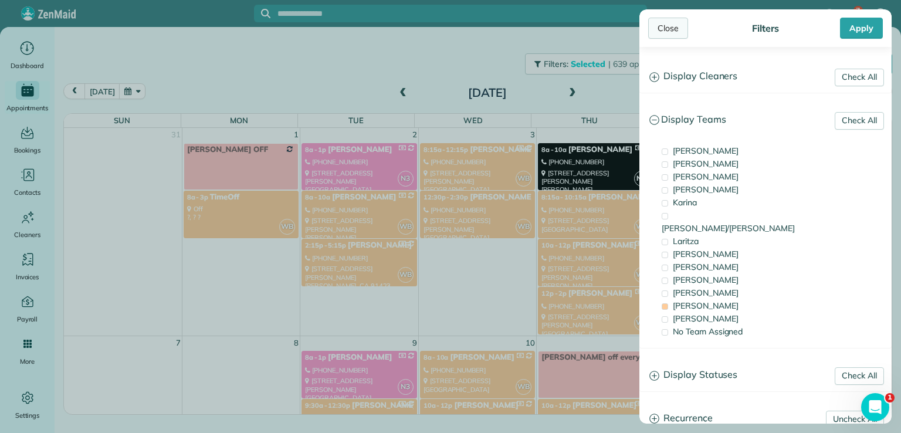
click at [676, 31] on div "Close" at bounding box center [668, 28] width 40 height 21
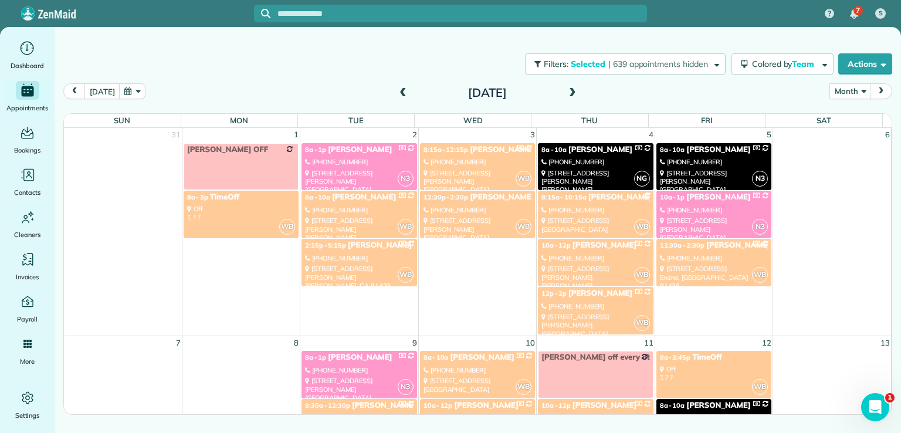
click at [578, 261] on link "WB 10a - 12p [PERSON_NAME] [PHONE_NUMBER] [STREET_ADDRESS][PERSON_NAME][PERSON_…" at bounding box center [595, 263] width 115 height 48
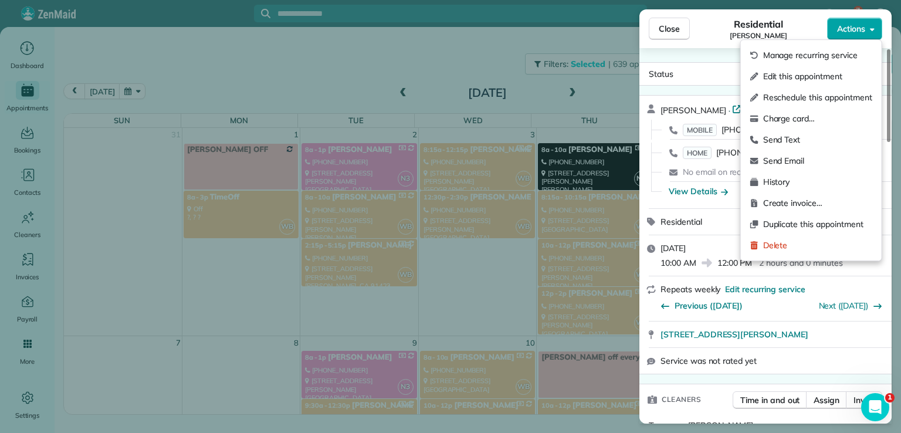
click at [833, 31] on button "Actions" at bounding box center [854, 29] width 55 height 22
click at [803, 71] on span "Edit this appointment" at bounding box center [817, 76] width 109 height 12
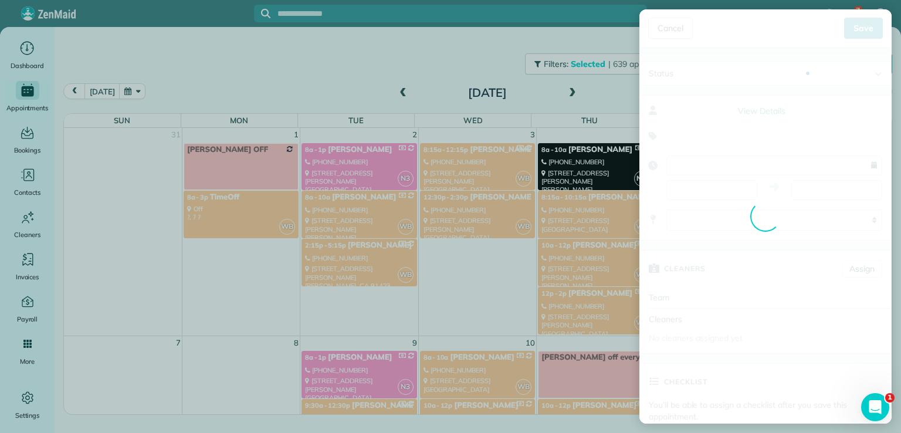
type input "**********"
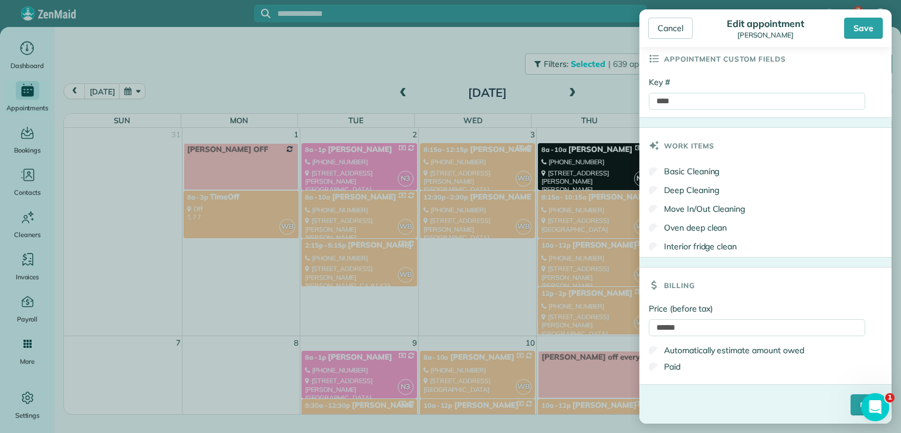
scroll to position [548, 0]
click at [851, 406] on input "****" at bounding box center [867, 403] width 32 height 21
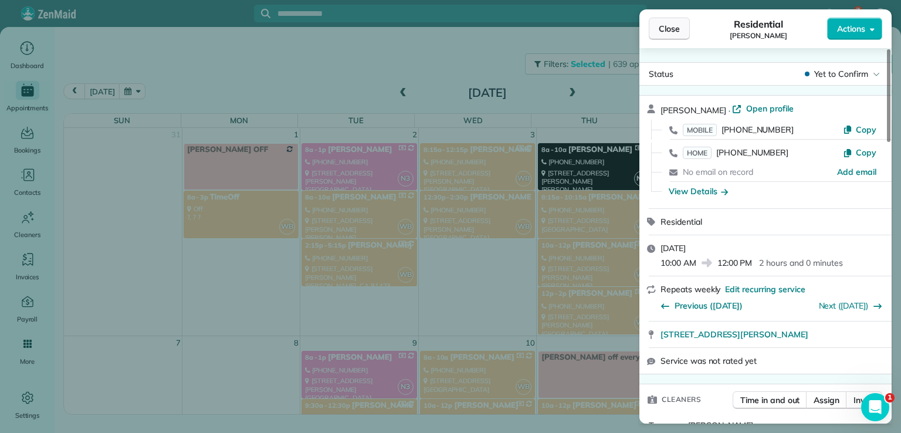
click at [664, 28] on span "Close" at bounding box center [669, 29] width 21 height 12
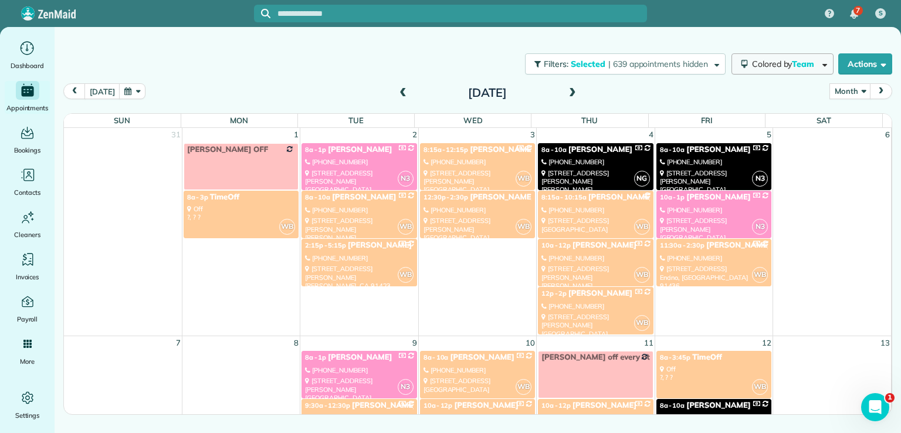
click at [786, 62] on span "Colored by Team" at bounding box center [785, 64] width 66 height 11
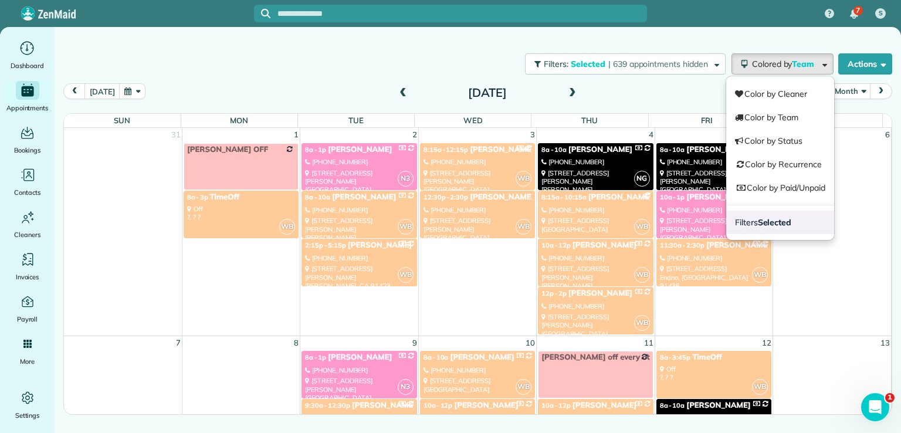
click at [767, 215] on link "Filters Selected" at bounding box center [780, 222] width 108 height 23
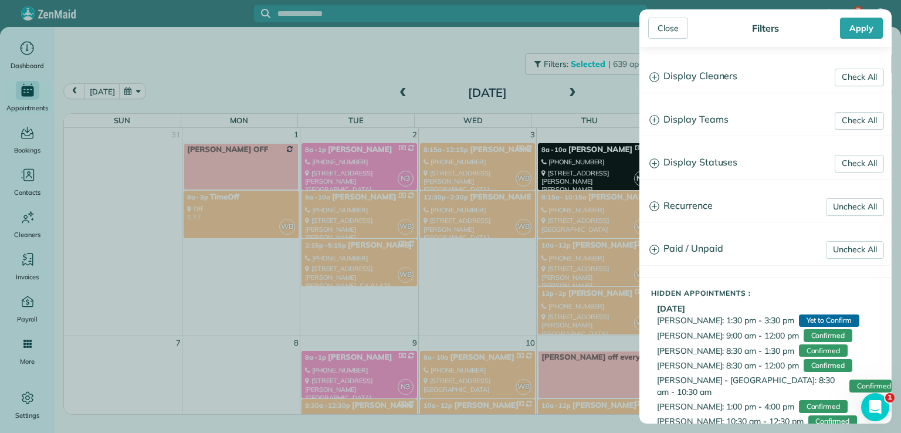
click at [697, 116] on h3 "Display Teams" at bounding box center [765, 120] width 251 height 30
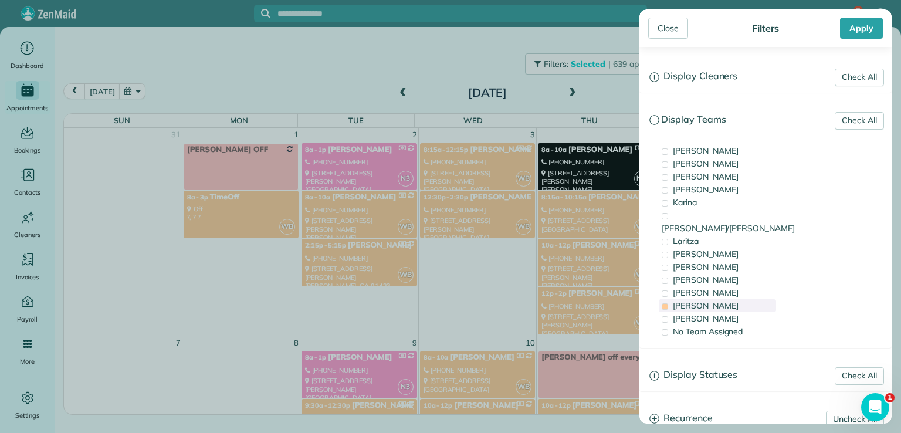
click at [676, 300] on span "[PERSON_NAME]" at bounding box center [706, 305] width 66 height 11
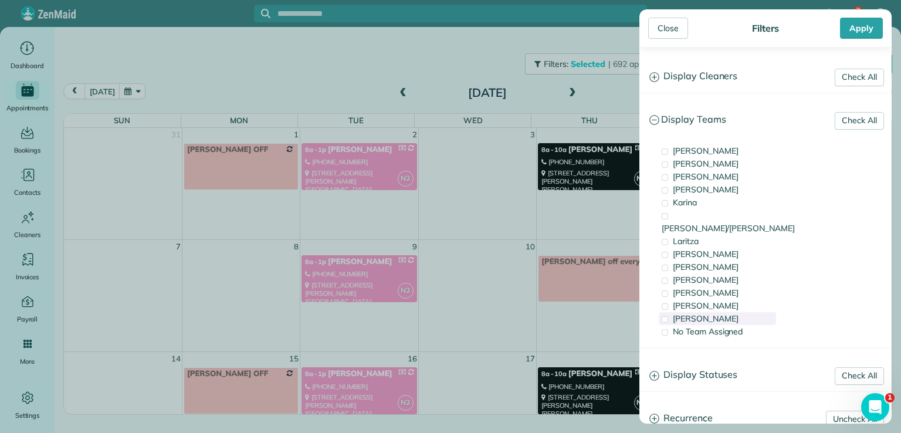
click at [681, 313] on span "[PERSON_NAME]" at bounding box center [706, 318] width 66 height 11
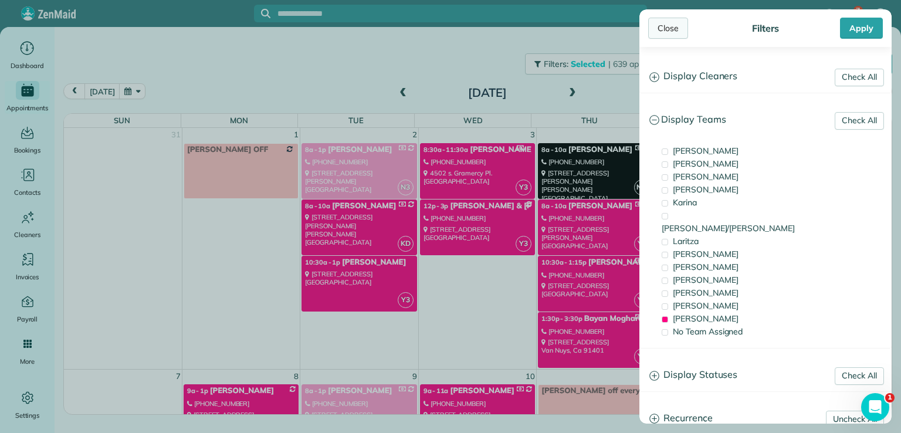
click at [664, 33] on div "Close" at bounding box center [668, 28] width 40 height 21
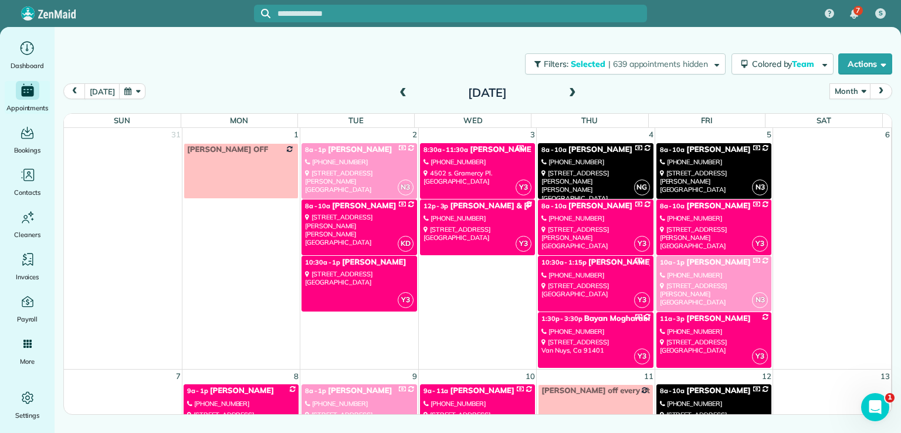
drag, startPoint x: 594, startPoint y: 224, endPoint x: 566, endPoint y: 214, distance: 29.1
click at [566, 214] on div "[PHONE_NUMBER]" at bounding box center [595, 218] width 108 height 8
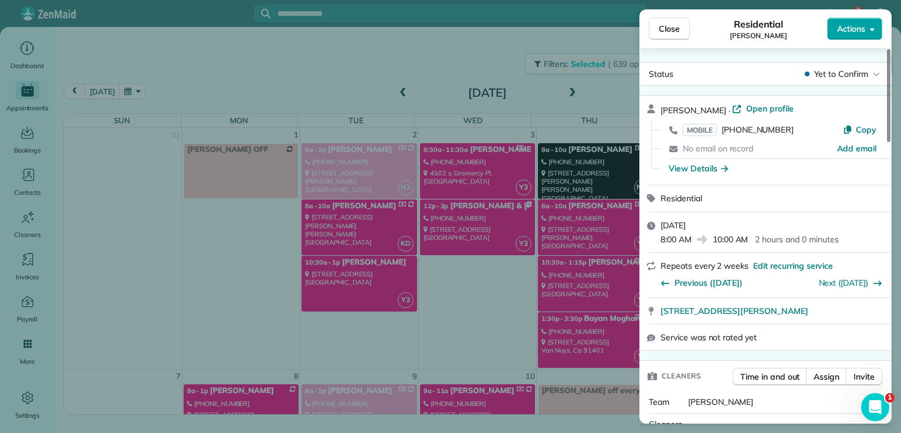
click at [841, 31] on span "Actions" at bounding box center [851, 29] width 28 height 12
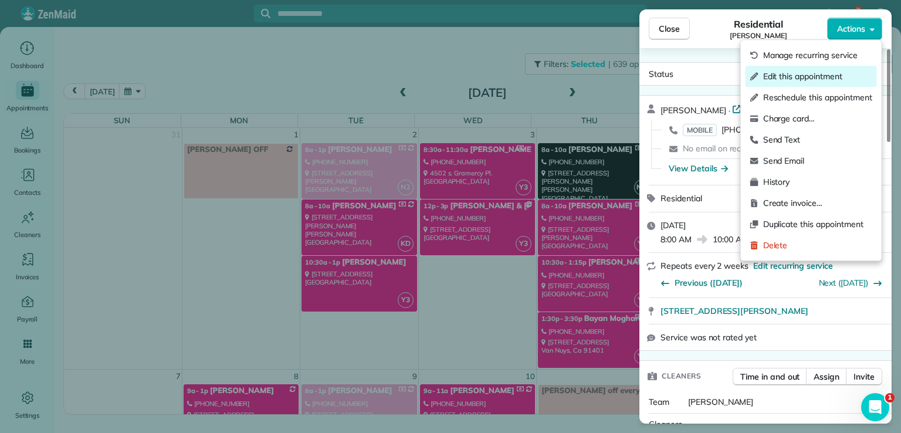
click at [805, 78] on span "Edit this appointment" at bounding box center [817, 76] width 109 height 12
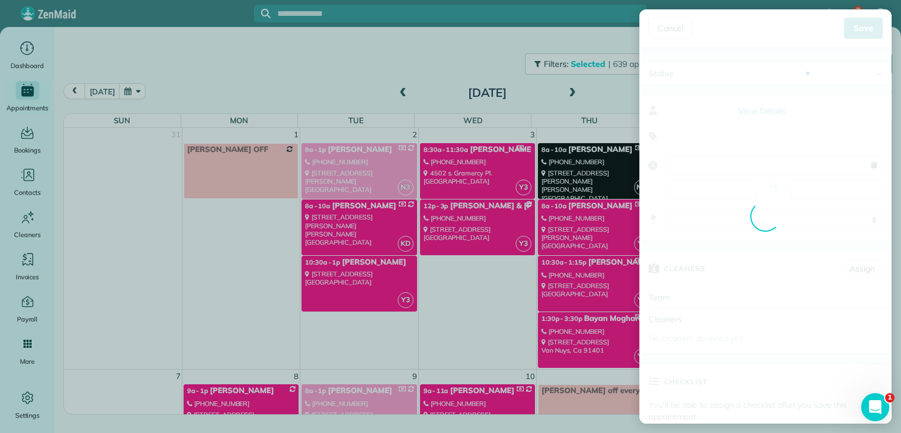
type input "**********"
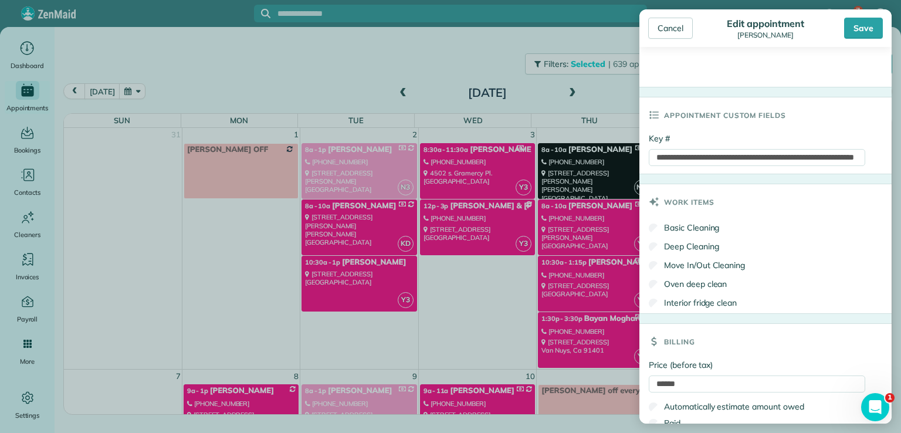
scroll to position [548, 0]
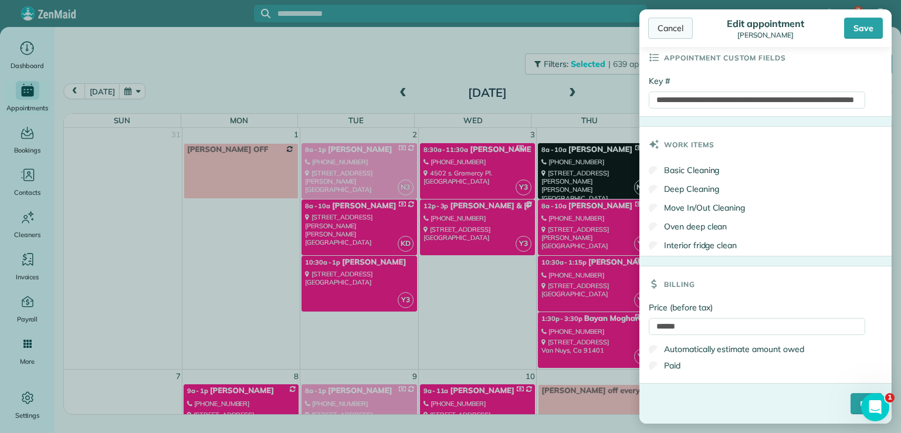
click at [669, 27] on div "Cancel" at bounding box center [670, 28] width 45 height 21
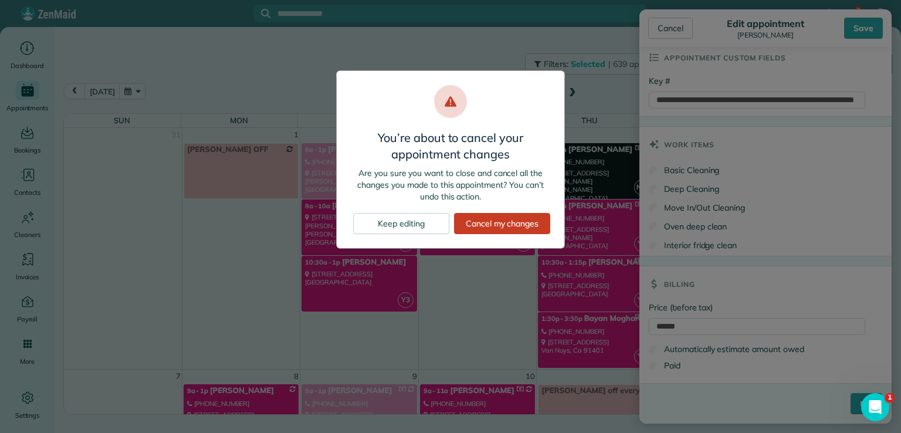
click at [577, 42] on div "You’re about to cancel your appointment changes Are you sure you want to close …" at bounding box center [450, 216] width 901 height 433
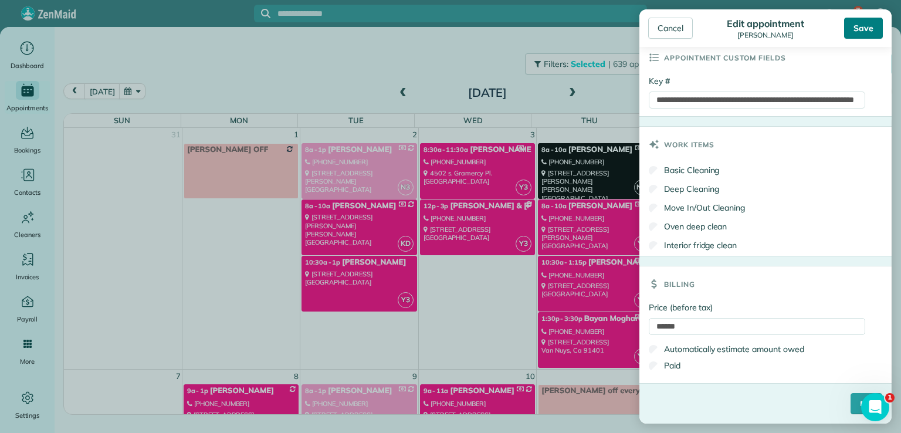
click at [857, 32] on div "Save" at bounding box center [863, 28] width 39 height 21
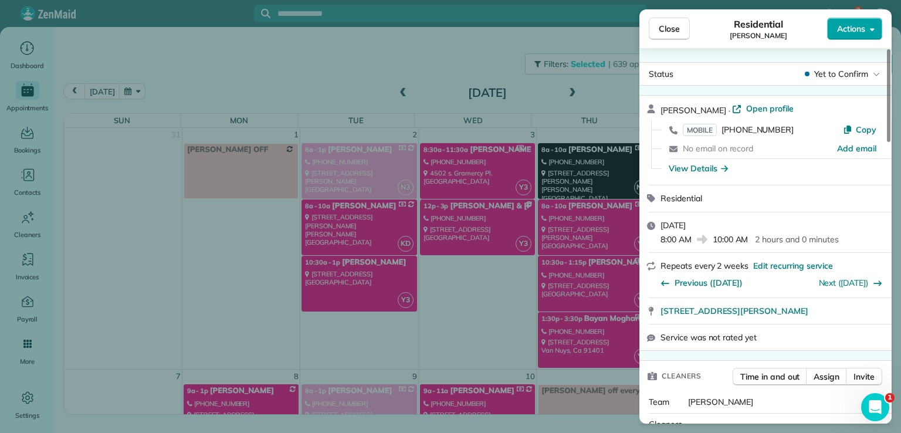
click at [851, 33] on span "Actions" at bounding box center [851, 29] width 28 height 12
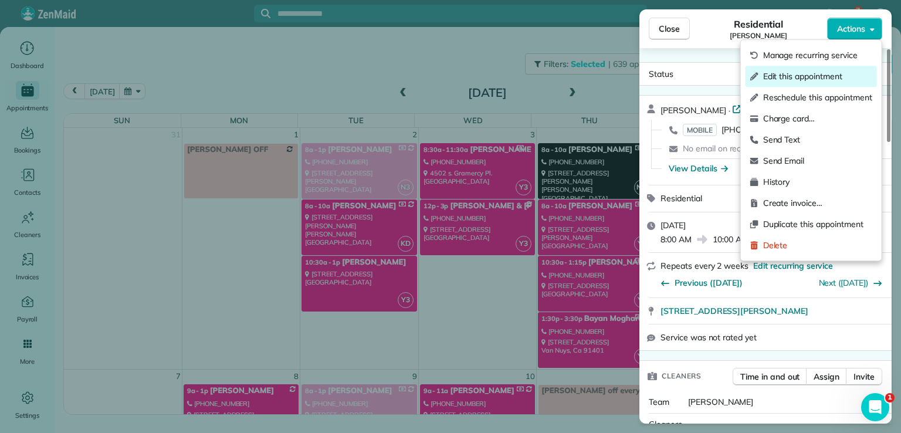
click at [840, 76] on span "Edit this appointment" at bounding box center [817, 76] width 109 height 12
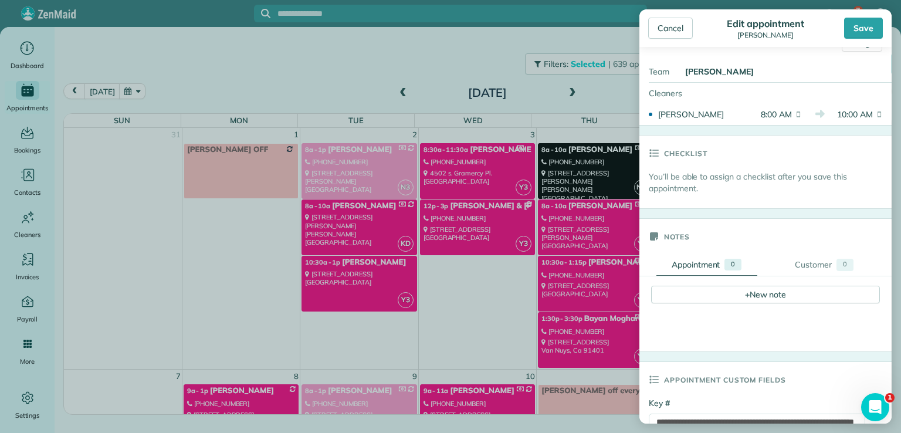
scroll to position [223, 0]
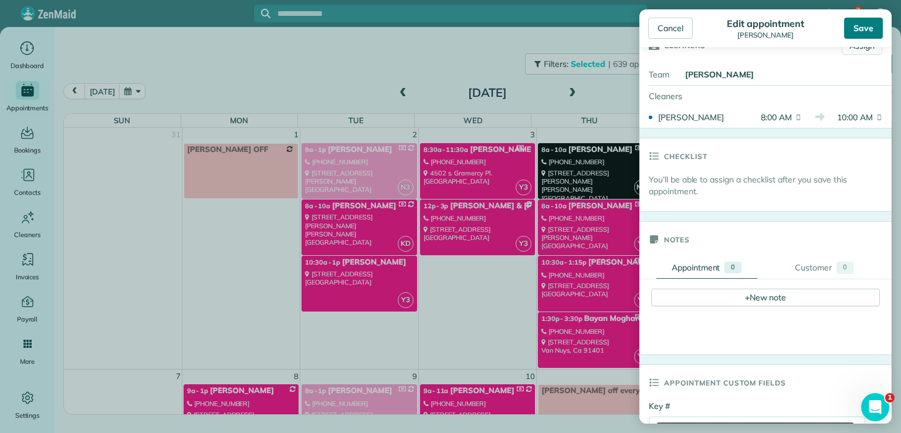
click at [869, 30] on div "Save" at bounding box center [863, 28] width 39 height 21
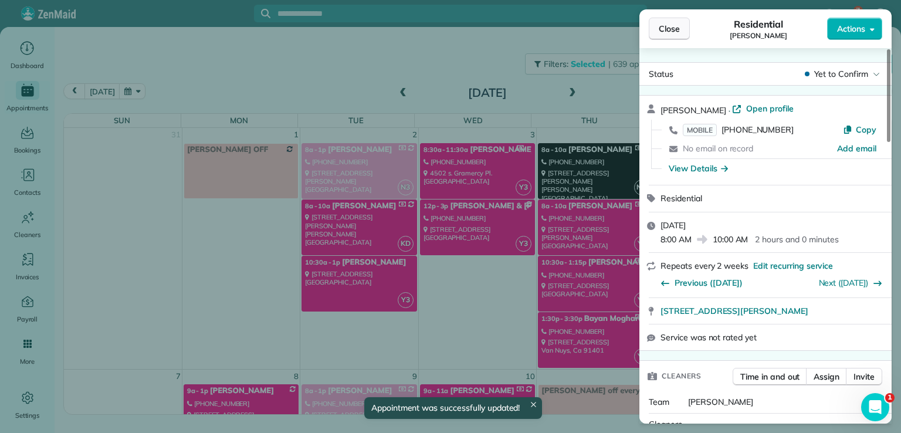
click at [671, 31] on span "Close" at bounding box center [669, 29] width 21 height 12
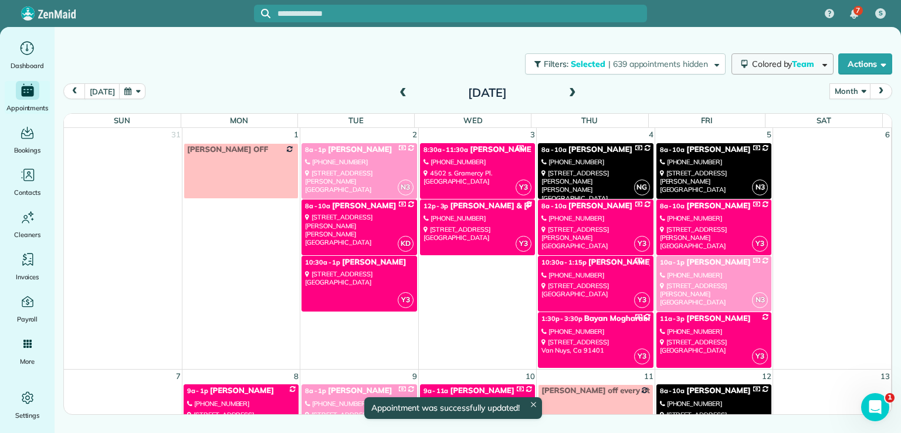
click at [763, 64] on span "Colored by Team" at bounding box center [785, 64] width 66 height 11
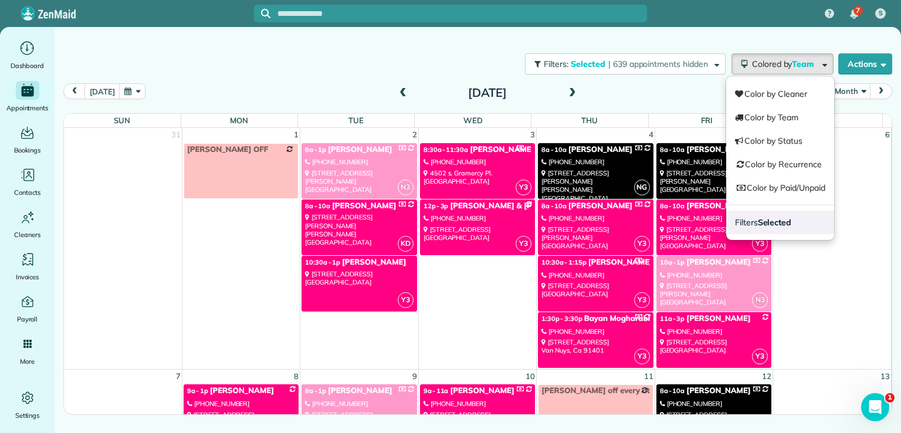
click at [768, 221] on strong "Selected" at bounding box center [775, 222] width 34 height 11
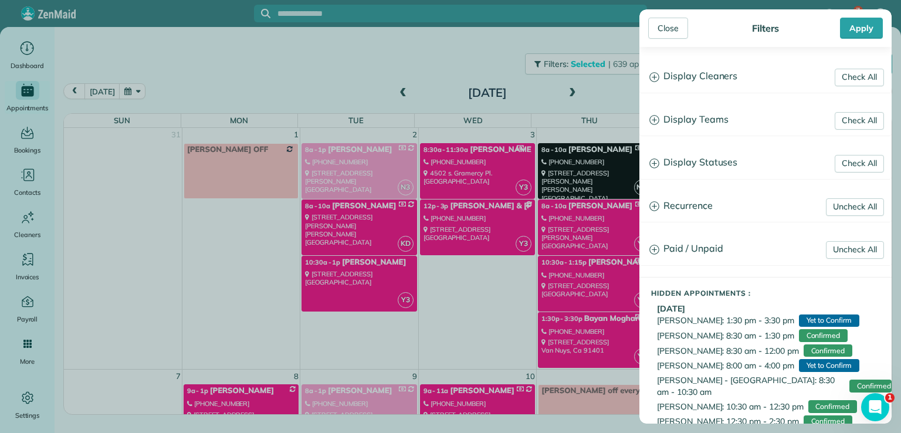
click at [702, 118] on h3 "Display Teams" at bounding box center [765, 120] width 251 height 30
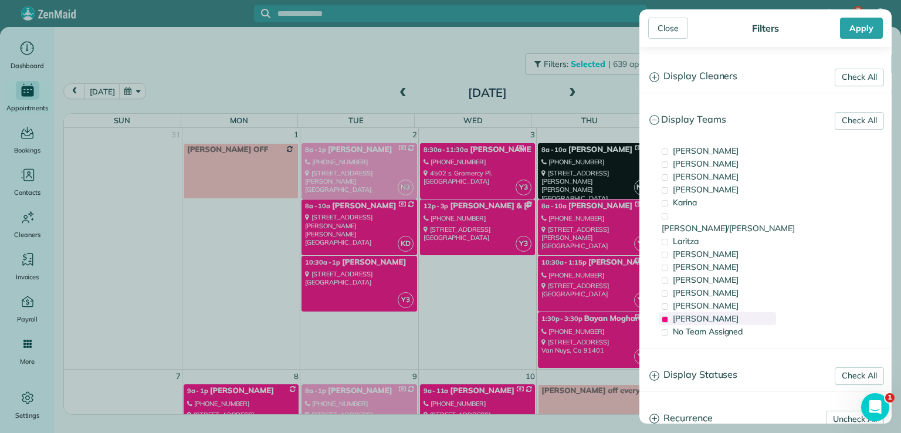
click at [682, 313] on span "[PERSON_NAME]" at bounding box center [706, 318] width 66 height 11
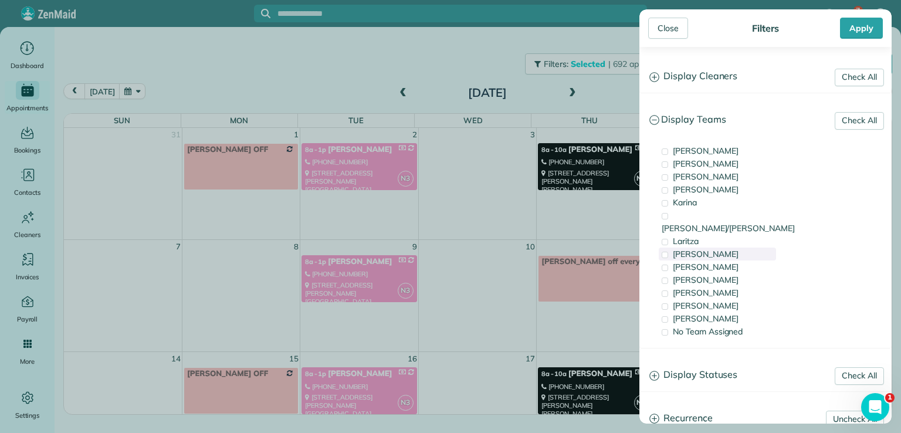
click at [700, 249] on span "[PERSON_NAME]" at bounding box center [706, 254] width 66 height 11
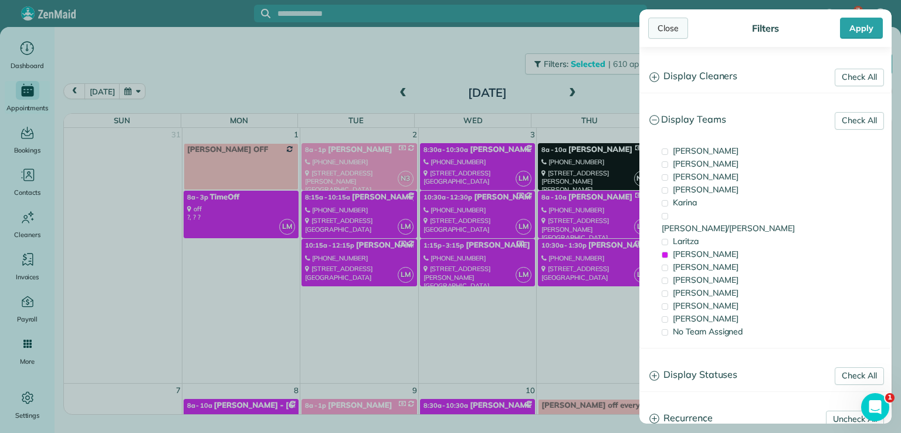
click at [669, 28] on div "Close" at bounding box center [668, 28] width 40 height 21
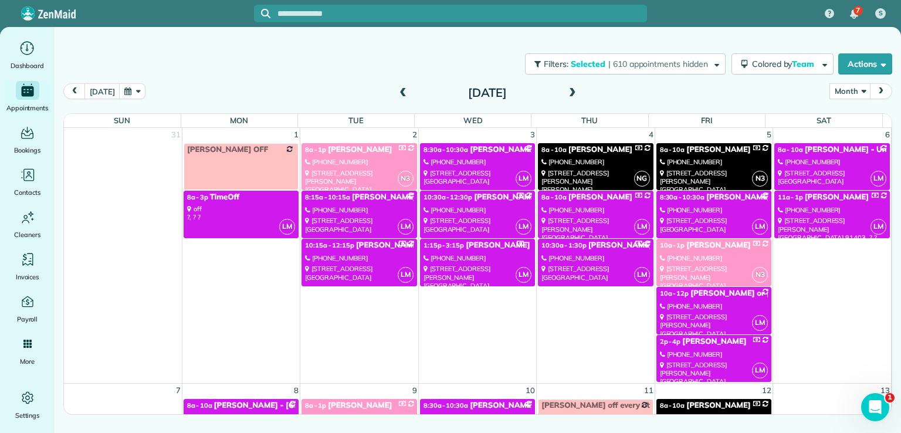
click at [601, 247] on span "[PERSON_NAME]" at bounding box center [620, 245] width 64 height 9
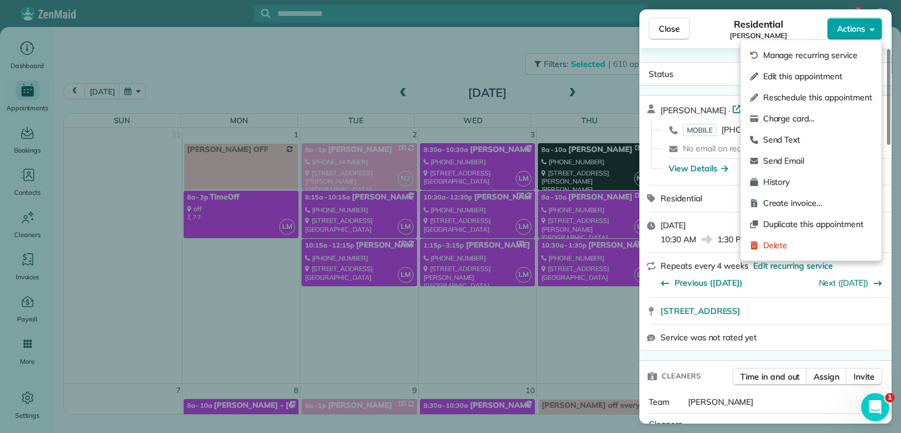
click at [849, 29] on span "Actions" at bounding box center [851, 29] width 28 height 12
click at [830, 82] on div "Edit this appointment" at bounding box center [811, 76] width 131 height 21
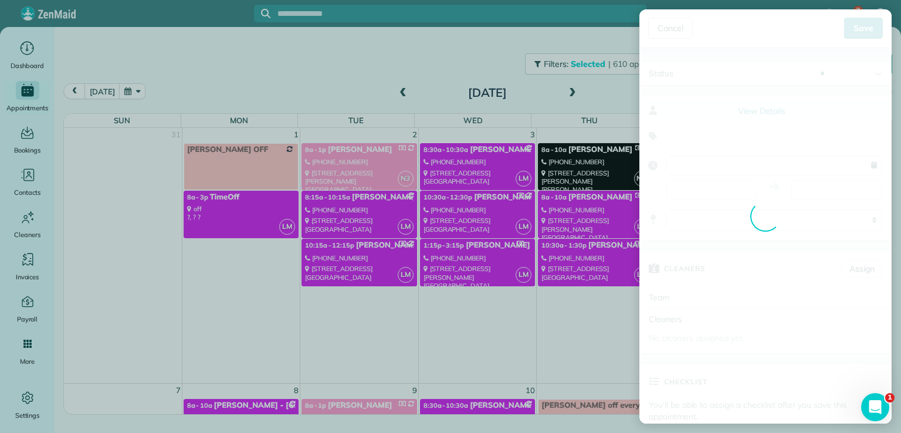
type input "**********"
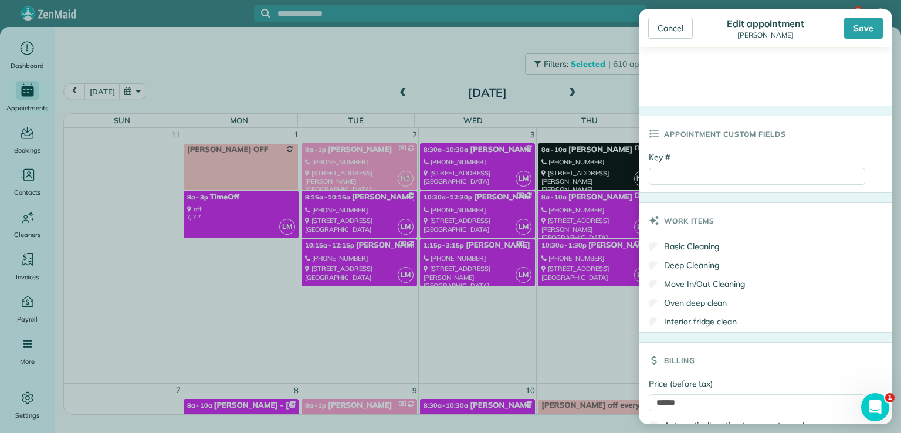
scroll to position [625, 0]
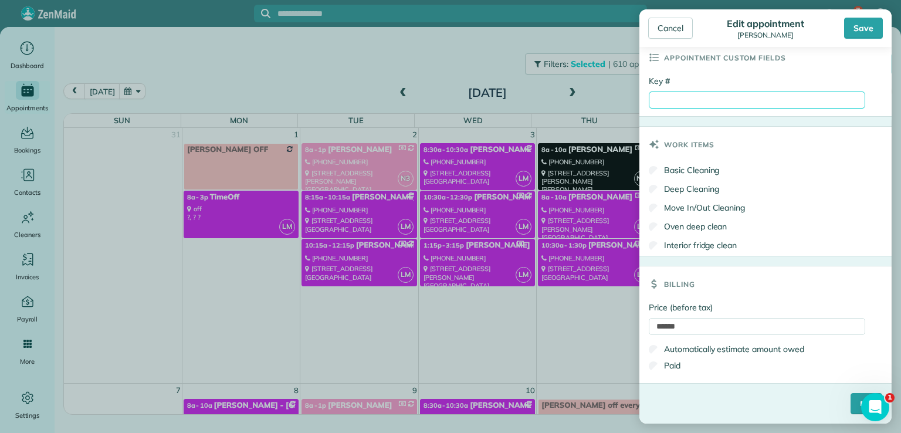
click at [689, 99] on input "Key #" at bounding box center [757, 100] width 216 height 17
type input "****"
click at [851, 402] on input "****" at bounding box center [867, 403] width 32 height 21
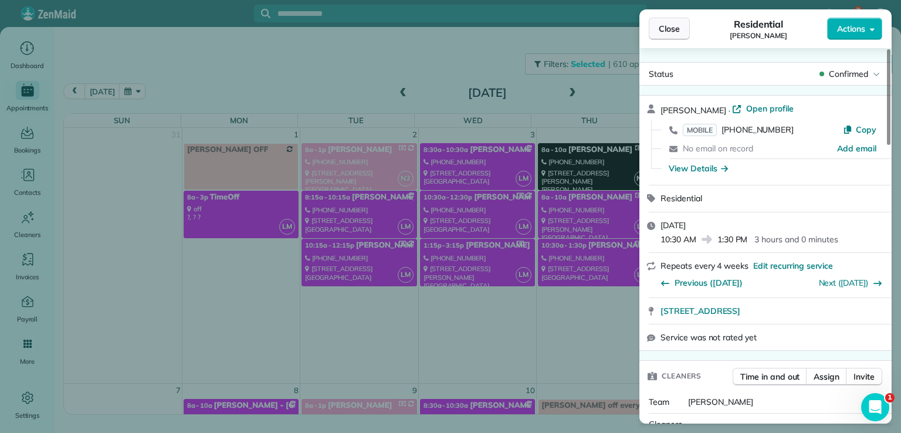
click at [668, 31] on span "Close" at bounding box center [669, 29] width 21 height 12
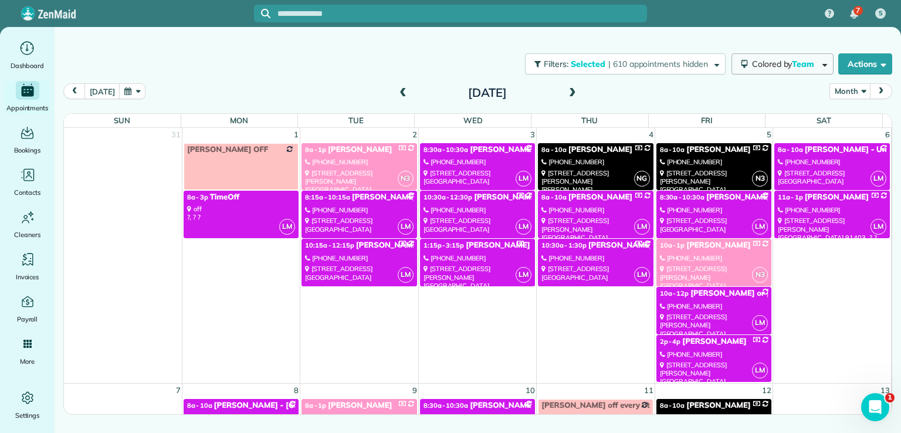
click at [788, 60] on span "Colored by Team" at bounding box center [785, 64] width 66 height 11
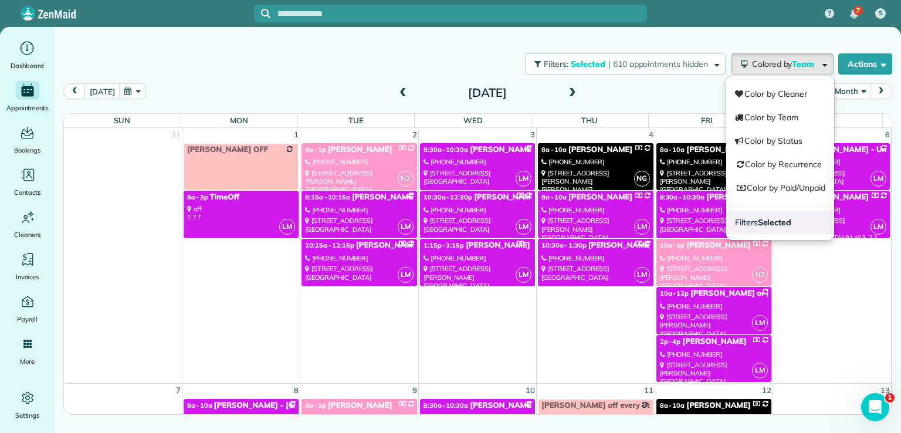
click at [786, 228] on link "Filters Selected" at bounding box center [780, 222] width 108 height 23
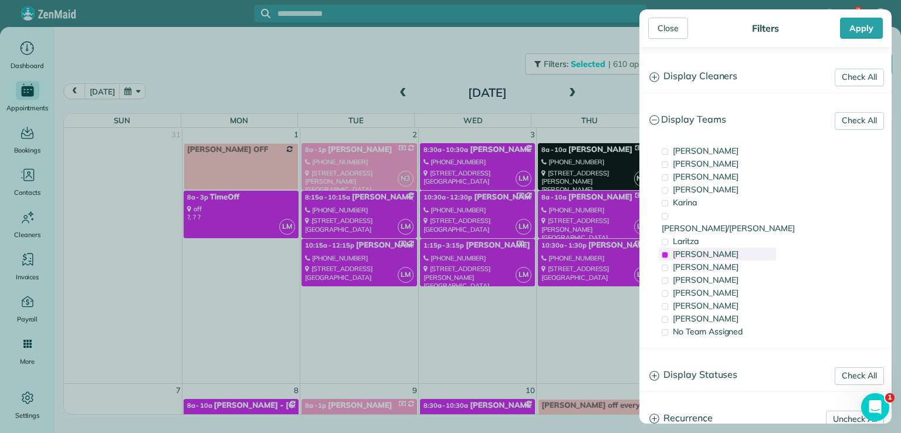
click at [706, 249] on span "[PERSON_NAME]" at bounding box center [706, 254] width 66 height 11
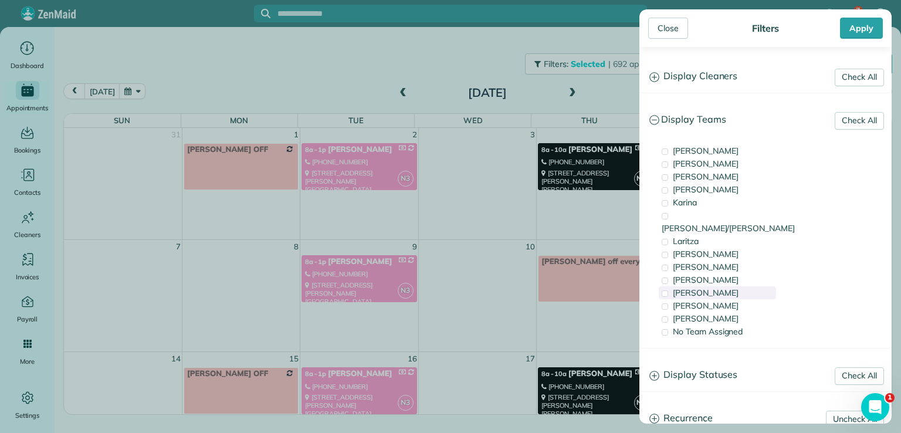
click at [688, 287] on span "[PERSON_NAME]" at bounding box center [706, 292] width 66 height 11
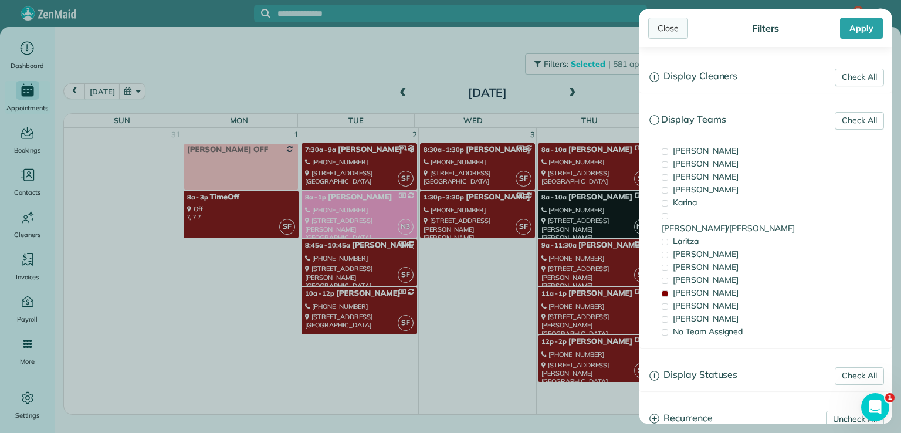
click at [669, 35] on div "Close" at bounding box center [668, 28] width 40 height 21
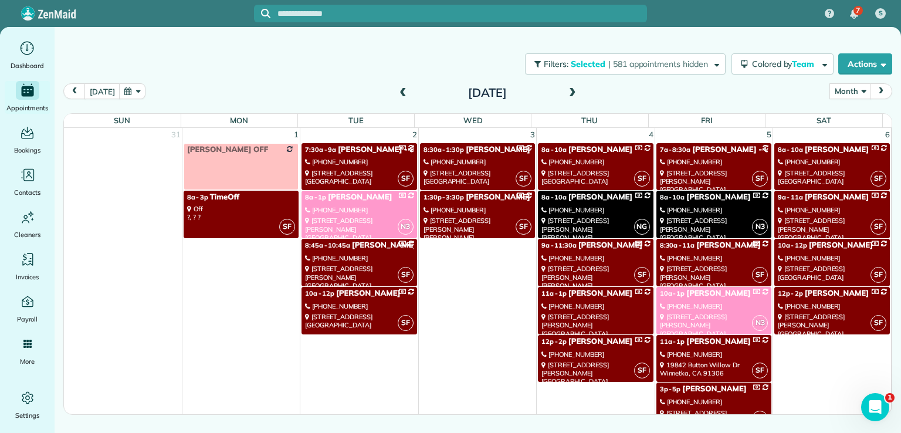
click at [697, 350] on div "[PHONE_NUMBER]" at bounding box center [714, 354] width 108 height 8
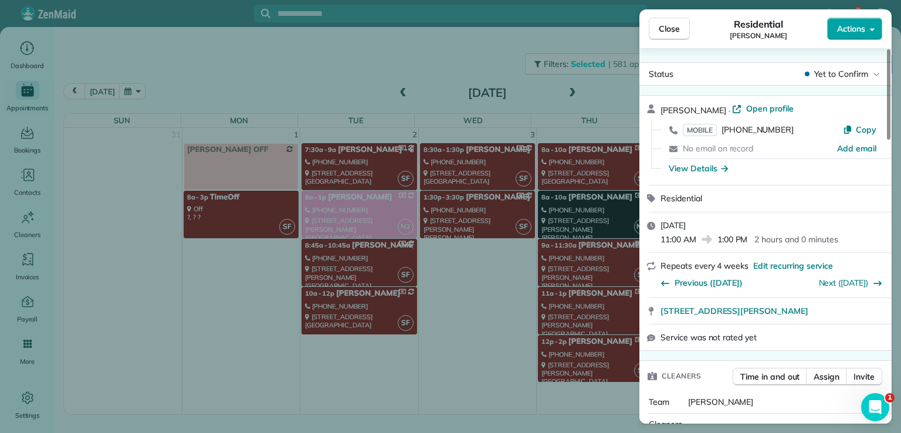
click at [854, 23] on span "Actions" at bounding box center [851, 29] width 28 height 12
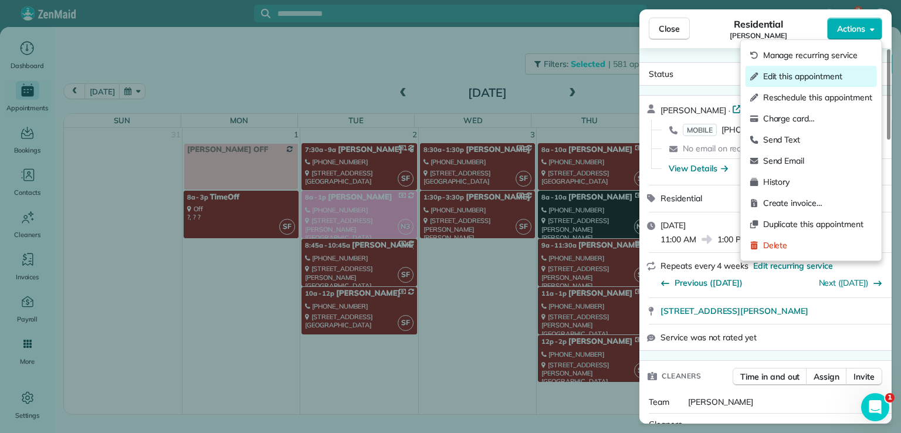
click at [832, 73] on span "Edit this appointment" at bounding box center [817, 76] width 109 height 12
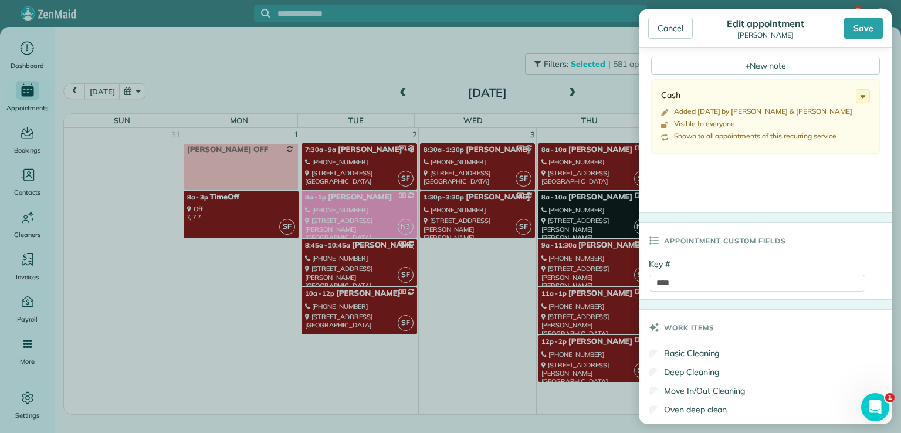
scroll to position [462, 0]
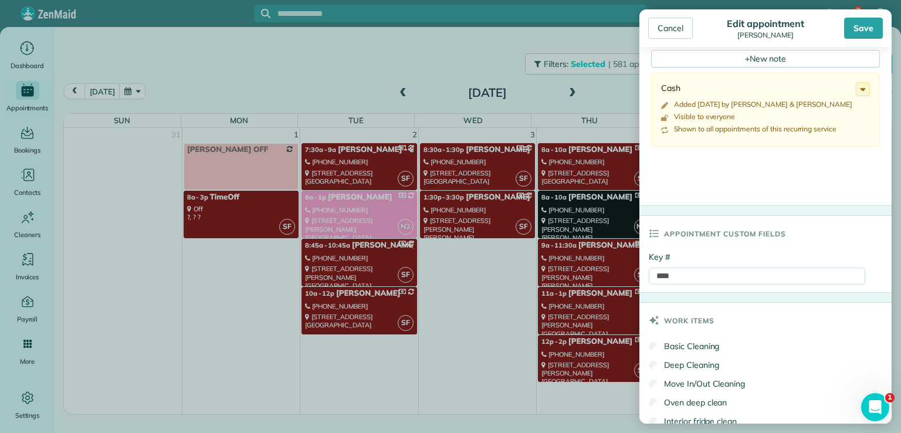
click at [786, 352] on div "Basic Cleaning" at bounding box center [765, 347] width 233 height 19
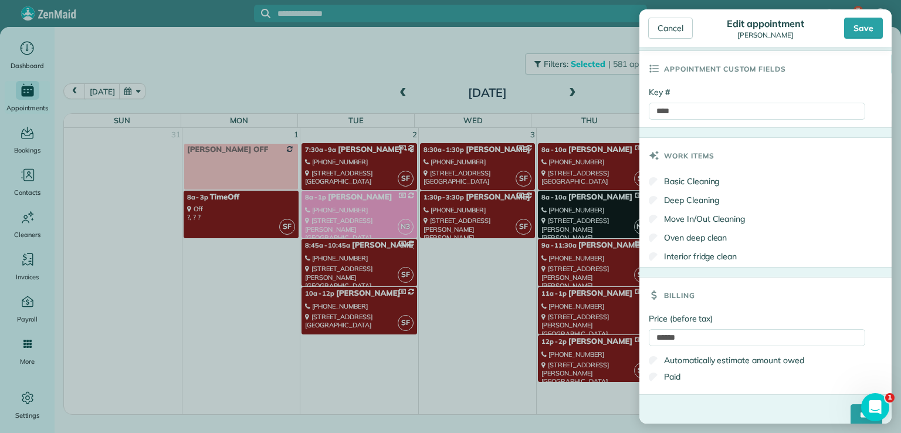
scroll to position [638, 0]
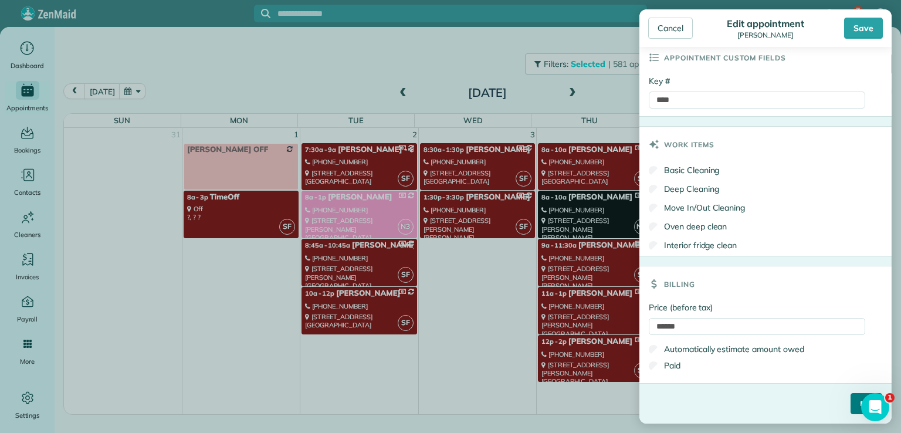
click at [851, 400] on input "****" at bounding box center [867, 403] width 32 height 21
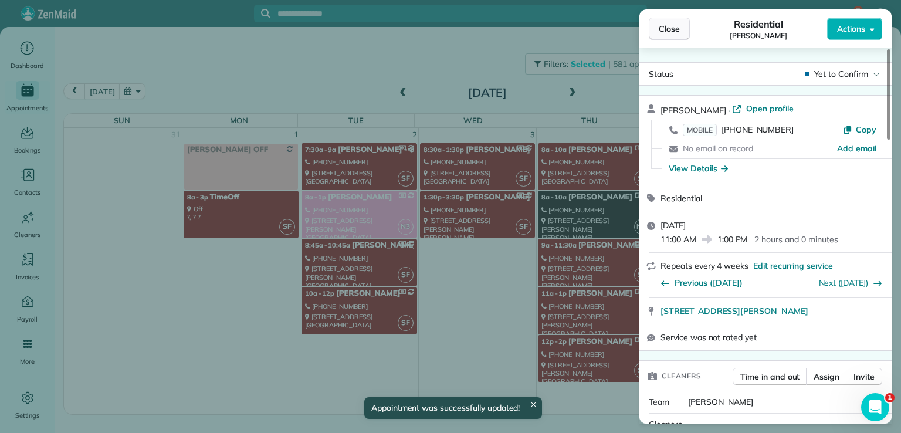
click at [665, 25] on span "Close" at bounding box center [669, 29] width 21 height 12
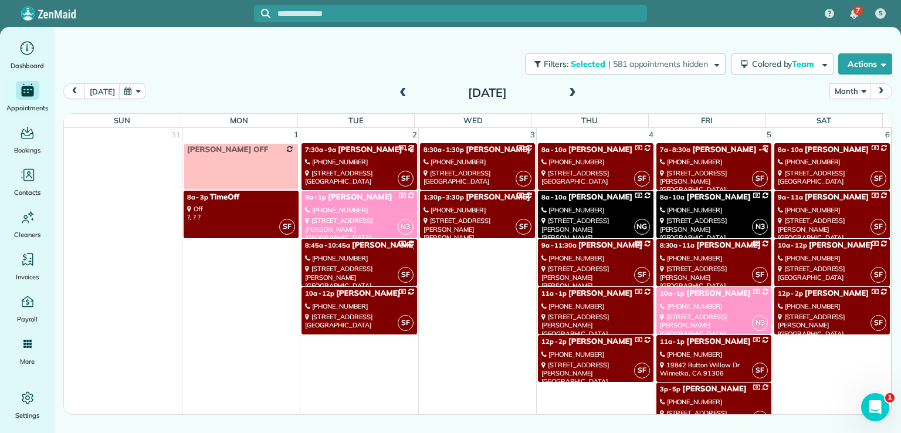
click at [343, 161] on div "[PHONE_NUMBER]" at bounding box center [359, 162] width 108 height 8
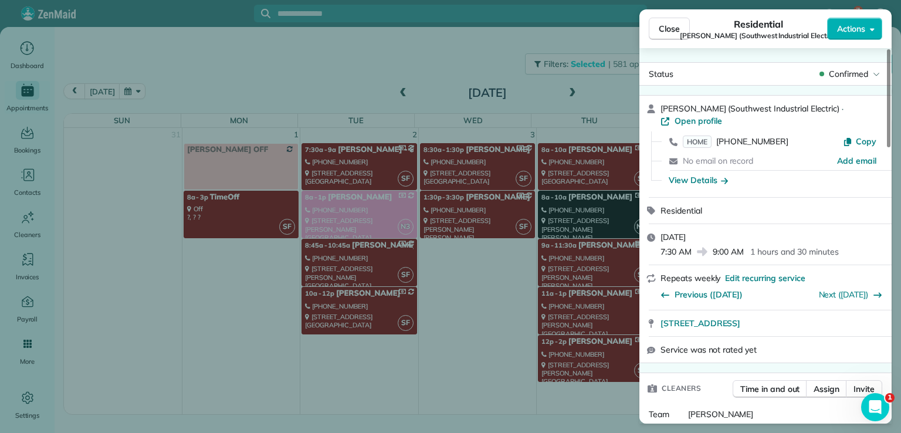
click at [354, 216] on div "Close Residential Laura Malm (Southwest Industrial Electric) Actions Status Con…" at bounding box center [450, 216] width 901 height 433
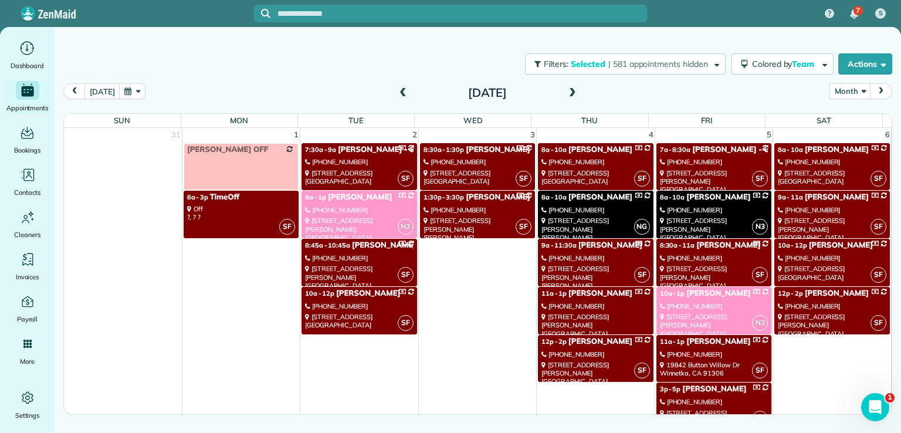
click at [354, 219] on div "4257 Beeman Avenue Studio City, CA 91604" at bounding box center [359, 228] width 108 height 25
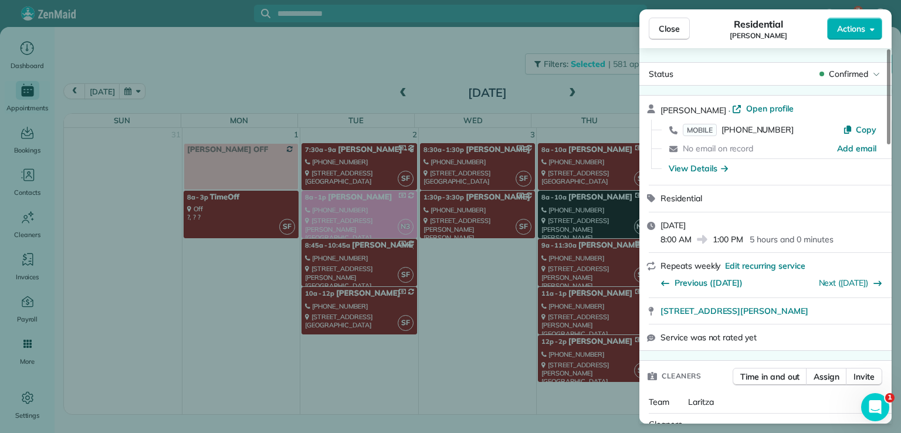
click at [357, 249] on div "Close Residential Marie Kuehne Actions Status Confirmed Marie Kuehne · Open pro…" at bounding box center [450, 216] width 901 height 433
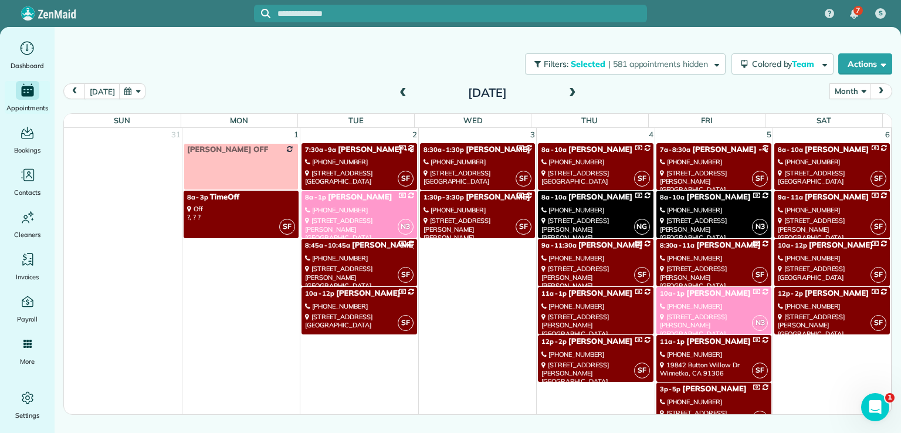
click at [358, 255] on div "[PHONE_NUMBER]" at bounding box center [359, 258] width 108 height 8
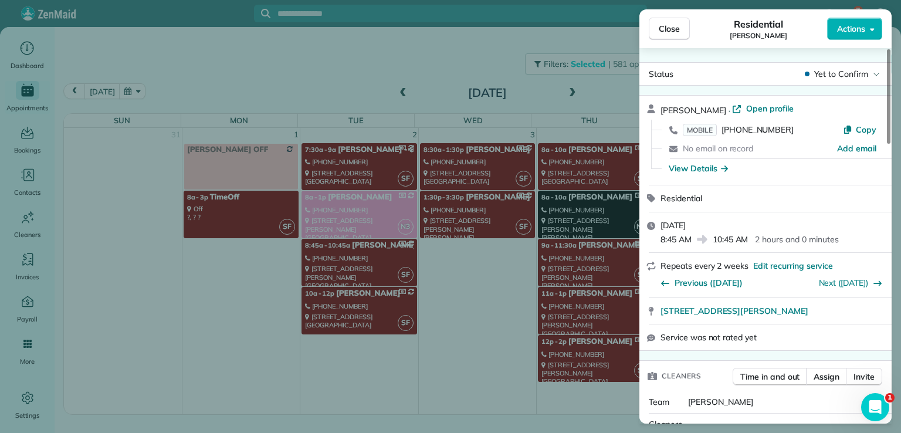
click at [356, 303] on div "Close Residential Kitty Dustin Actions Status Yet to Confirm Kitty Dustin · Ope…" at bounding box center [450, 216] width 901 height 433
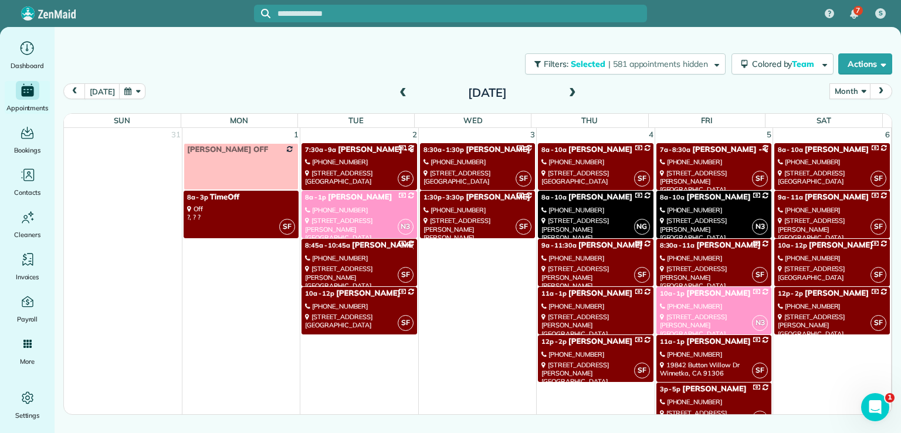
click at [355, 304] on div "[PHONE_NUMBER]" at bounding box center [359, 306] width 108 height 8
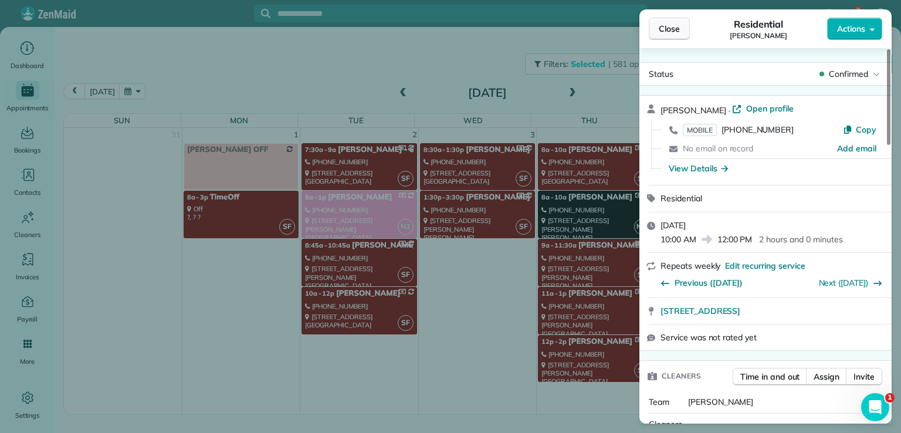
click at [670, 35] on button "Close" at bounding box center [669, 29] width 41 height 22
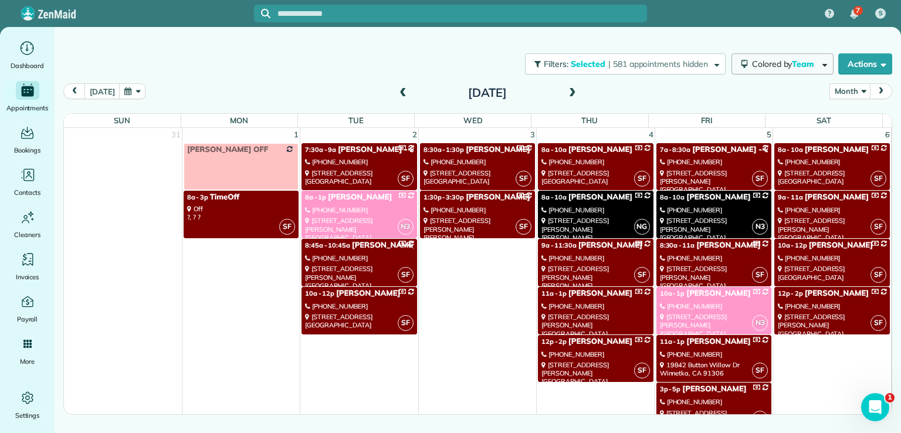
click at [785, 66] on span "Colored by Team" at bounding box center [785, 64] width 66 height 11
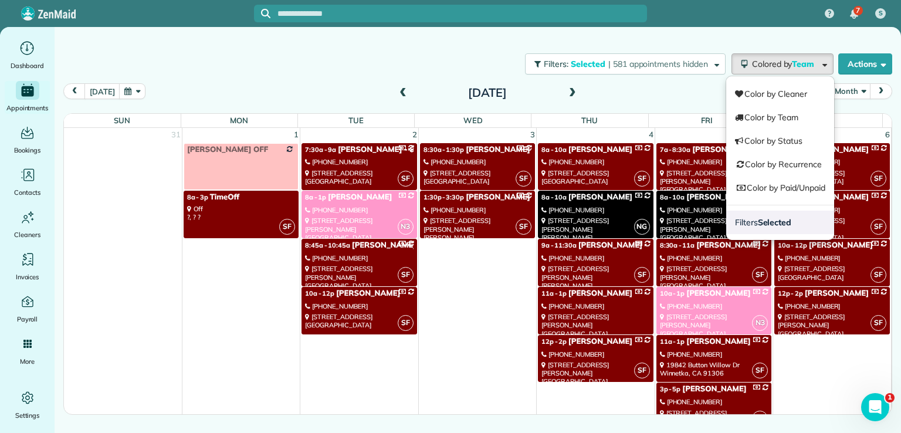
click at [772, 223] on strong "Selected" at bounding box center [775, 222] width 34 height 11
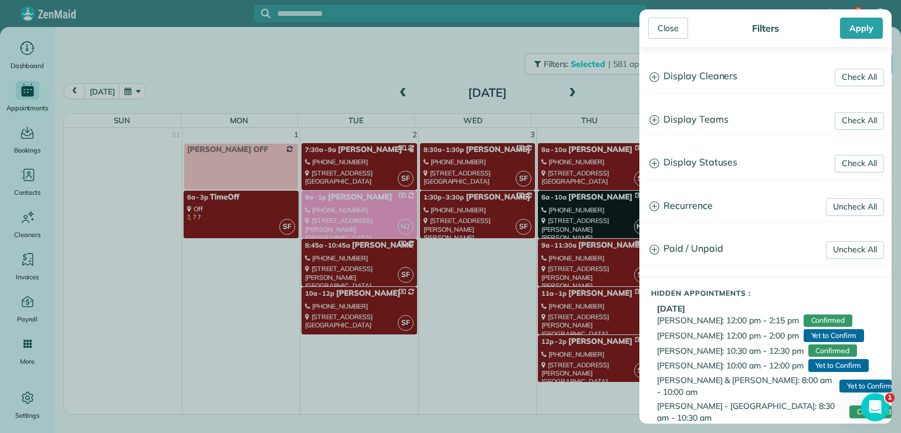
drag, startPoint x: 693, startPoint y: 122, endPoint x: 676, endPoint y: 123, distance: 17.0
click at [676, 123] on h3 "Display Teams" at bounding box center [765, 120] width 251 height 30
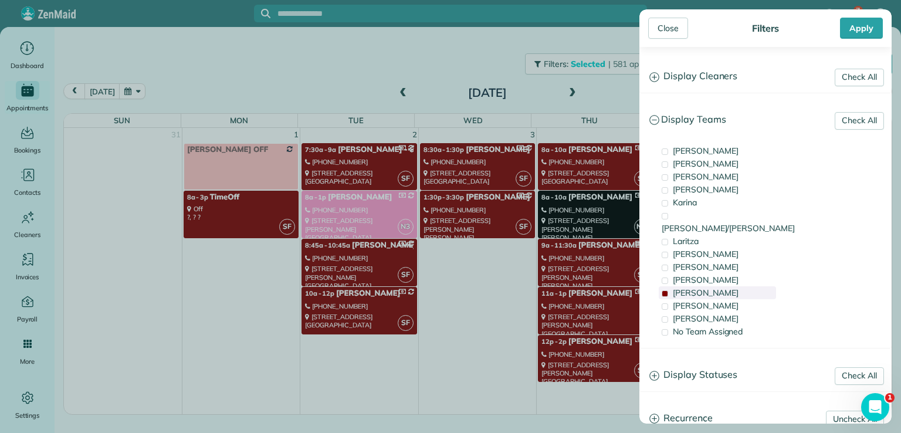
click at [686, 287] on span "[PERSON_NAME]" at bounding box center [706, 292] width 66 height 11
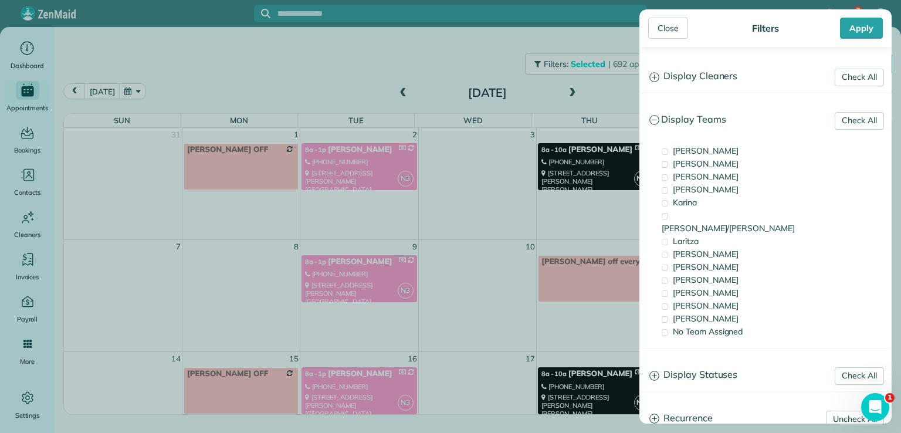
drag, startPoint x: 700, startPoint y: 209, endPoint x: 671, endPoint y: 15, distance: 196.9
click at [700, 223] on span "[PERSON_NAME]/[PERSON_NAME]" at bounding box center [728, 228] width 133 height 11
click at [700, 208] on div "Karina" at bounding box center [717, 202] width 117 height 13
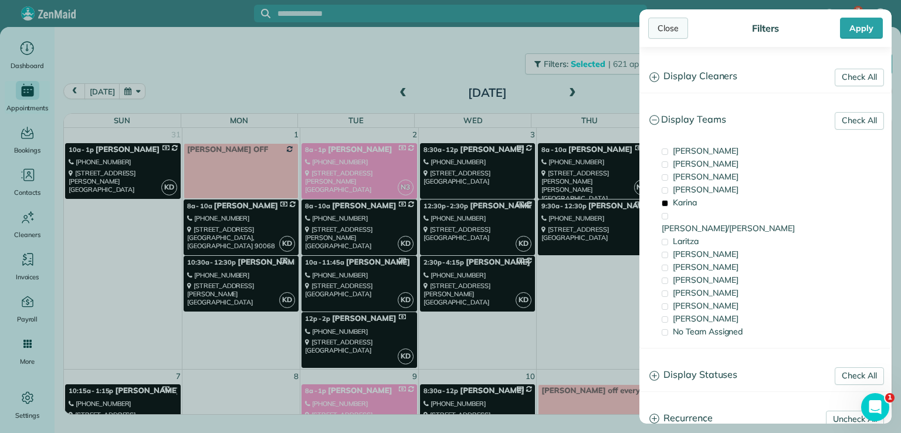
click at [671, 21] on div "Close" at bounding box center [668, 28] width 40 height 21
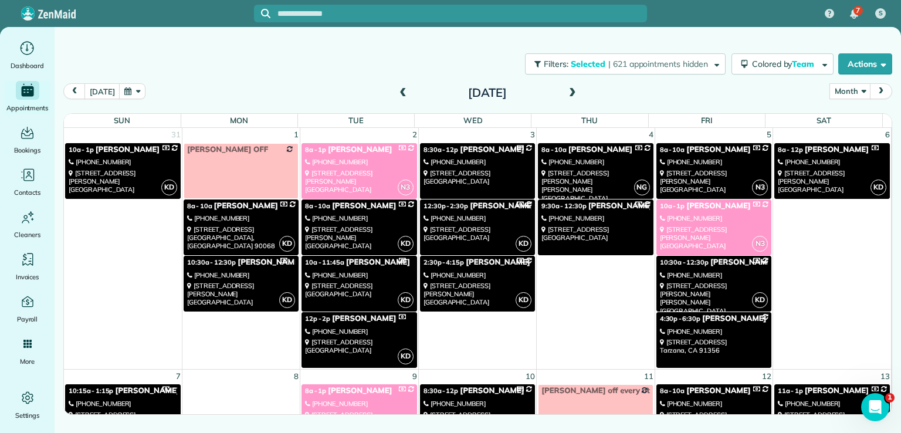
click at [387, 248] on link "KD 8a - 10a Anne Stevenson (314) 629-5811 14718 Tustin Street Sherman Oaks, CA …" at bounding box center [359, 227] width 115 height 56
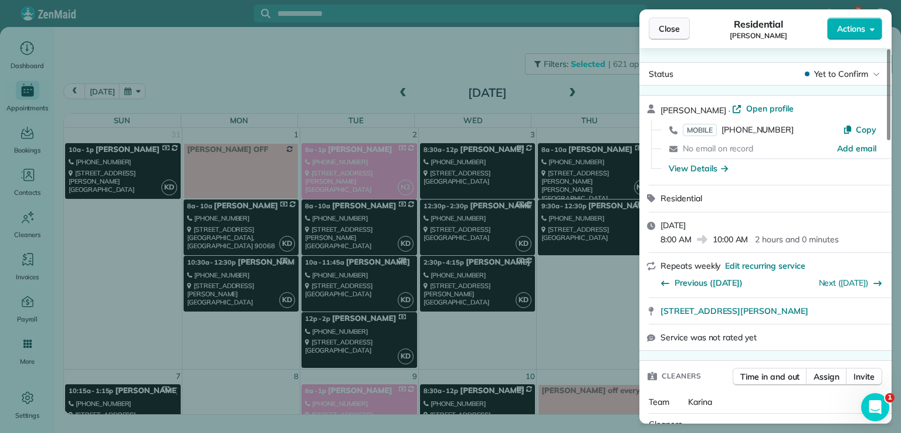
click at [671, 23] on span "Close" at bounding box center [669, 29] width 21 height 12
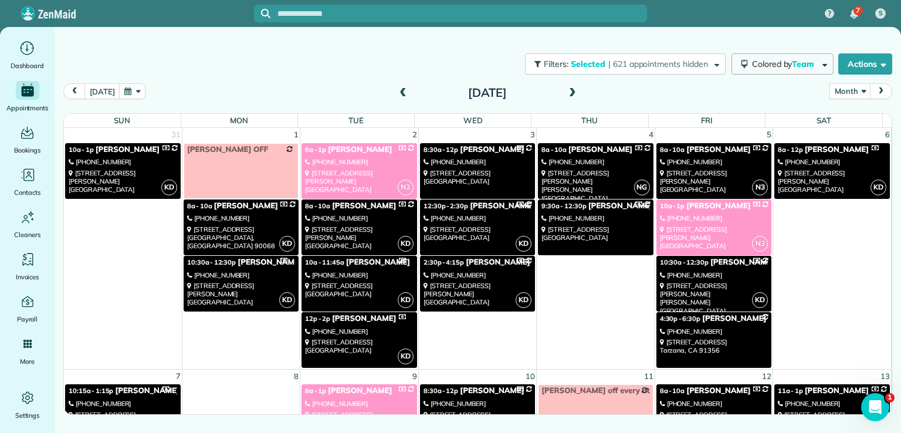
click at [765, 67] on span "Colored by Team" at bounding box center [785, 64] width 66 height 11
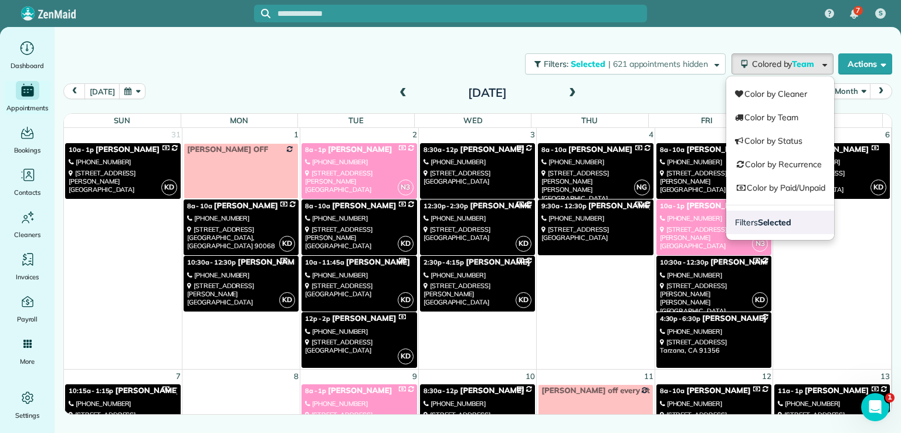
click at [754, 224] on span "Filters Selected" at bounding box center [763, 222] width 56 height 11
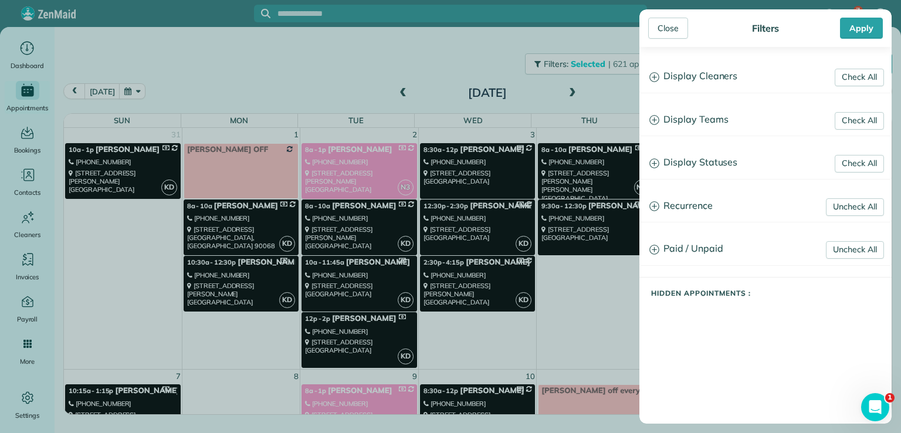
click at [690, 120] on h3 "Display Teams" at bounding box center [765, 120] width 251 height 30
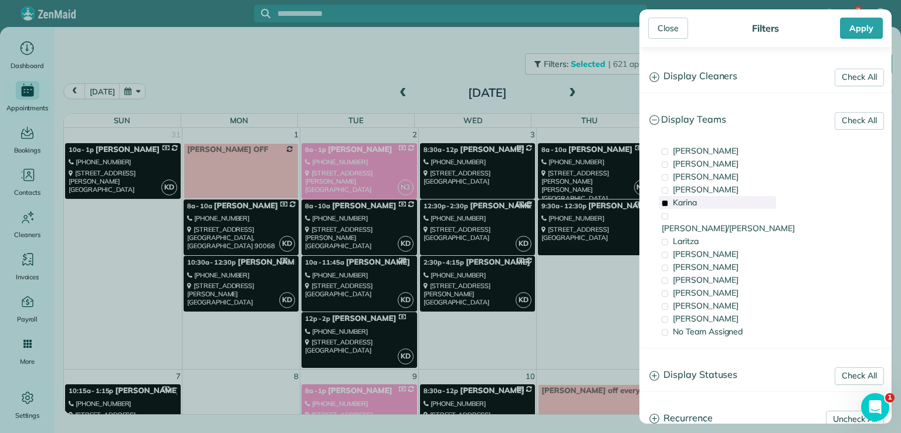
click at [673, 201] on span "Karina" at bounding box center [685, 202] width 24 height 11
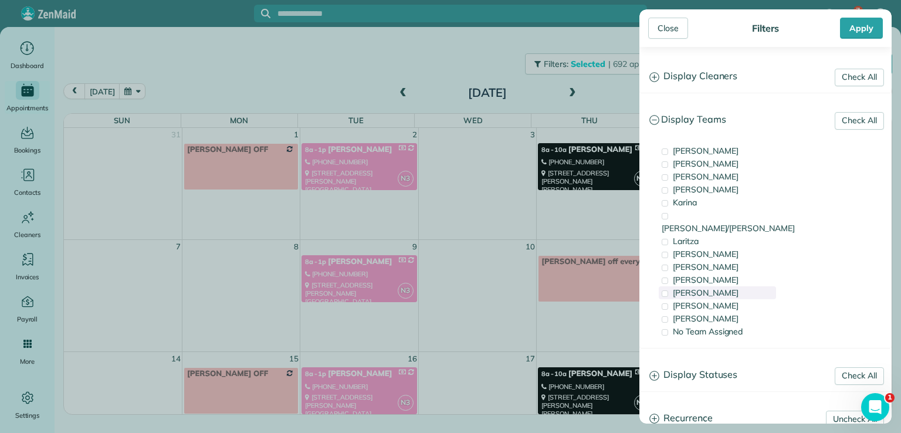
click at [681, 287] on span "[PERSON_NAME]" at bounding box center [706, 292] width 66 height 11
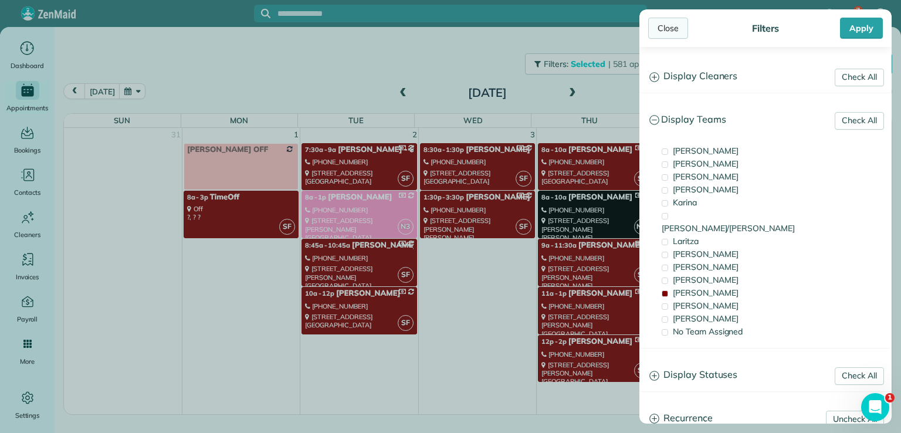
click at [661, 32] on div "Close" at bounding box center [668, 28] width 40 height 21
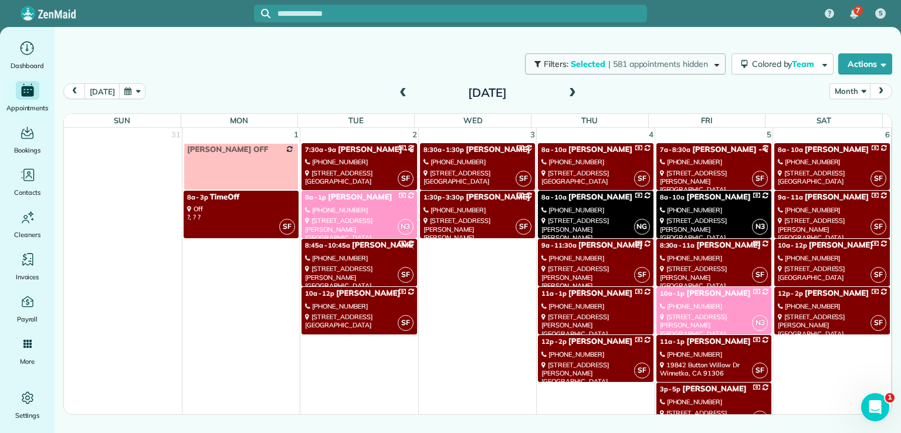
click at [608, 72] on button "Filters: Selected | 581 appointments hidden" at bounding box center [625, 63] width 201 height 21
click at [618, 69] on div "Close Filters Apply Uncheck All Display Cleaners Gilma Sante Johanna Martinez K…" at bounding box center [450, 216] width 901 height 433
click at [782, 61] on span "Colored by Team" at bounding box center [785, 64] width 66 height 11
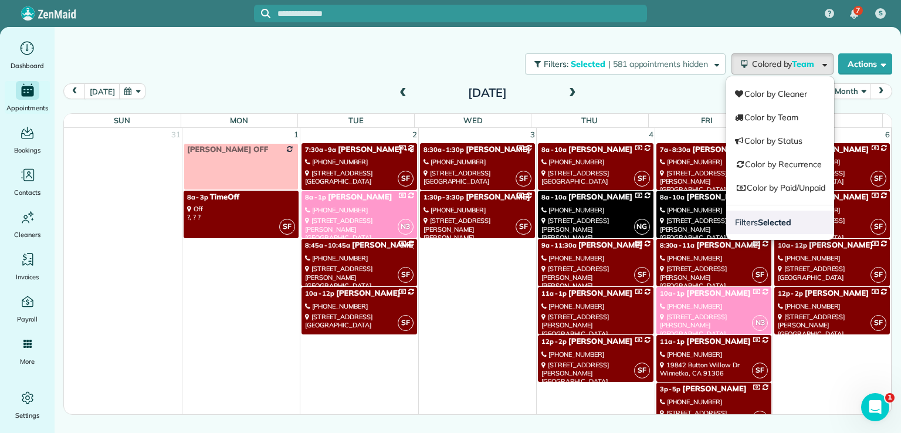
click at [770, 229] on link "Filters Selected" at bounding box center [780, 222] width 108 height 23
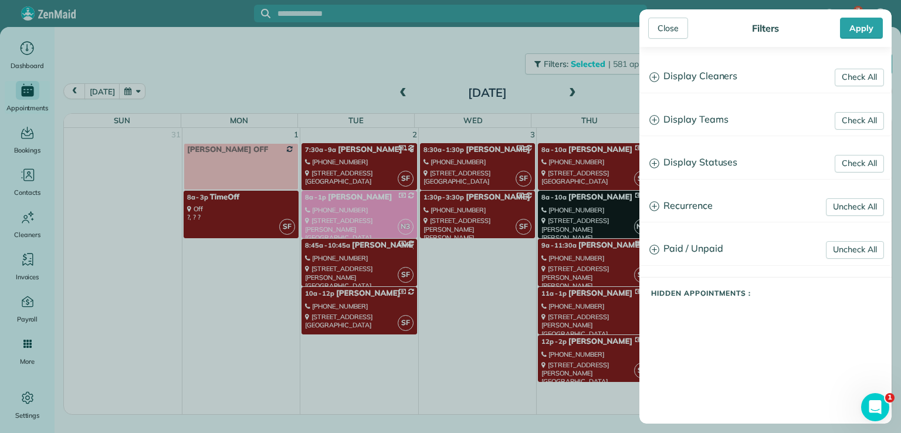
click at [699, 118] on h3 "Display Teams" at bounding box center [765, 120] width 251 height 30
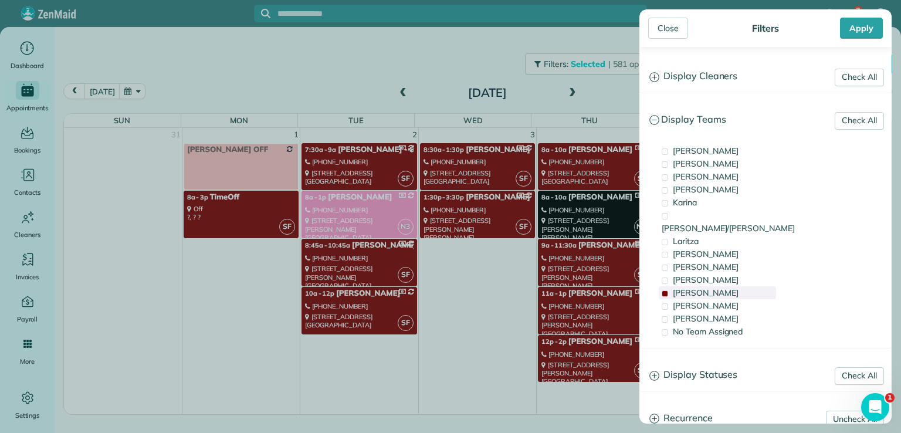
click at [685, 287] on span "[PERSON_NAME]" at bounding box center [706, 292] width 66 height 11
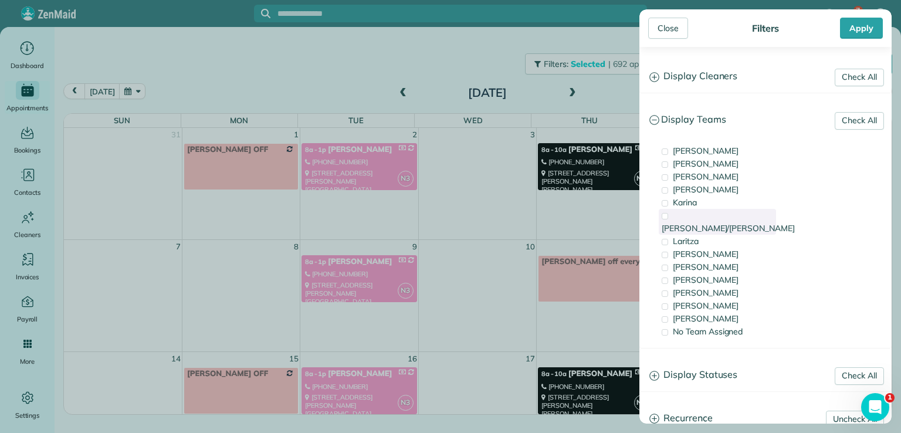
click at [683, 223] on span "[PERSON_NAME]/[PERSON_NAME]" at bounding box center [728, 228] width 133 height 11
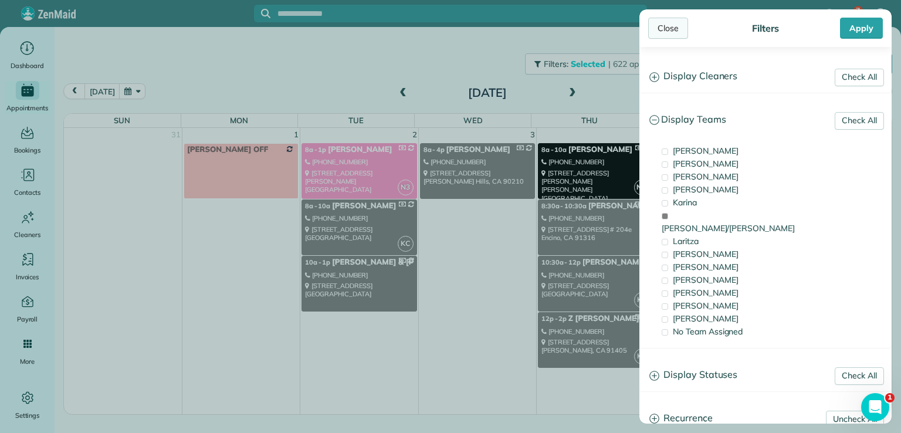
click at [661, 28] on div "Close" at bounding box center [668, 28] width 40 height 21
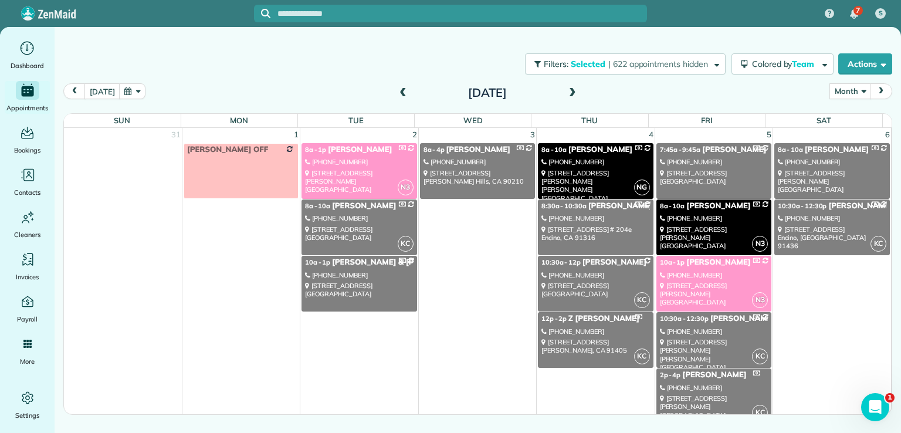
click at [706, 343] on div "4211 Kester Avenue Sherman Oaks, CA 91403" at bounding box center [714, 354] width 108 height 33
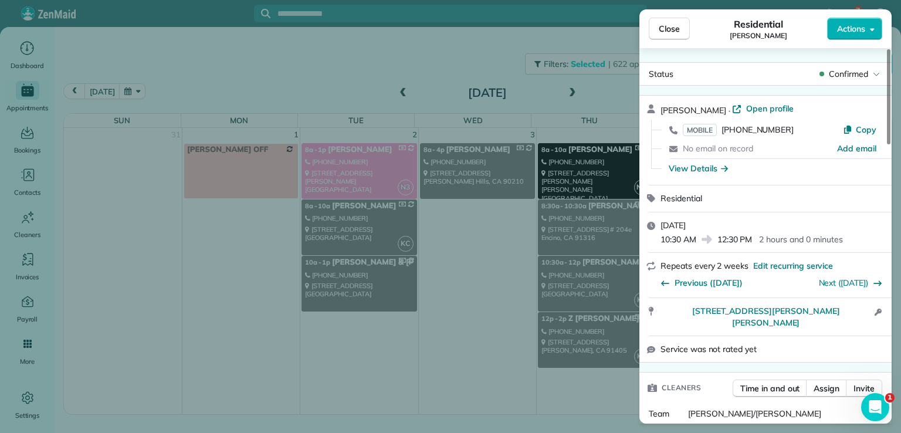
click at [701, 343] on span "Service was not rated yet" at bounding box center [709, 349] width 96 height 12
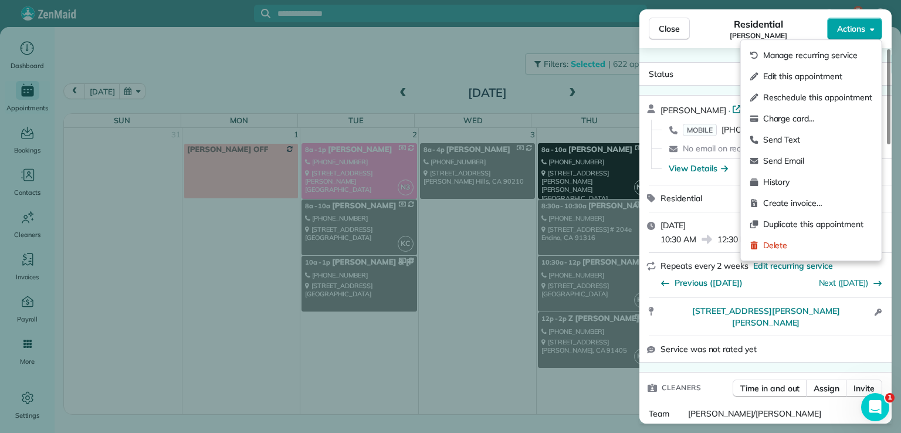
click at [841, 33] on span "Actions" at bounding box center [851, 29] width 28 height 12
click at [817, 77] on span "Edit this appointment" at bounding box center [817, 76] width 109 height 12
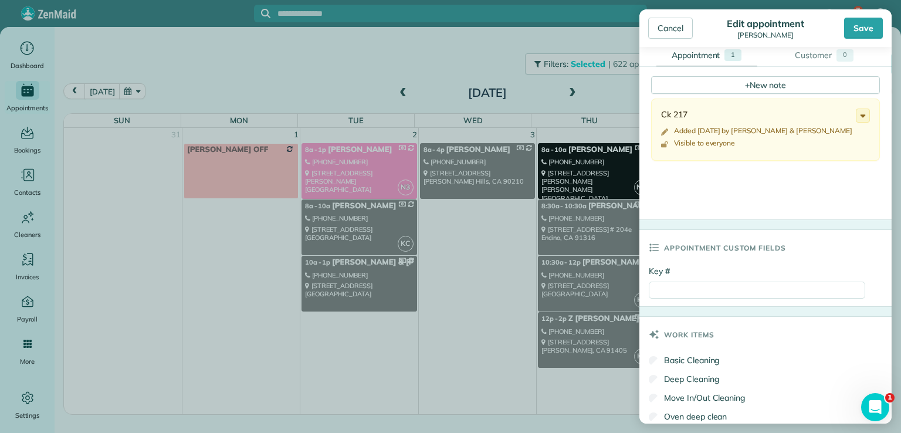
scroll to position [436, 0]
click at [664, 285] on input "Key #" at bounding box center [757, 288] width 216 height 17
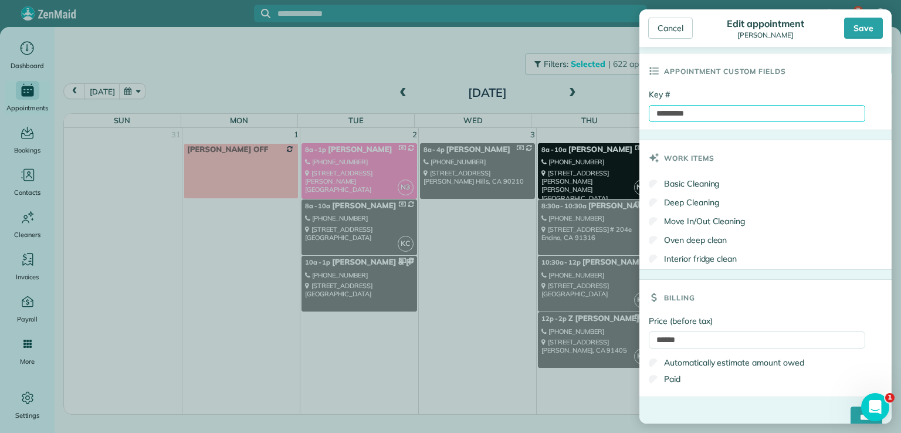
scroll to position [625, 0]
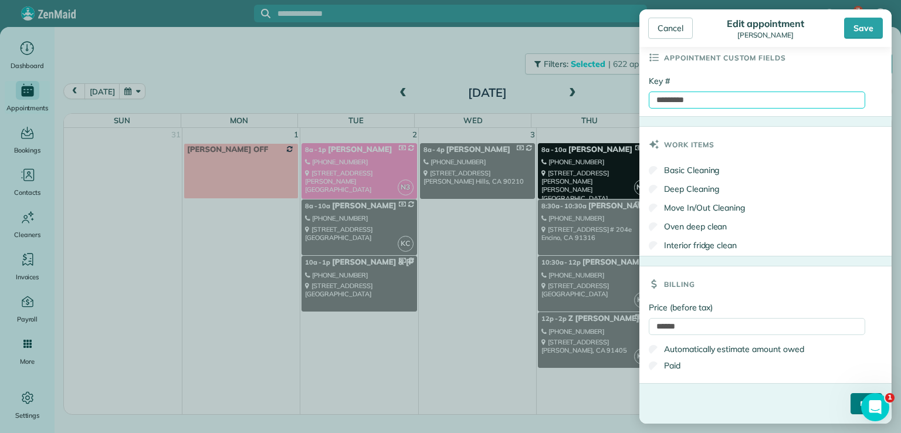
type input "*********"
click at [851, 405] on input "****" at bounding box center [867, 403] width 32 height 21
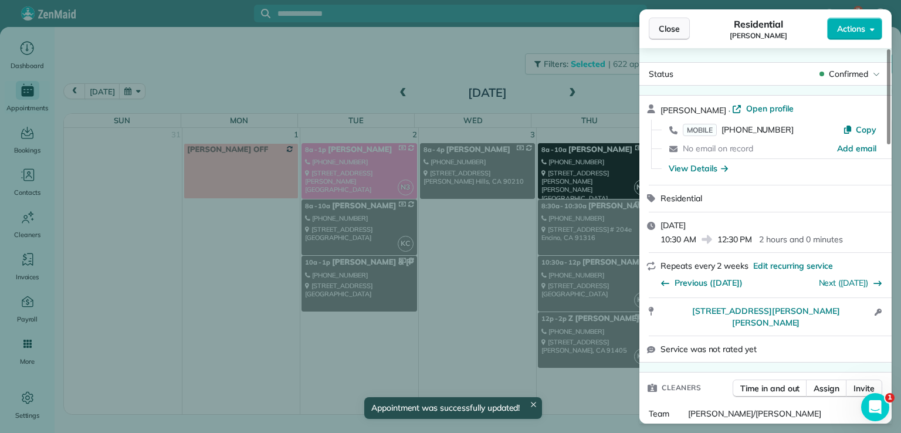
click at [662, 35] on button "Close" at bounding box center [669, 29] width 41 height 22
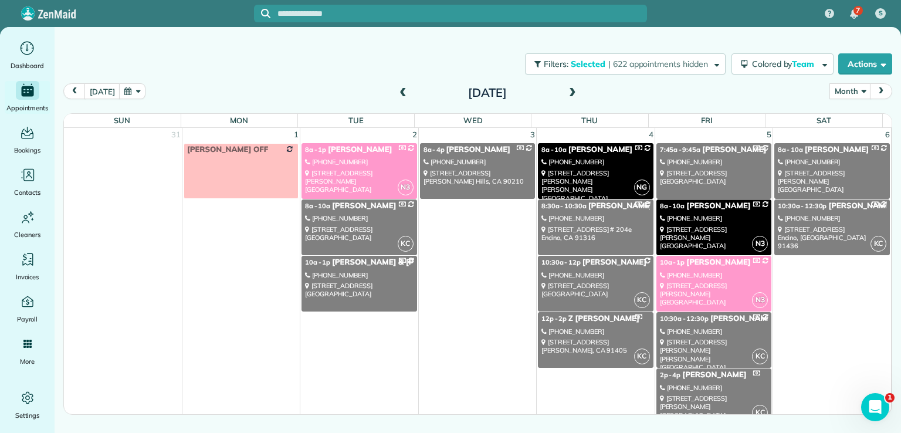
click at [676, 35] on div "Filters: Selected | 622 appointments hidden Colored by Team Color by Cleaner Co…" at bounding box center [478, 201] width 847 height 348
click at [671, 35] on div "Filters: Selected | 622 appointments hidden Colored by Team Color by Cleaner Co…" at bounding box center [478, 201] width 847 height 348
click at [670, 35] on div "Filters: Selected | 622 appointments hidden Colored by Team Color by Cleaner Co…" at bounding box center [478, 201] width 847 height 348
click at [767, 69] on button "Colored by Team" at bounding box center [783, 63] width 102 height 21
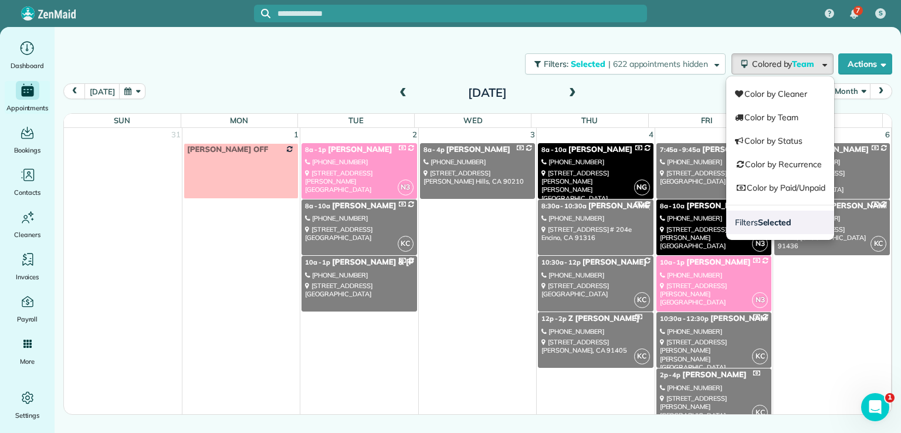
click at [767, 222] on strong "Selected" at bounding box center [775, 222] width 34 height 11
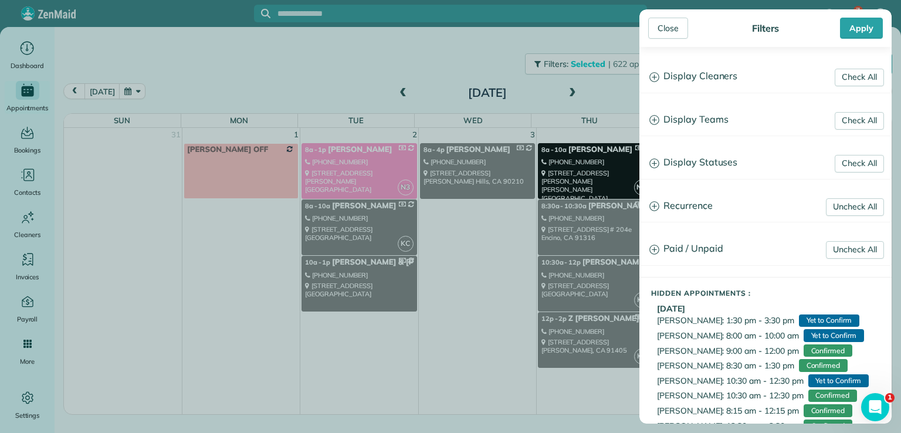
click at [718, 119] on h3 "Display Teams" at bounding box center [765, 120] width 251 height 30
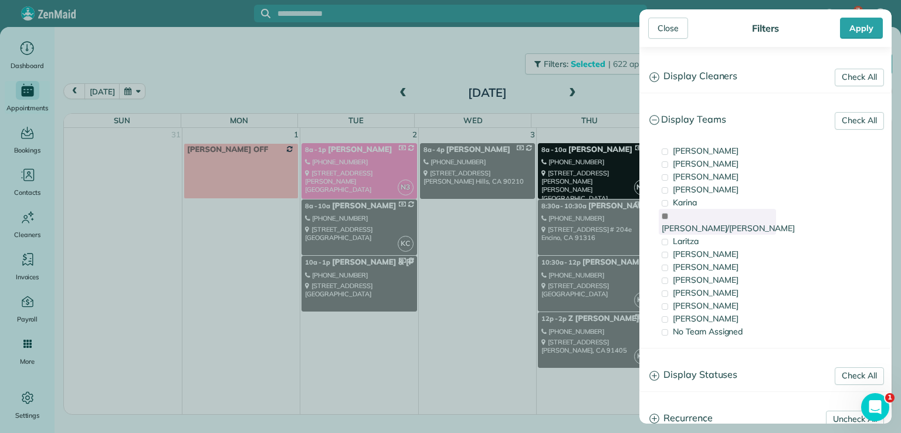
click at [689, 223] on span "[PERSON_NAME]/[PERSON_NAME]" at bounding box center [728, 228] width 133 height 11
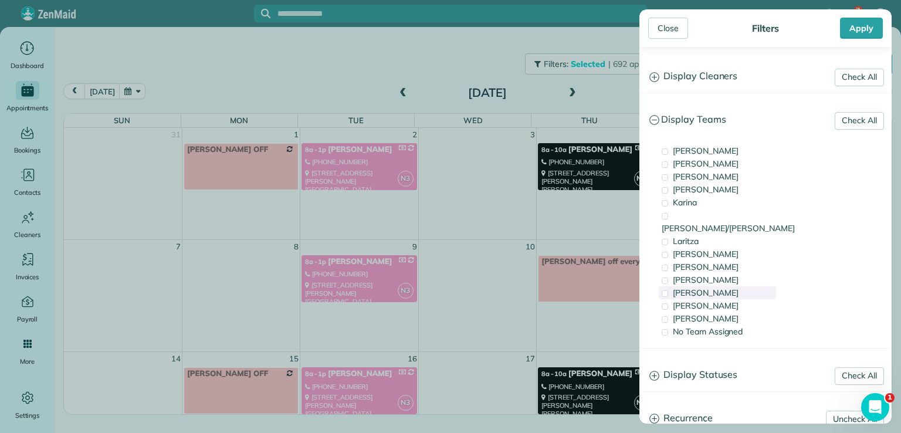
click at [686, 287] on span "[PERSON_NAME]" at bounding box center [706, 292] width 66 height 11
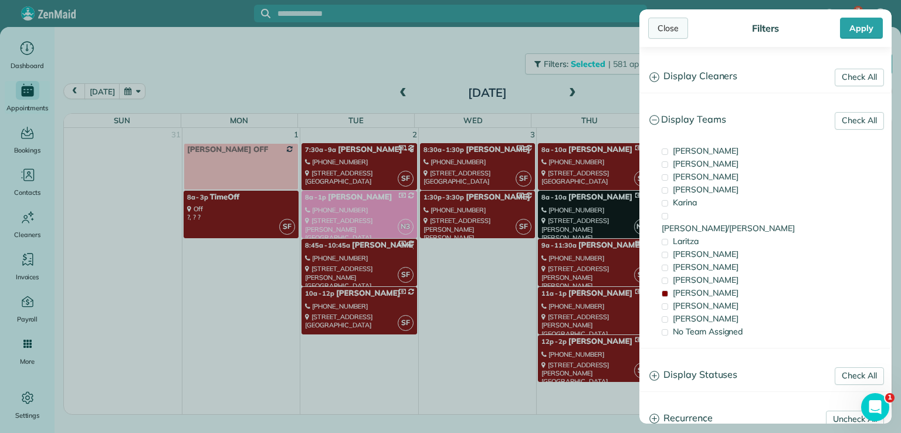
click at [673, 33] on div "Close" at bounding box center [668, 28] width 40 height 21
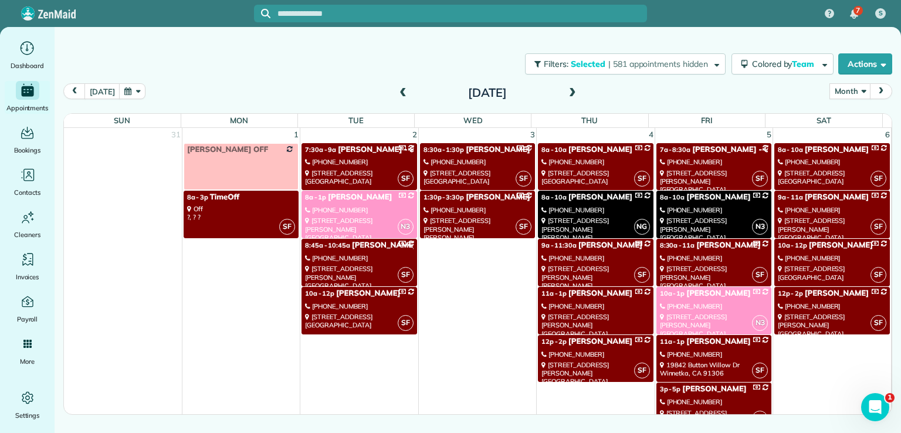
click at [602, 216] on div "13723 Weddington Street Sherman Oaks, CA 91401" at bounding box center [595, 232] width 108 height 33
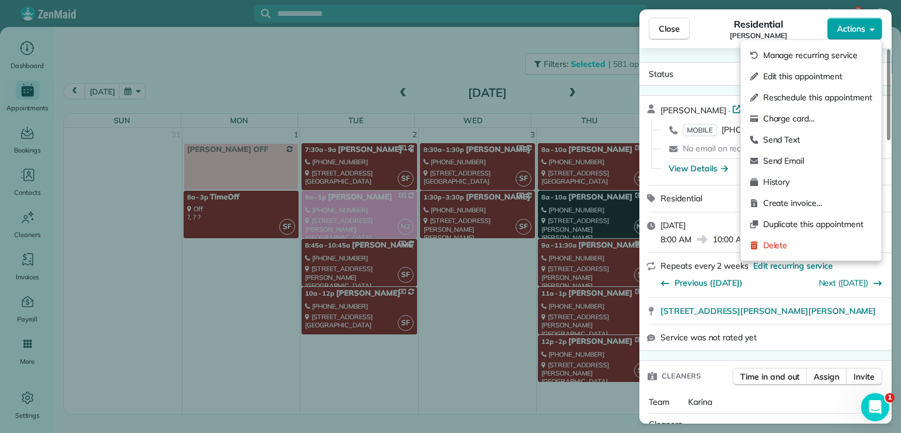
click at [838, 31] on span "Actions" at bounding box center [851, 29] width 28 height 12
click at [831, 74] on span "Edit this appointment" at bounding box center [817, 76] width 109 height 12
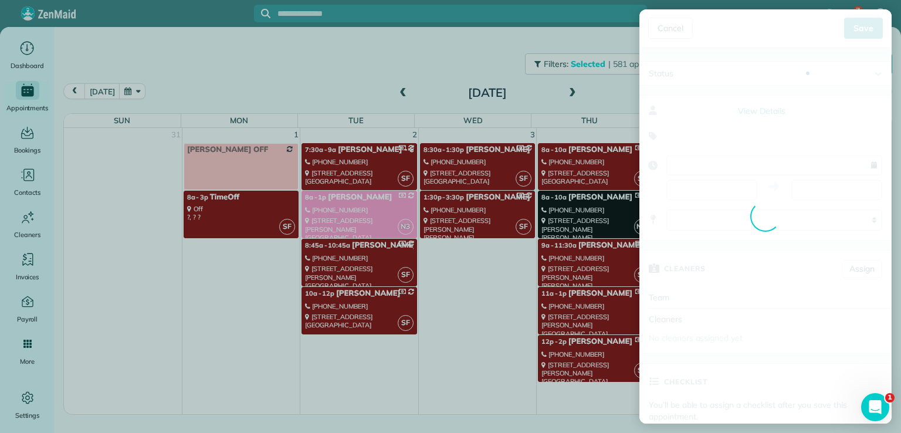
type input "**********"
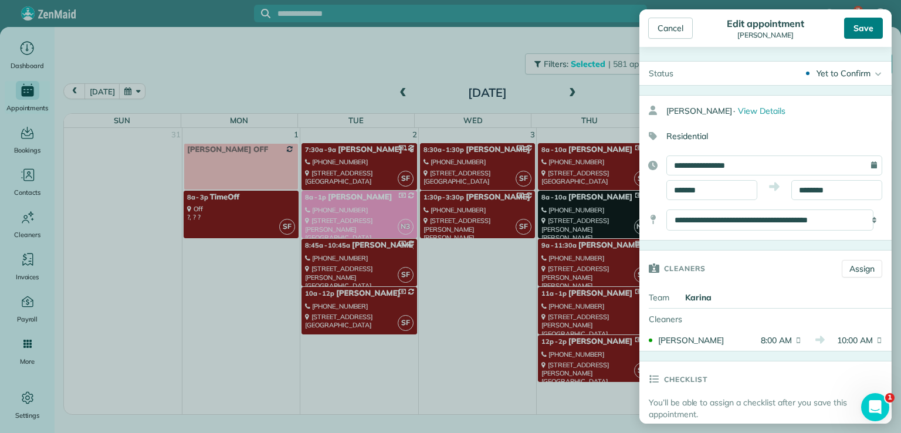
click at [858, 22] on div "Save" at bounding box center [863, 28] width 39 height 21
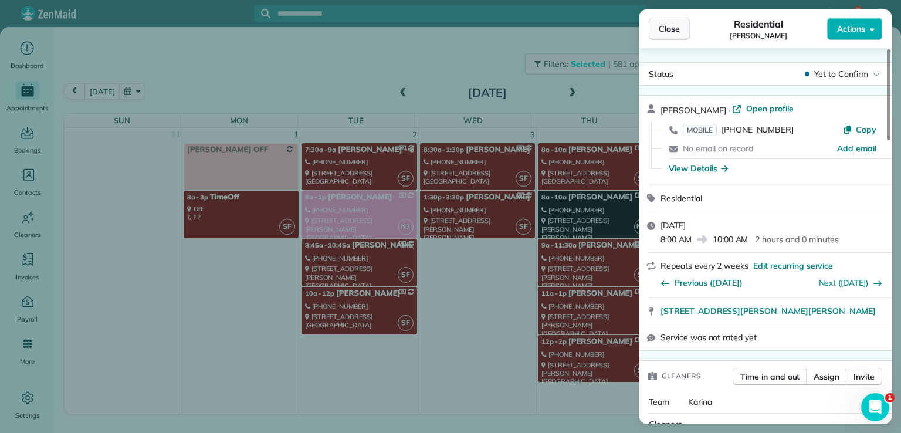
click at [659, 38] on button "Close" at bounding box center [669, 29] width 41 height 22
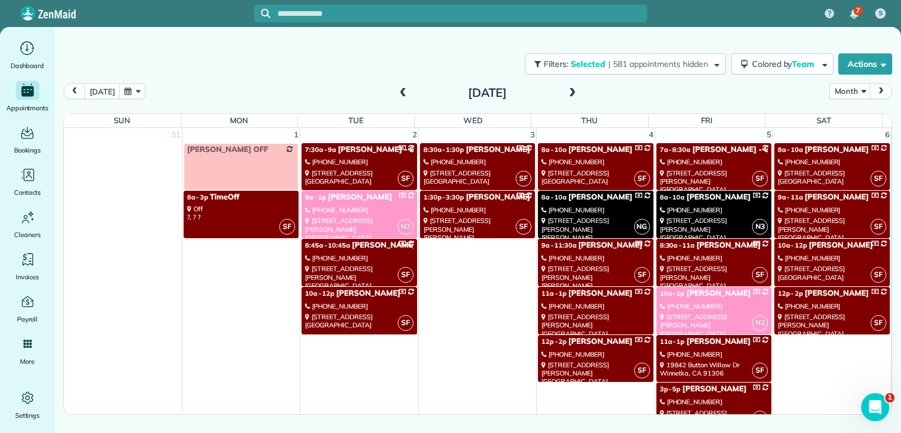
click at [403, 94] on span at bounding box center [403, 93] width 13 height 11
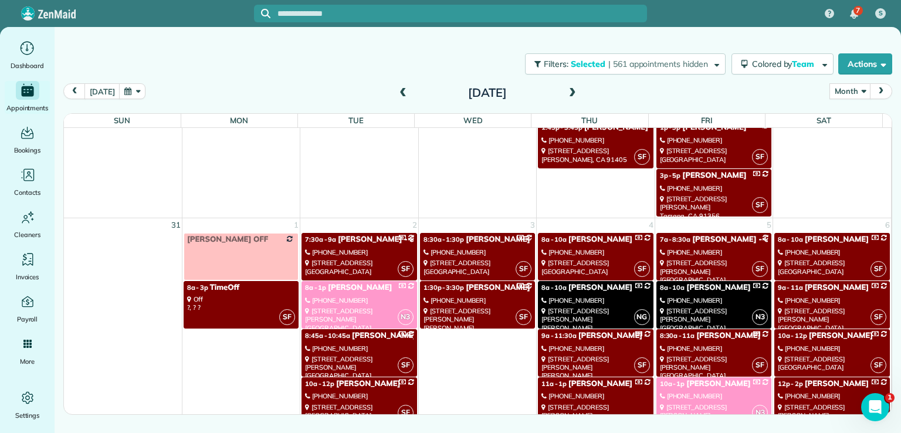
scroll to position [1382, 0]
